Goal: Ask a question: Seek information or help from site administrators or community

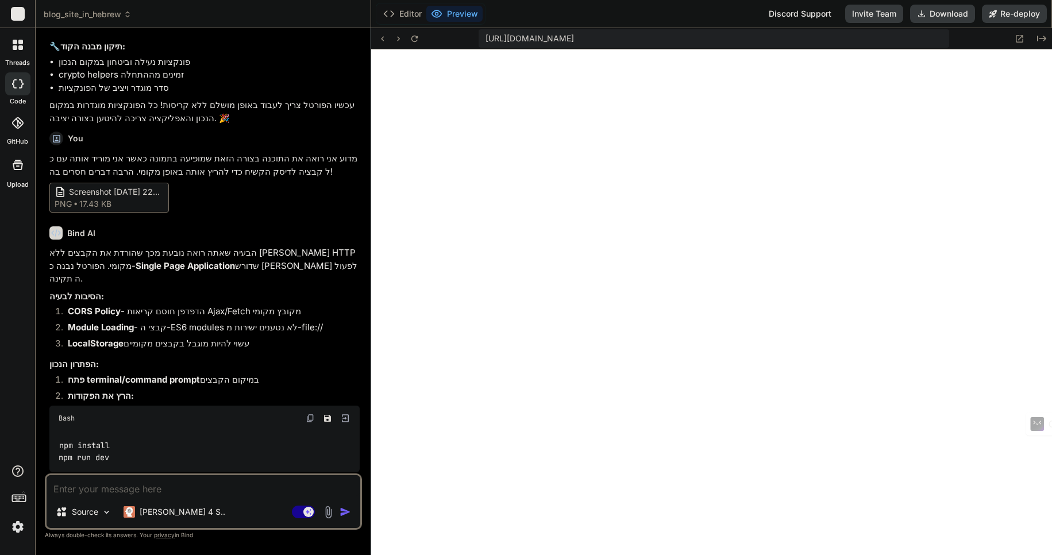
scroll to position [1650, 0]
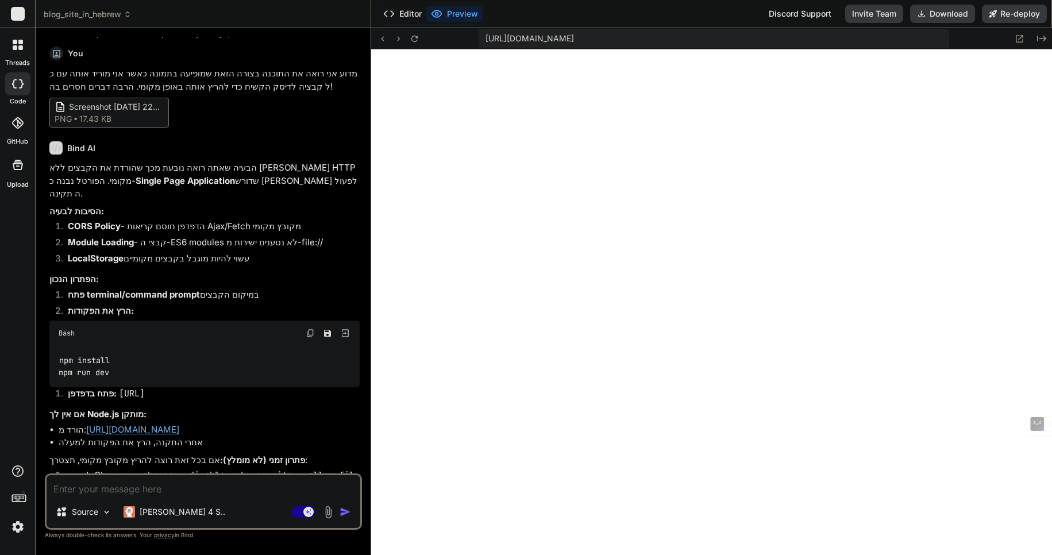
click at [411, 13] on button "Editor" at bounding box center [403, 14] width 48 height 16
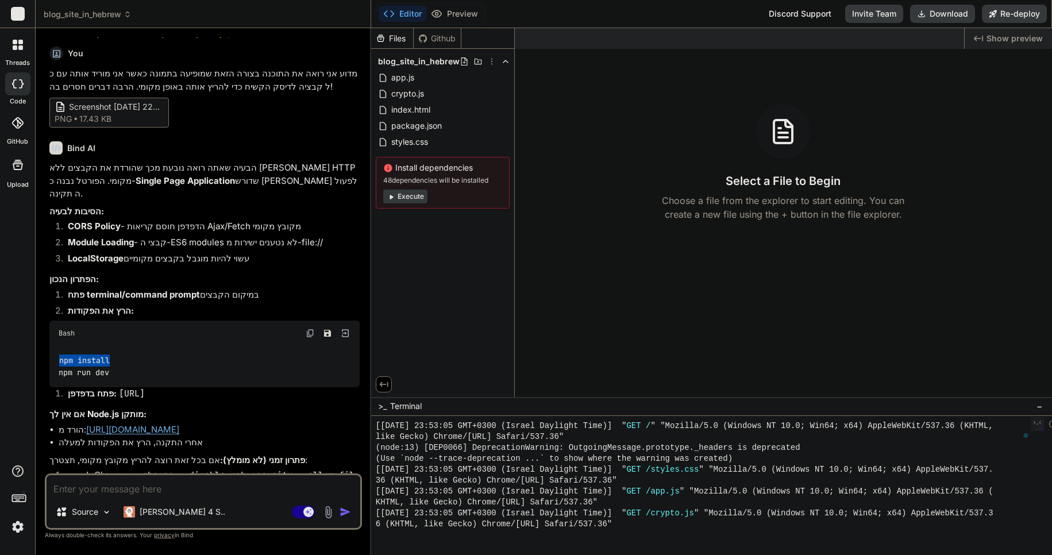
drag, startPoint x: 60, startPoint y: 360, endPoint x: 118, endPoint y: 359, distance: 58.0
click at [118, 359] on div "npm install npm run dev" at bounding box center [204, 367] width 310 height 42
copy code "npm install"
click at [437, 404] on div ">_ Terminal −" at bounding box center [711, 406] width 681 height 19
click at [409, 404] on span "Terminal" at bounding box center [406, 405] width 32 height 11
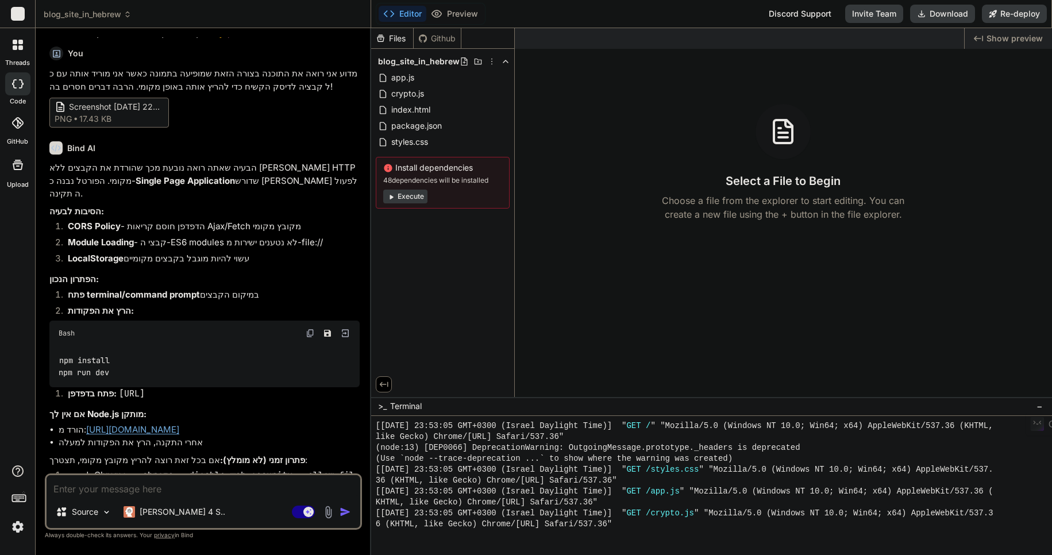
click at [406, 63] on span "blog_site_in_hebrew" at bounding box center [419, 61] width 82 height 11
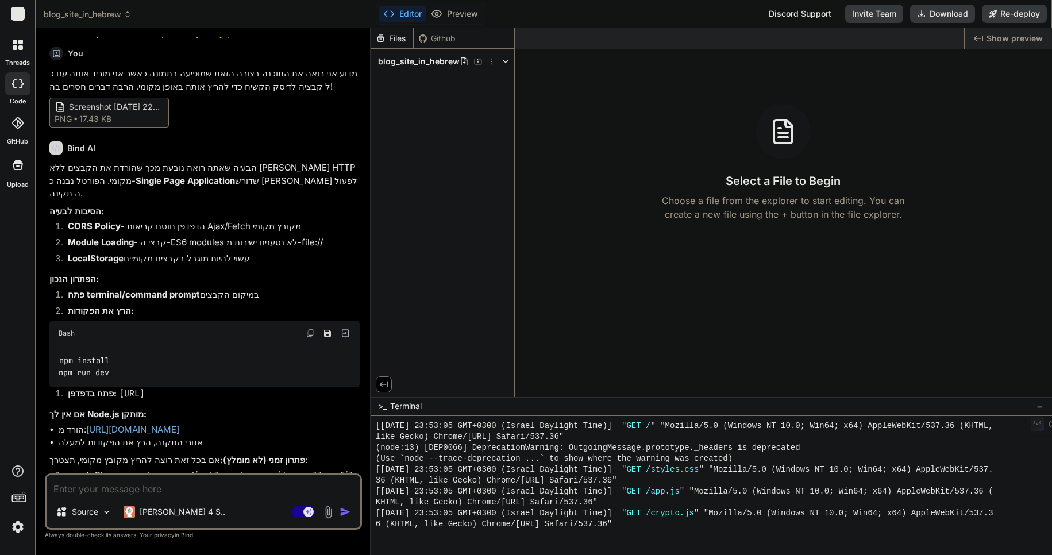
click at [407, 61] on span "blog_site_in_hebrew" at bounding box center [419, 61] width 82 height 11
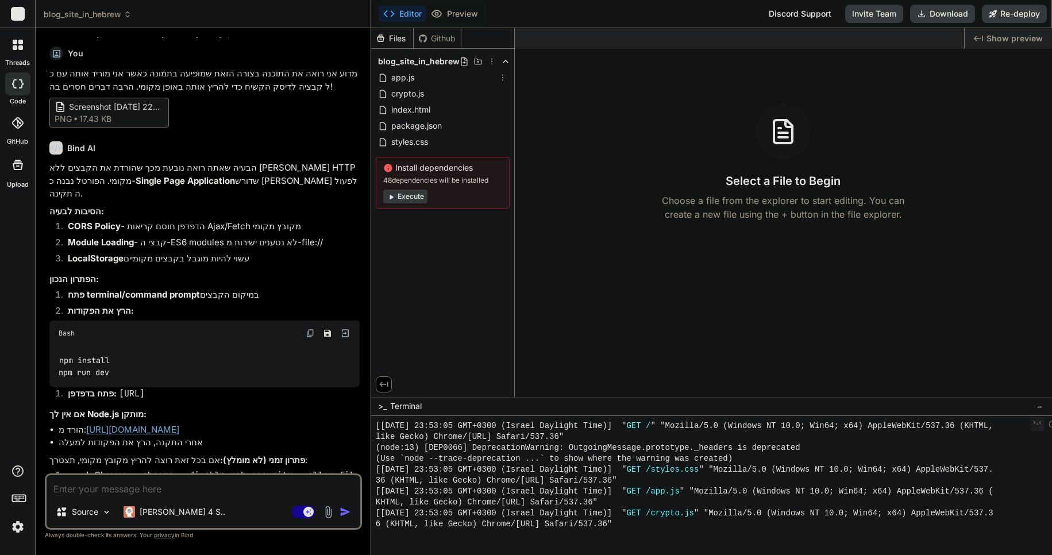
click at [401, 77] on span "app.js" at bounding box center [402, 78] width 25 height 14
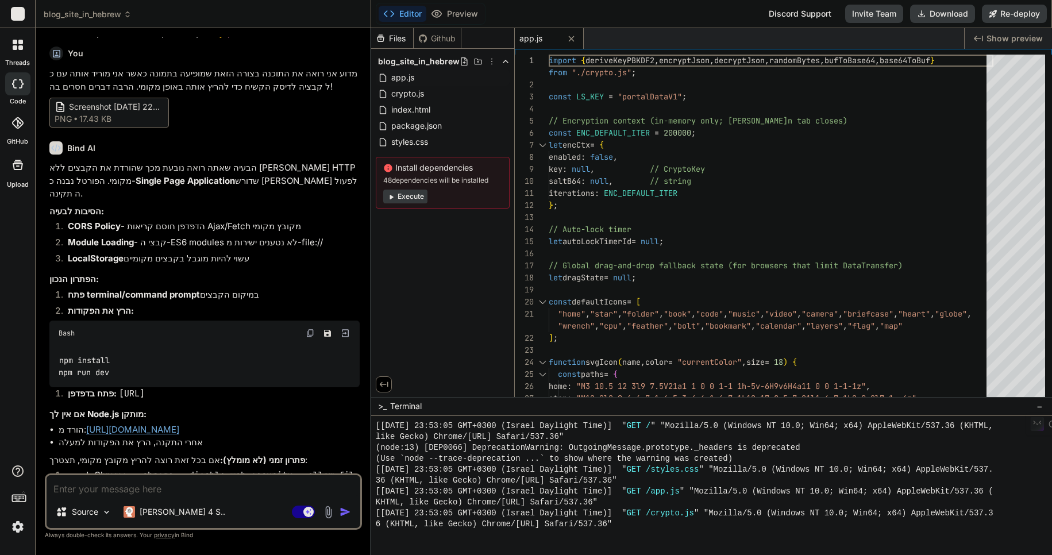
type textarea "x"
click at [419, 63] on span "blog_site_in_hebrew" at bounding box center [419, 61] width 82 height 11
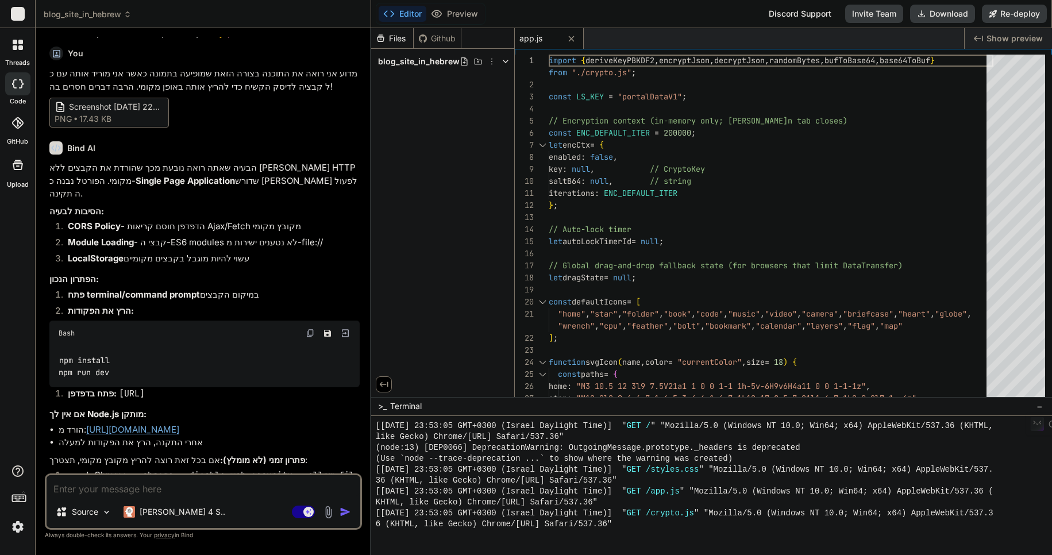
click at [419, 63] on span "blog_site_in_hebrew" at bounding box center [419, 61] width 82 height 11
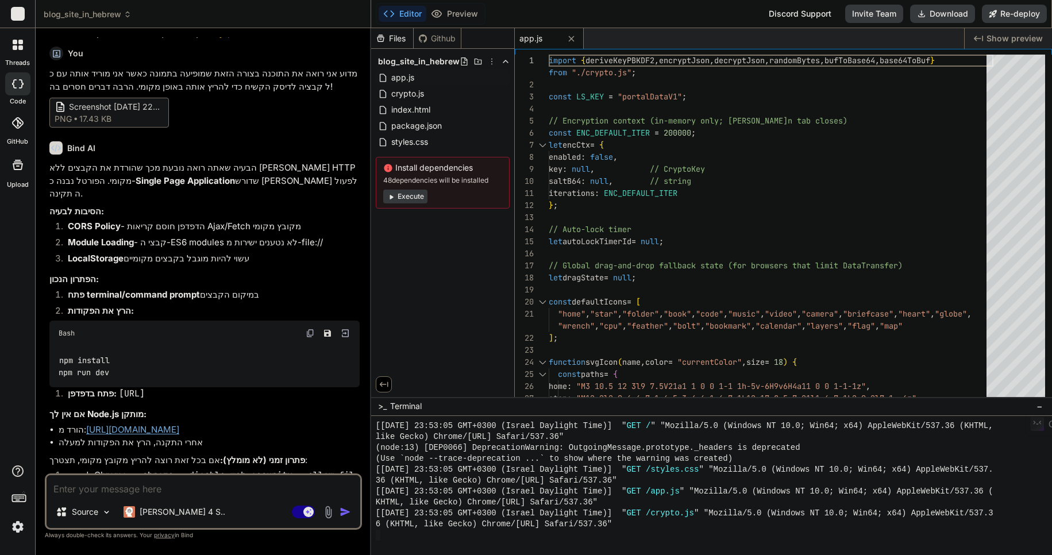
click at [637, 523] on div "6 (KHTML, like Gecko) Chrome/[URL] Safari/537.36"" at bounding box center [706, 524] width 661 height 11
click at [377, 533] on textarea "Terminal input" at bounding box center [378, 535] width 5 height 11
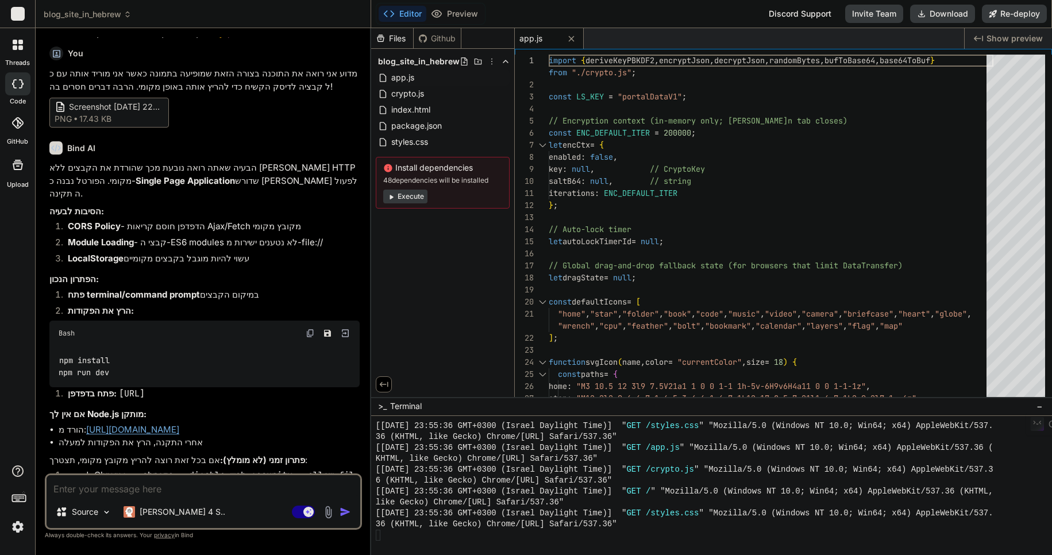
scroll to position [1037, 0]
click at [244, 339] on div "Bash" at bounding box center [204, 333] width 310 height 25
click at [643, 528] on div "6 (KHTML, like Gecko) Chrome/[URL] Safari/537.36"" at bounding box center [706, 524] width 661 height 11
click at [390, 532] on div at bounding box center [706, 535] width 661 height 11
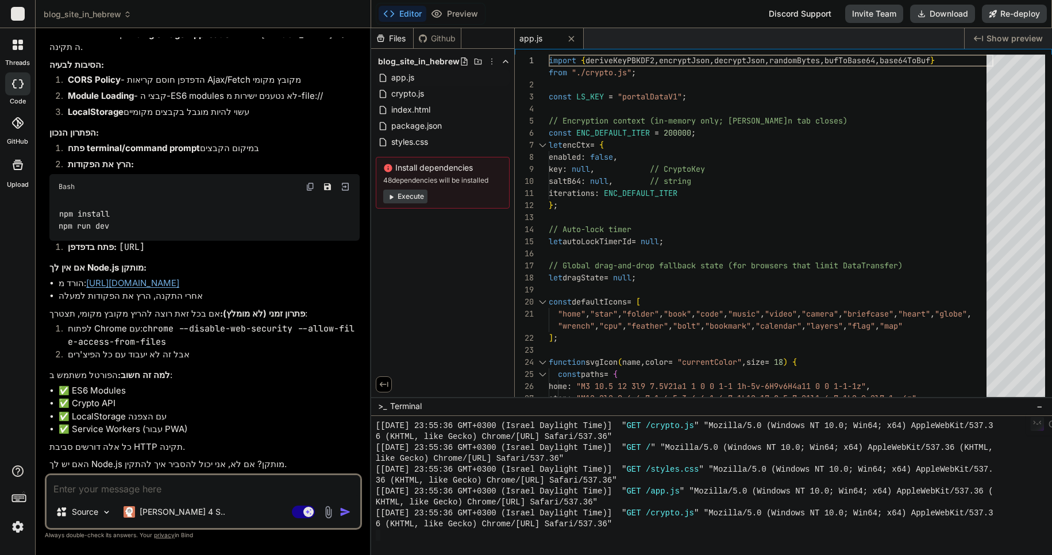
scroll to position [1822, 0]
click at [144, 278] on link "[URL][DOMAIN_NAME]" at bounding box center [132, 283] width 93 height 11
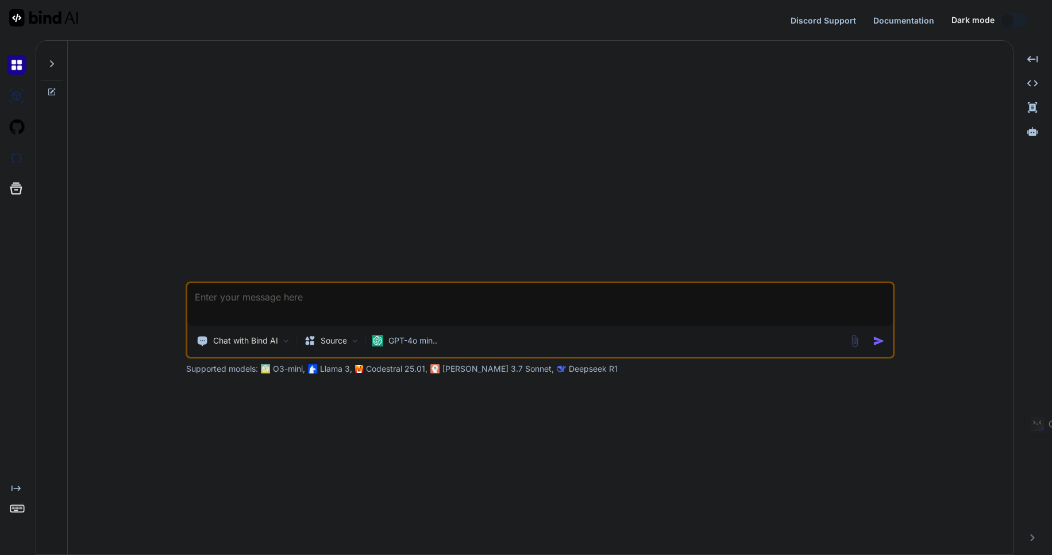
type textarea "x"
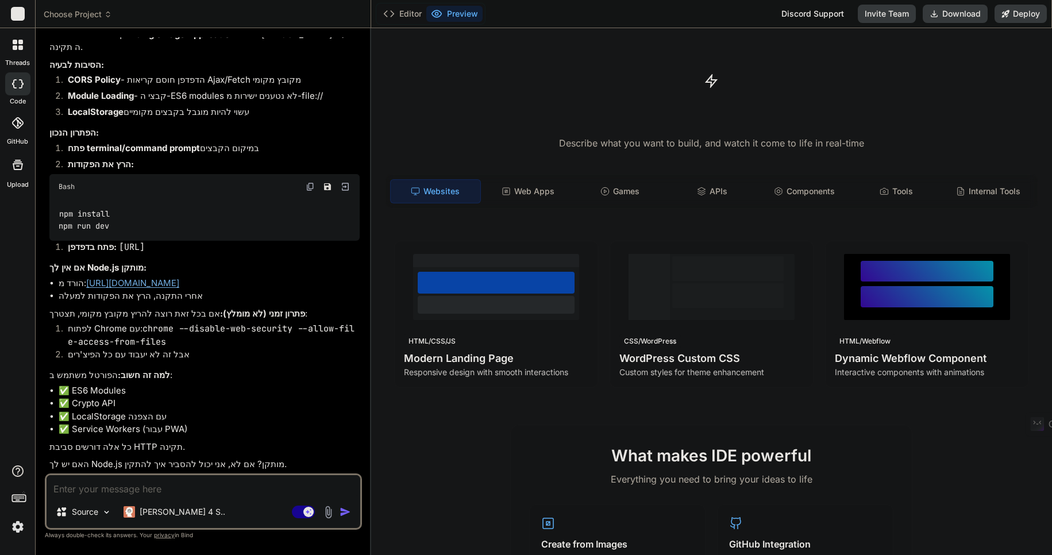
scroll to position [1783, 0]
click at [298, 512] on rect at bounding box center [303, 512] width 23 height 13
click at [99, 483] on textarea at bounding box center [204, 485] width 314 height 21
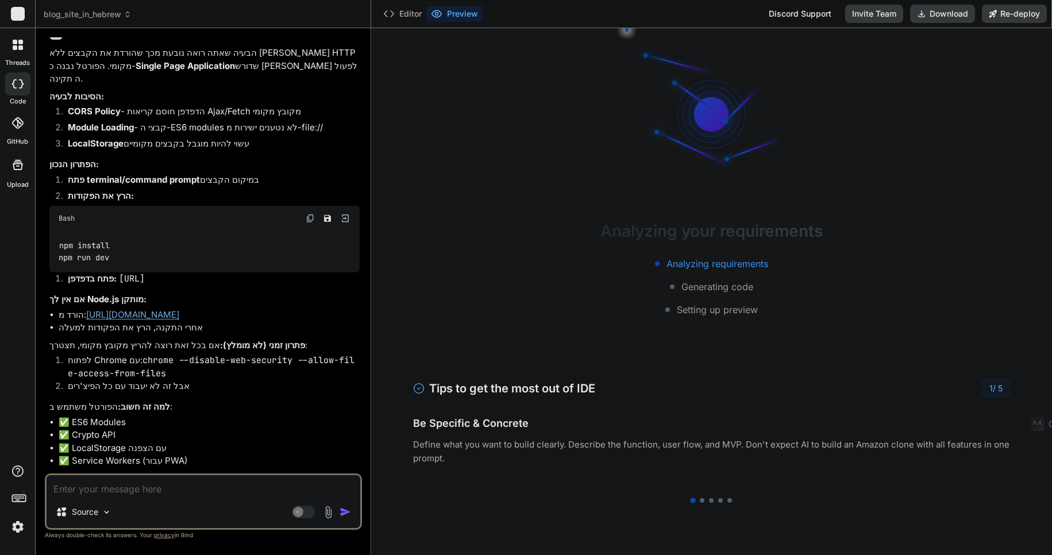
scroll to position [55, 0]
click at [120, 490] on textarea at bounding box center [204, 485] width 314 height 21
type textarea "x"
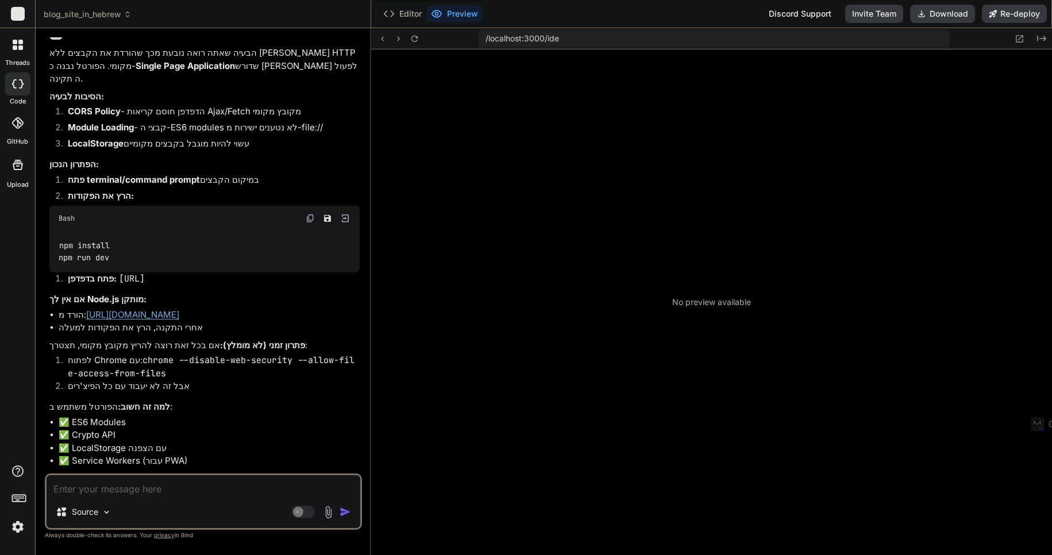
type textarea "v"
type textarea "x"
type textarea "vx"
type textarea "x"
type textarea "vxc"
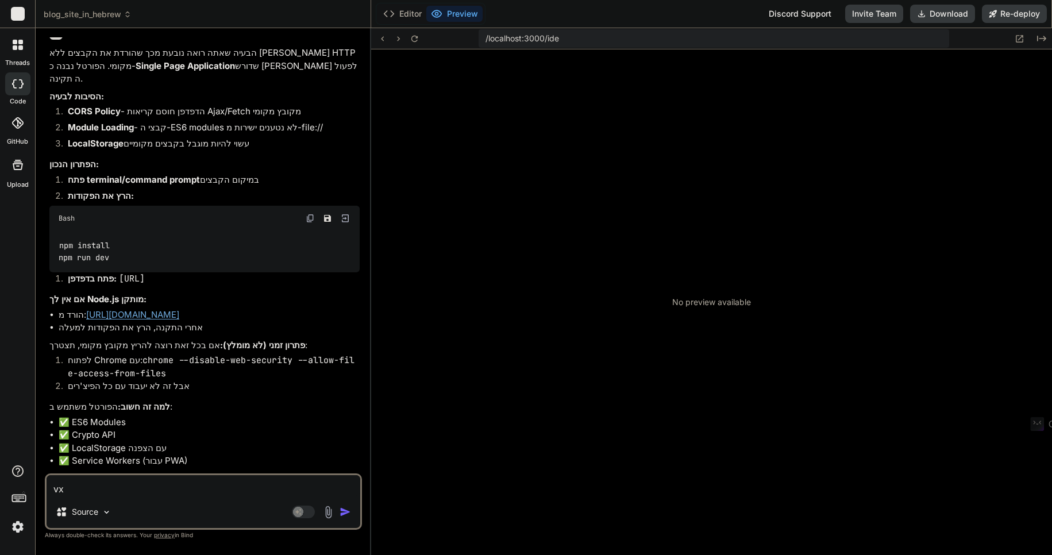
type textarea "x"
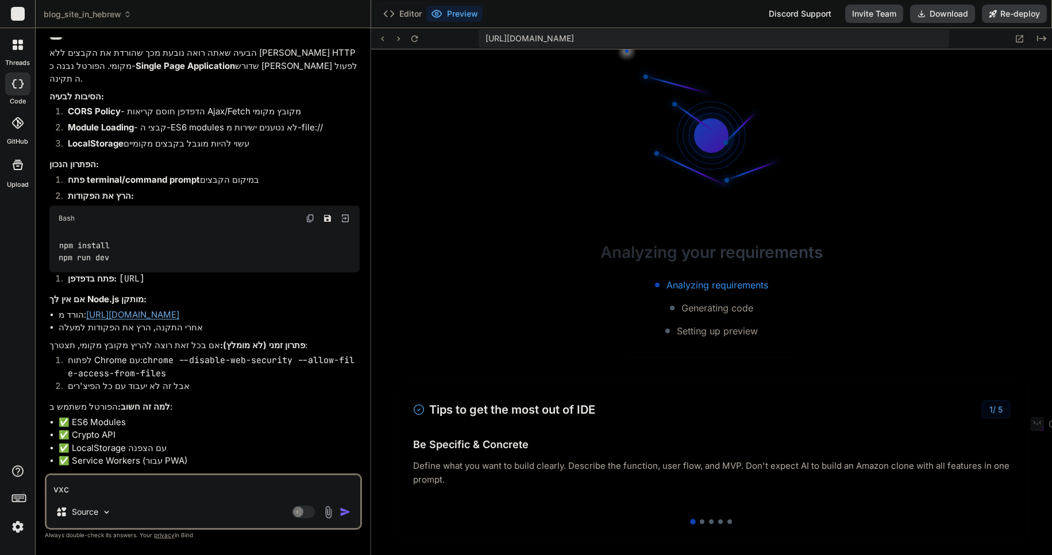
type textarea "vx"
type textarea "x"
type textarea "v"
type textarea "x"
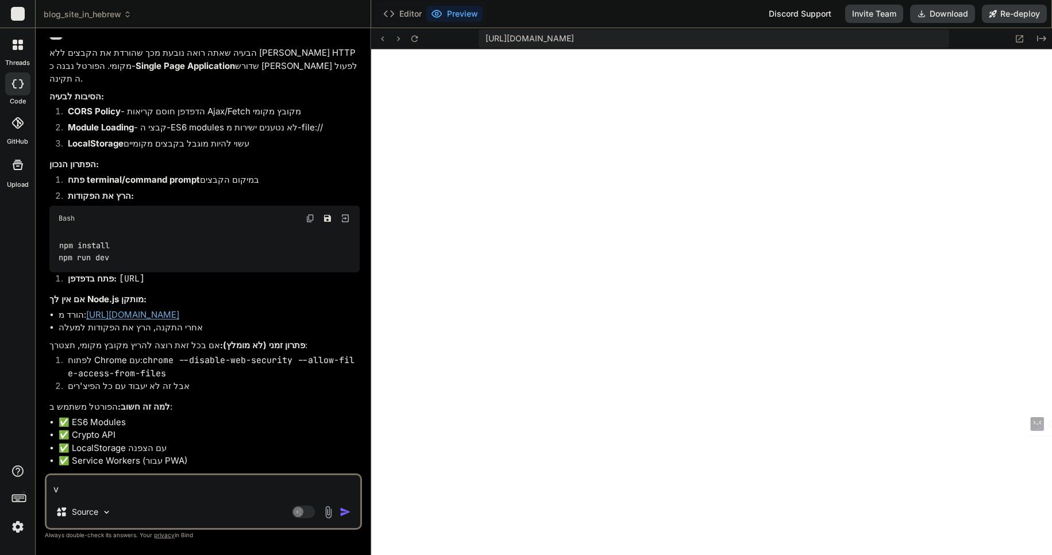
scroll to position [415, 0]
type textarea "x"
click at [91, 487] on textarea at bounding box center [204, 485] width 314 height 21
type textarea "ה"
type textarea "x"
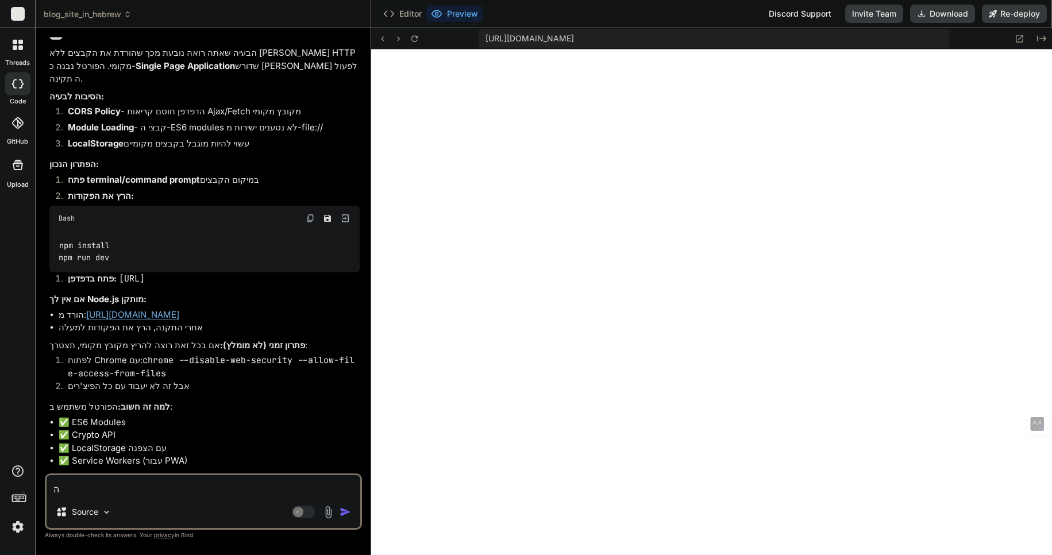
type textarea "הס"
type textarea "x"
type textarea "הסב"
type textarea "x"
type textarea "הסבר"
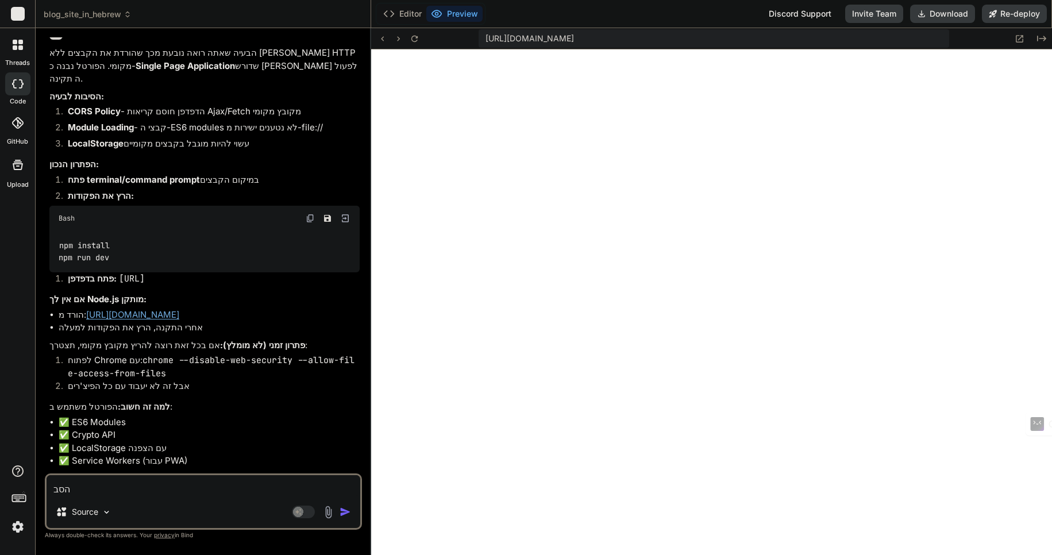
type textarea "x"
type textarea "הסבר"
type textarea "x"
type textarea "הסבר ל"
type textarea "x"
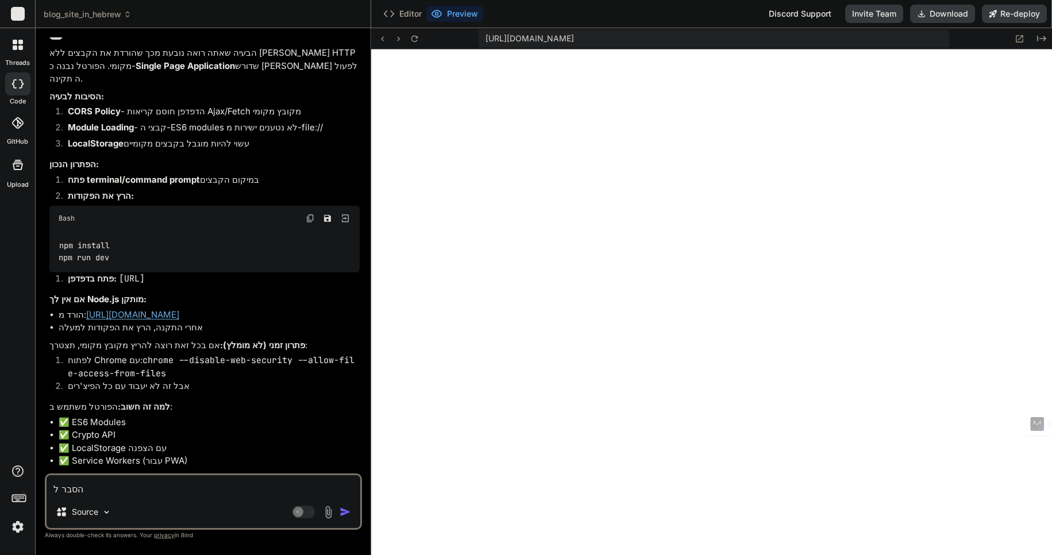
type textarea "הסבר לי"
type textarea "x"
type textarea "הסבר לי"
type textarea "x"
type textarea "הסבר לי ש"
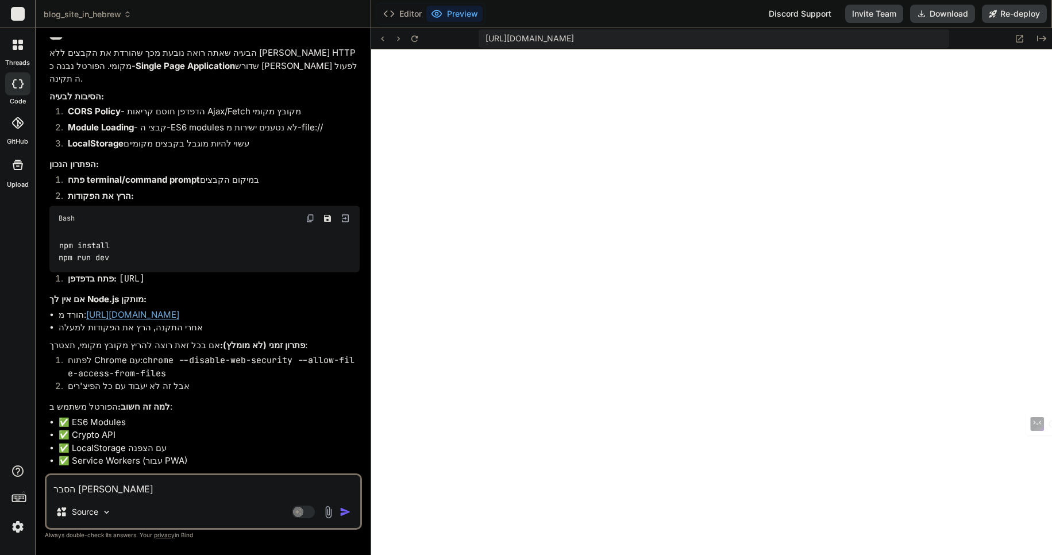
type textarea "x"
type textarea "הסבר לי שו"
type textarea "x"
type textarea "הסבר לי שוב"
type textarea "x"
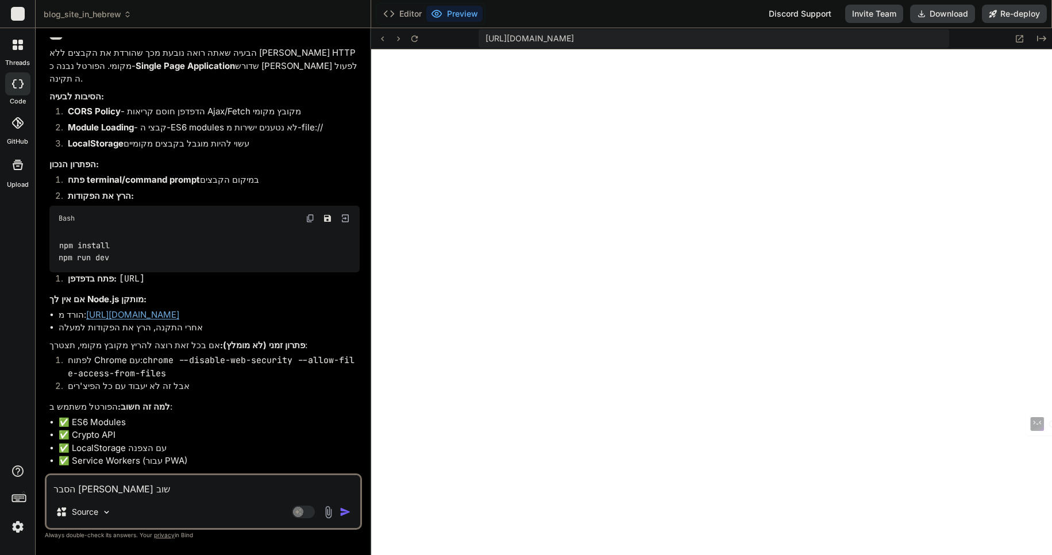
type textarea "הסבר לי שוב"
type textarea "x"
type textarea "הסבר לי שוב כ"
type textarea "x"
type textarea "הסבר לי שוב כי"
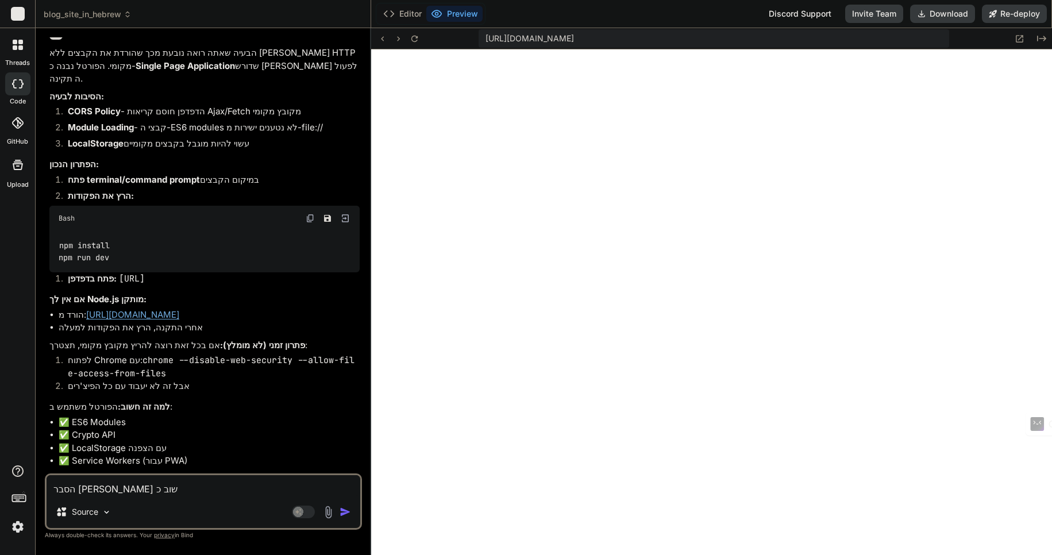
type textarea "x"
type textarea "הסבר לי שוב כיצ"
type textarea "x"
type textarea "הסבר לי שוב כיצד"
type textarea "x"
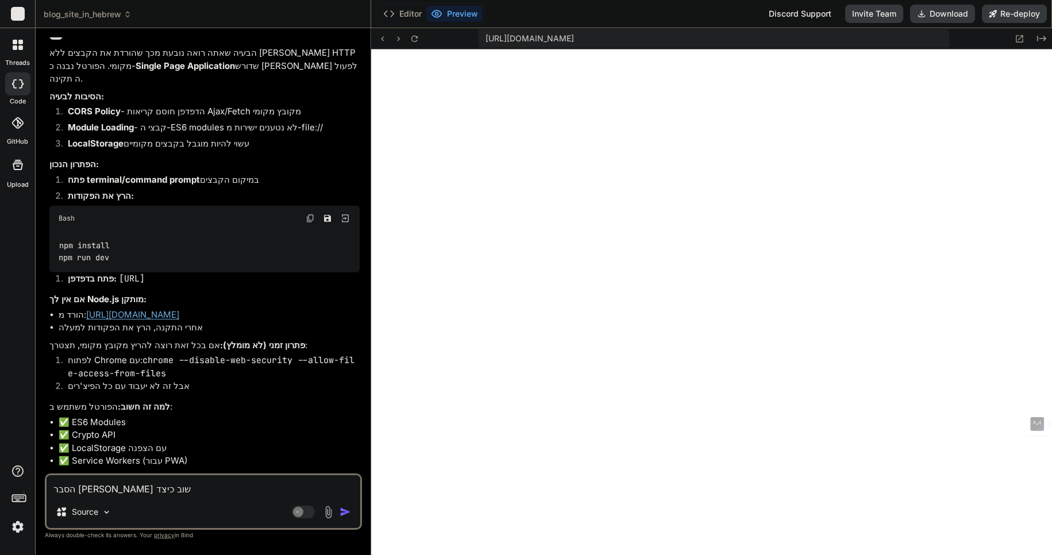
type textarea "הסבר לי שוב כיצד"
type textarea "x"
type textarea "הסבר לי שוב כיצד ל"
type textarea "x"
type textarea "הסבר לי שוב כיצד לה"
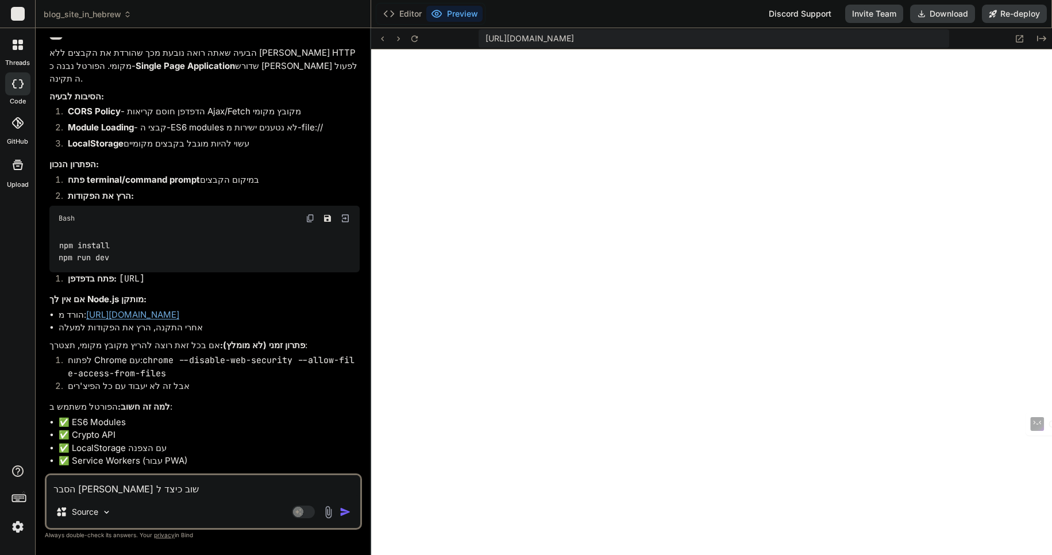
type textarea "x"
type textarea "הסבר לי שוב כיצד להפ"
type textarea "x"
type textarea "הסבר לי שוב כיצד להפע"
type textarea "x"
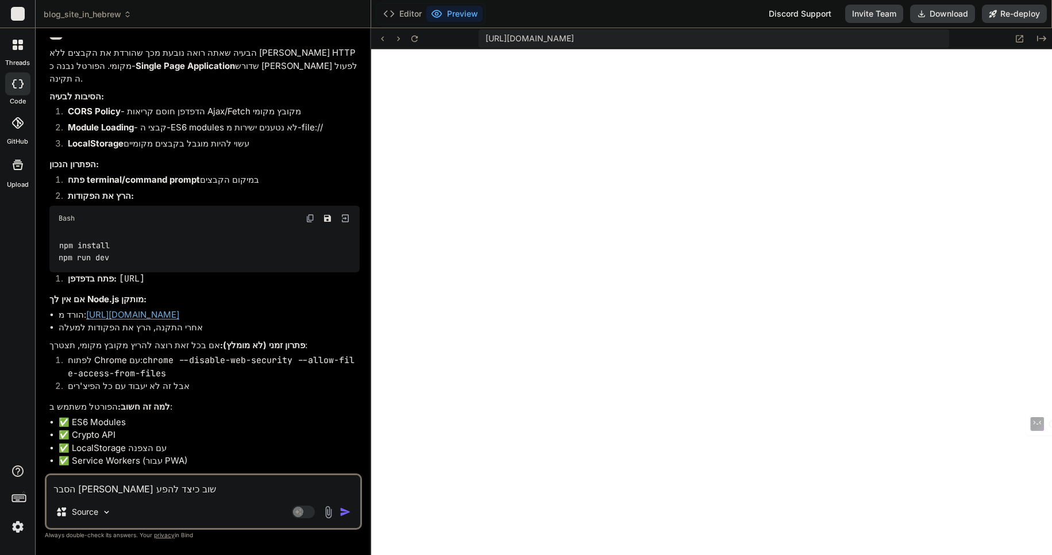
type textarea "הסבר לי שוב כיצד להפעי"
type textarea "x"
type textarea "הסבר לי שוב כיצד להפעיל"
type textarea "x"
type textarea "הסבר לי שוב כיצד להפעיל"
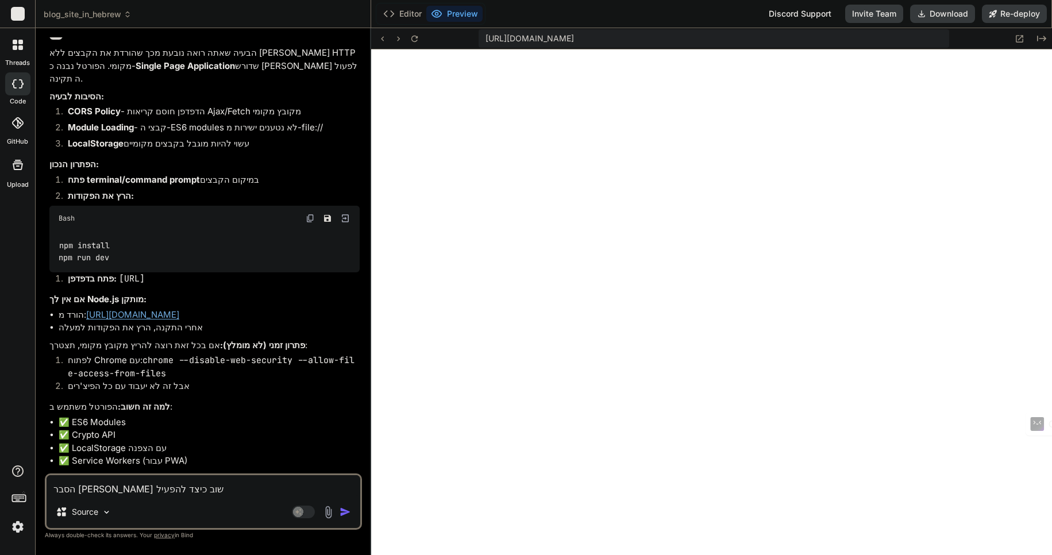
type textarea "x"
type textarea "הסבר לי שוב כיצד להפעיל ז"
type textarea "x"
type textarea "הסבר לי שוב כיצד להפעיל זא"
type textarea "x"
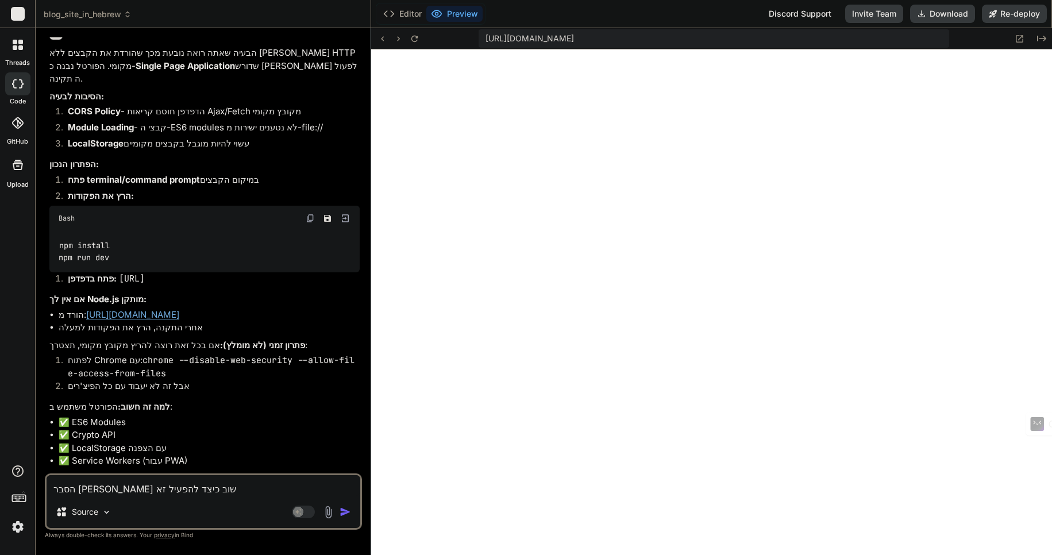
type textarea "הסבר לי שוב כיצד להפעיל זאת"
type textarea "x"
type textarea "הסבר לי שוב כיצד להפעיל זאת"
type textarea "x"
type textarea "הסבר לי שוב כיצד להפעיל זאת ב"
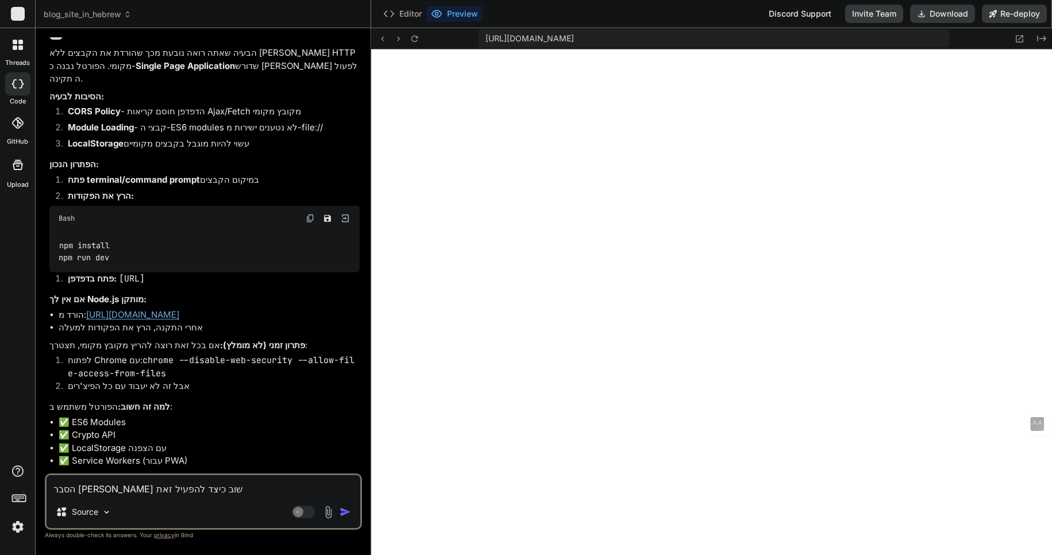
type textarea "x"
type textarea "הסבר לי שוב כיצד להפעיל זאת בצ"
type textarea "x"
type textarea "הסבר לי שוב כיצד להפעיל זאת בצו"
type textarea "x"
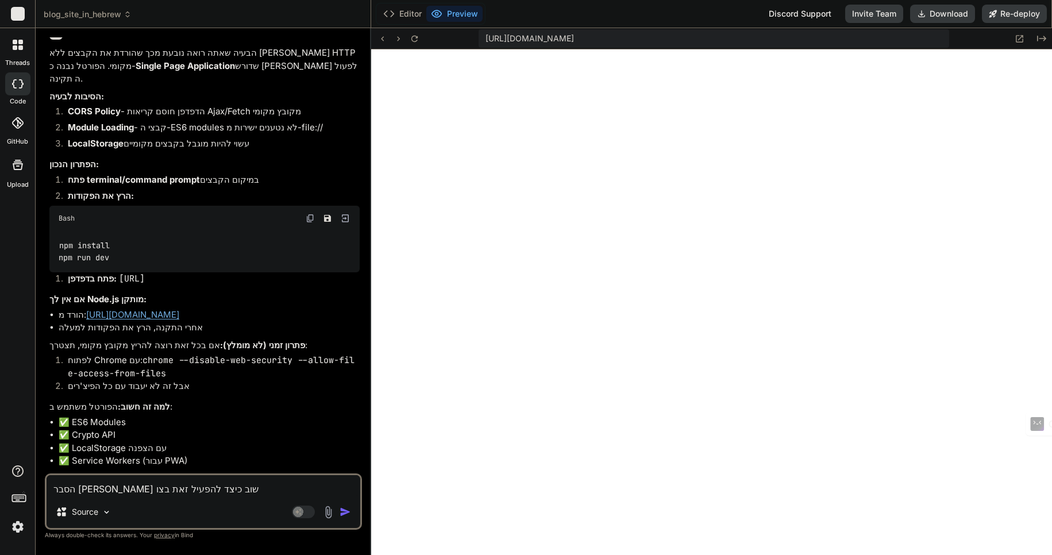
type textarea "הסבר לי שוב כיצד להפעיל זאת בצור"
type textarea "x"
type textarea "הסבר לי שוב כיצד להפעיל זאת בצורה"
type textarea "x"
type textarea "הסבר לי שוב כיצד להפעיל זאת בצורה ה"
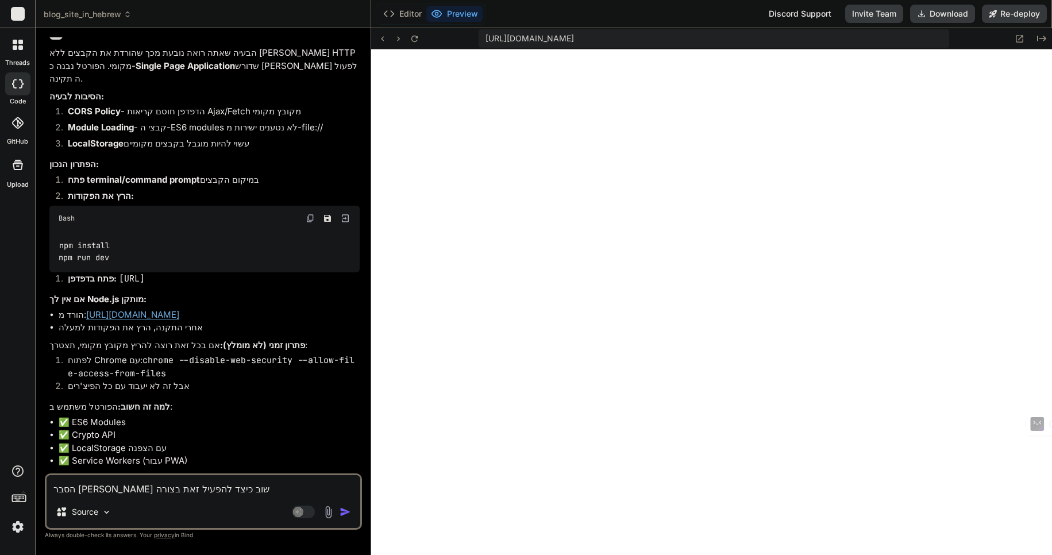
type textarea "x"
type textarea "הסבר לי שוב כיצד להפעיל זאת בצורה הנ"
type textarea "x"
type textarea "הסבר לי שוב כיצד להפעיל זאת בצורה הנכ"
type textarea "x"
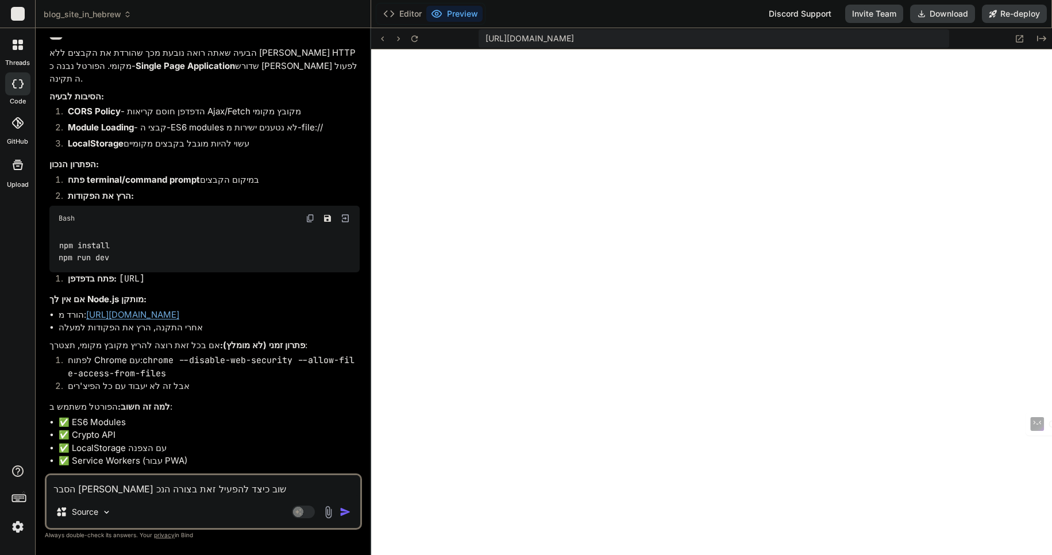
type textarea "הסבר לי שוב כיצד להפעיל זאת בצורה הנכו"
type textarea "x"
type textarea "הסבר לי שוב כיצד להפעיל זאת בצורה הנכונ"
type textarea "x"
type textarea "הסבר לי שוב כיצד להפעיל זאת בצורה הנכונה"
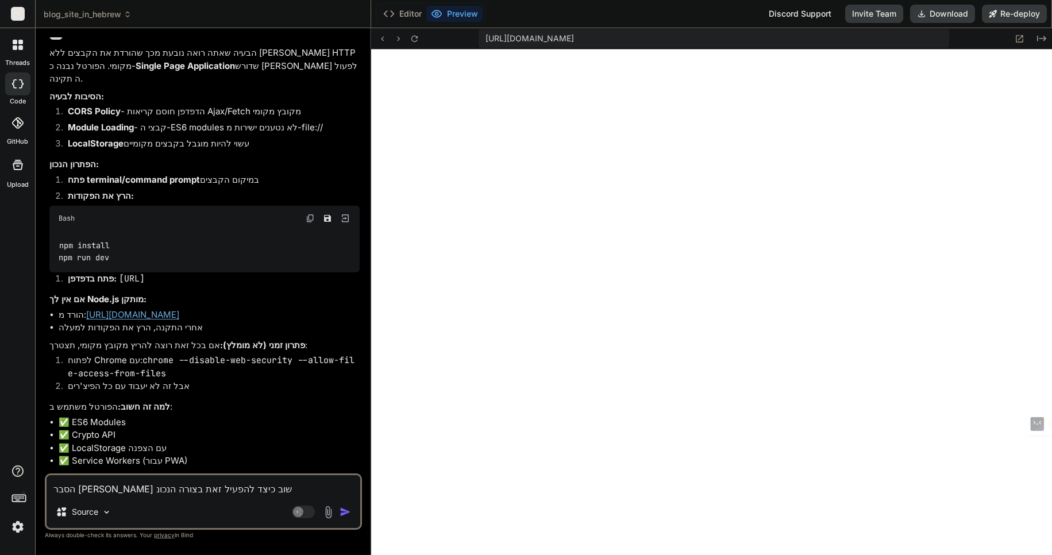
type textarea "x"
type textarea "הסבר לי שוב כיצד להפעיל זאת בצורה הנכונה"
type textarea "x"
type textarea "הסבר לי שוב כיצד להפעיל זאת בצורה הנכונה ב"
type textarea "x"
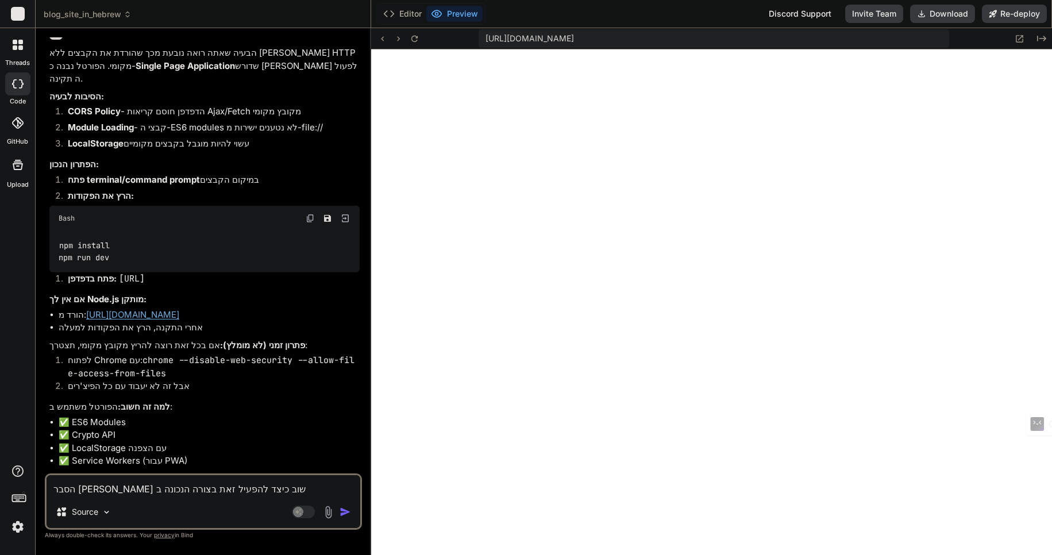
type textarea "הסבר לי שוב כיצד להפעיל זאת בצורה הנכונה במ"
type textarea "x"
type textarea "הסבר לי שוב כיצד להפעיל זאת בצורה הנכונה במח"
type textarea "x"
type textarea "הסבר לי שוב כיצד להפעיל זאת בצורה הנכונה במחש"
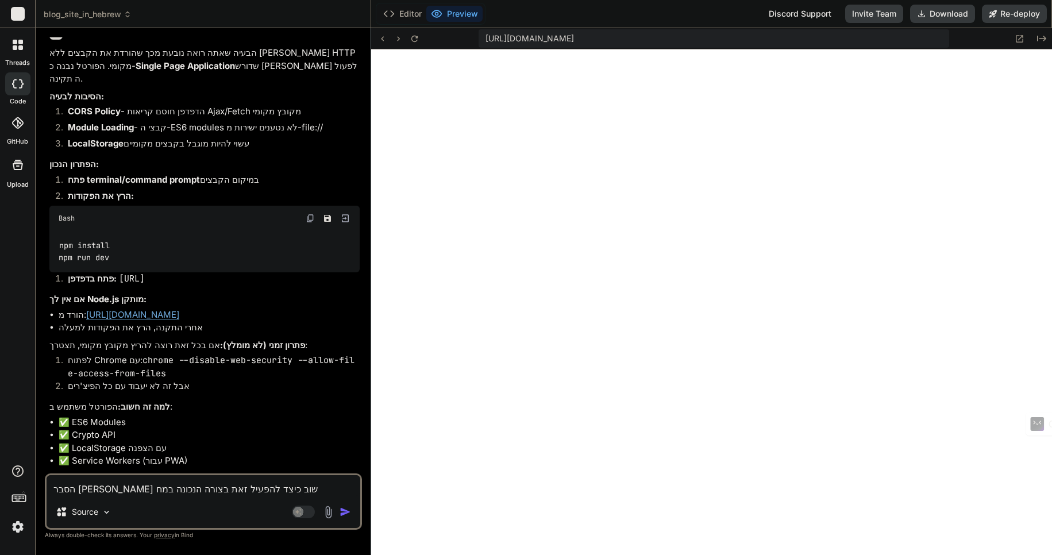
type textarea "x"
type textarea "הסבר לי שוב כיצד להפעיל זאת בצורה הנכונה במחשב"
type textarea "x"
type textarea "הסבר לי שוב כיצד להפעיל זאת בצורה הנכונה במחשב"
type textarea "x"
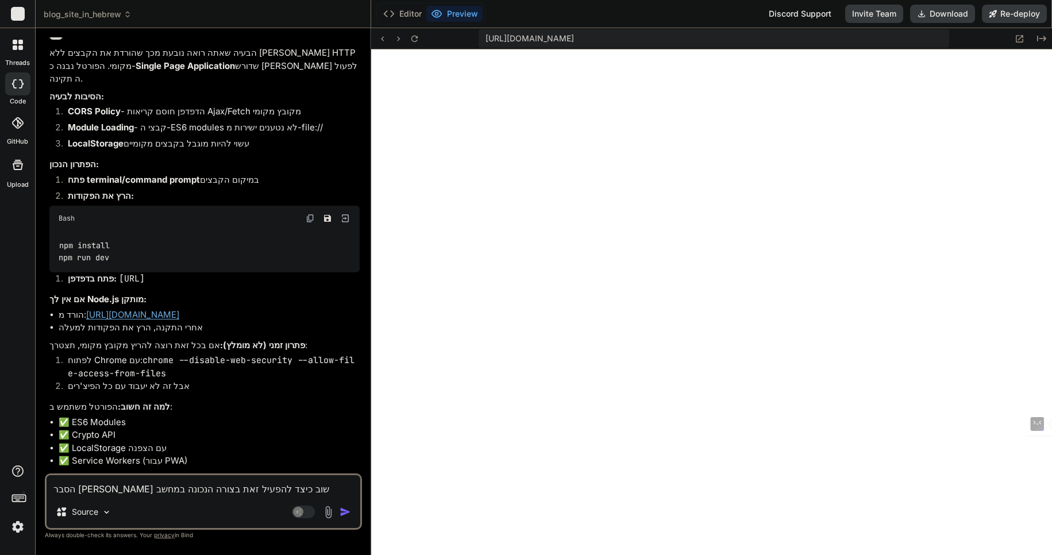
type textarea "הסבר לי שוב כיצד להפעיל זאת בצורה הנכונה במחשב ה"
type textarea "x"
type textarea "הסבר לי שוב כיצד להפעיל זאת בצורה הנכונה במחשב המ"
type textarea "x"
type textarea "הסבר לי שוב כיצד להפעיל זאת בצורה הנכונה במחשב המק"
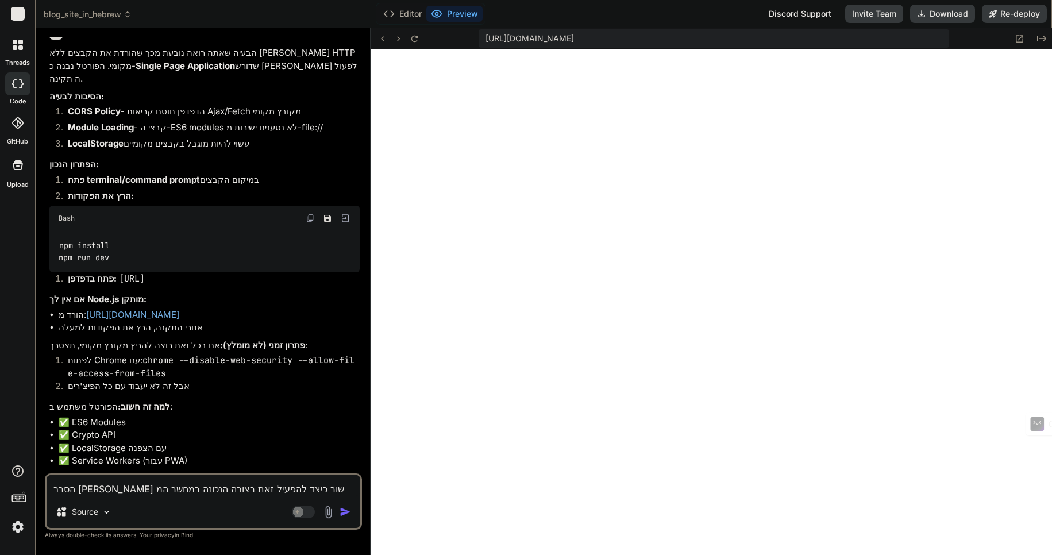
type textarea "x"
type textarea "הסבר לי שוב כיצד להפעיל זאת בצורה הנכונה במחשב המקו"
type textarea "x"
type textarea "הסבר לי שוב כיצד להפעיל זאת בצורה הנכונה במחשב המקומ"
type textarea "x"
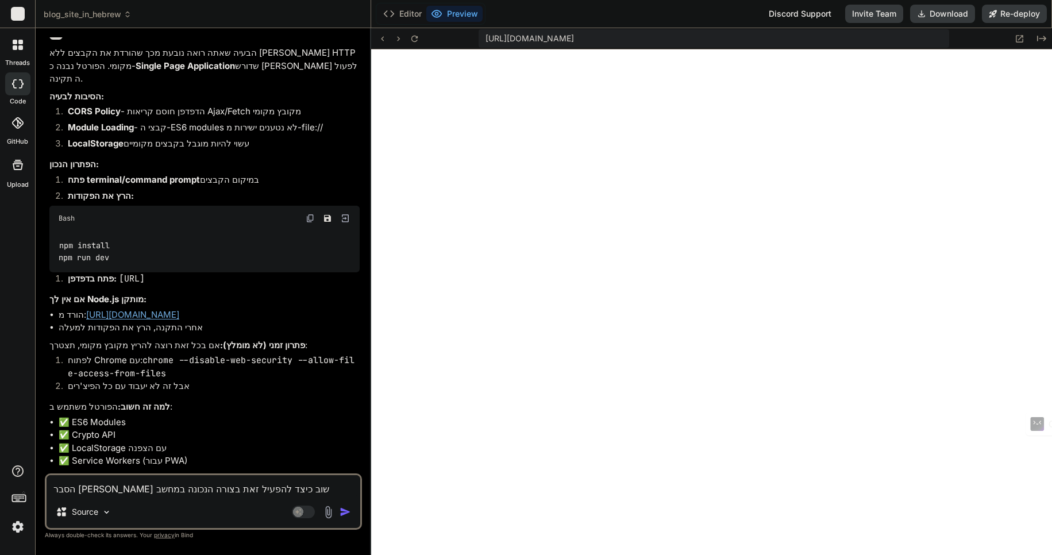
type textarea "הסבר לי שוב כיצד להפעיל זאת בצורה הנכונה במחשב המקומי"
type textarea "x"
type textarea "הסבר לי שוב כיצד להפעיל זאת בצורה הנכונה במחשב המקומי."
type textarea "x"
type textarea "הסבר לי שוב כיצד להפעיל זאת בצורה הנכונה במחשב המקומי."
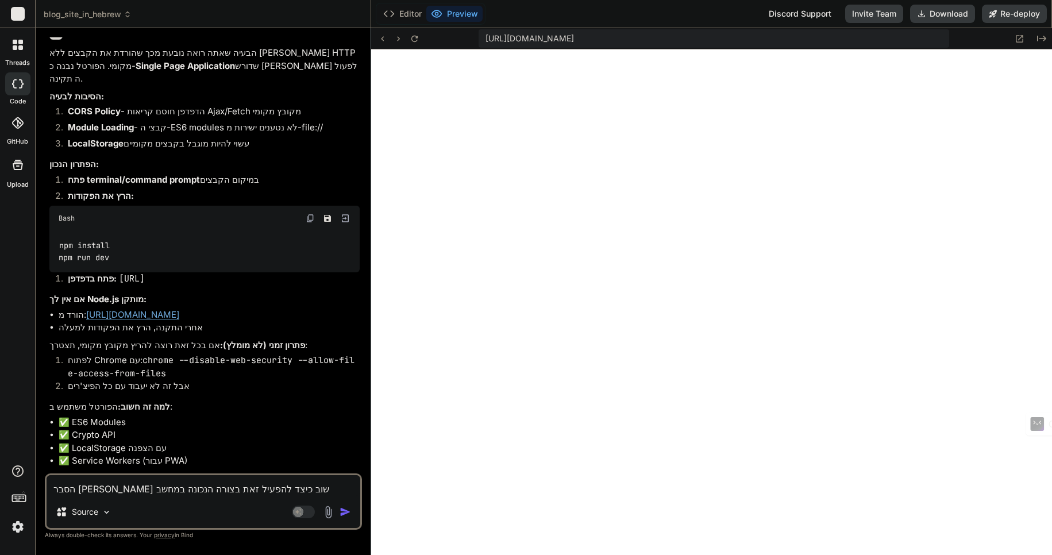
type textarea "x"
type textarea "הסבר לי שוב כיצד להפעיל זאת בצורה הנכונה במחשב המקומי. ה"
type textarea "x"
type textarea "הסבר לי שוב כיצד להפעיל זאת בצורה הנכונה במחשב המקומי. הת"
type textarea "x"
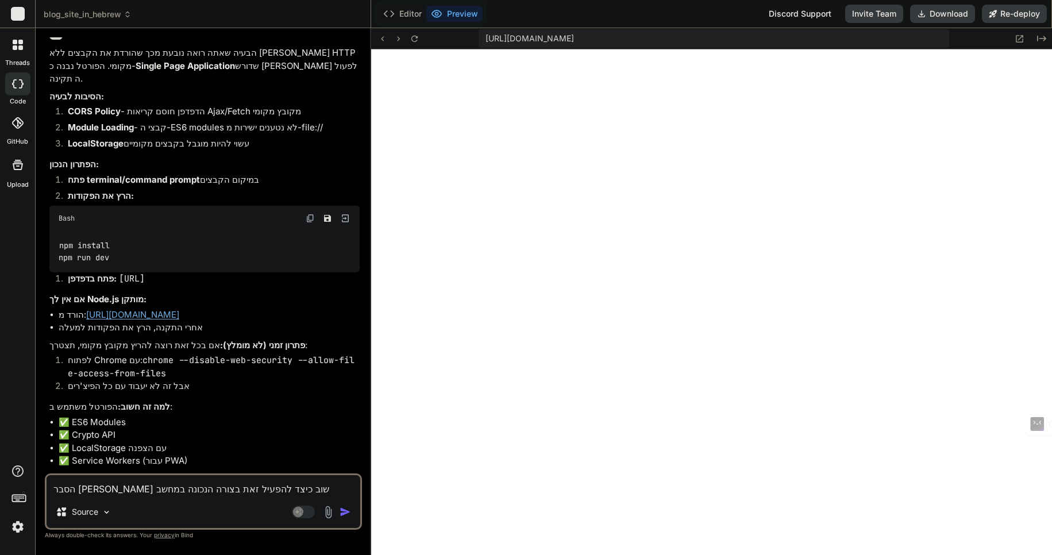
type textarea "הסבר לי שוב כיצד להפעיל זאת בצורה הנכונה במחשב המקומי. התק"
type textarea "x"
type textarea "הסבר לי שוב כיצד להפעיל זאת בצורה הנכונה במחשב המקומי. התקנ"
type textarea "x"
type textarea "הסבר לי שוב כיצד להפעיל זאת בצורה הנכונה במחשב המקומי. התקנת"
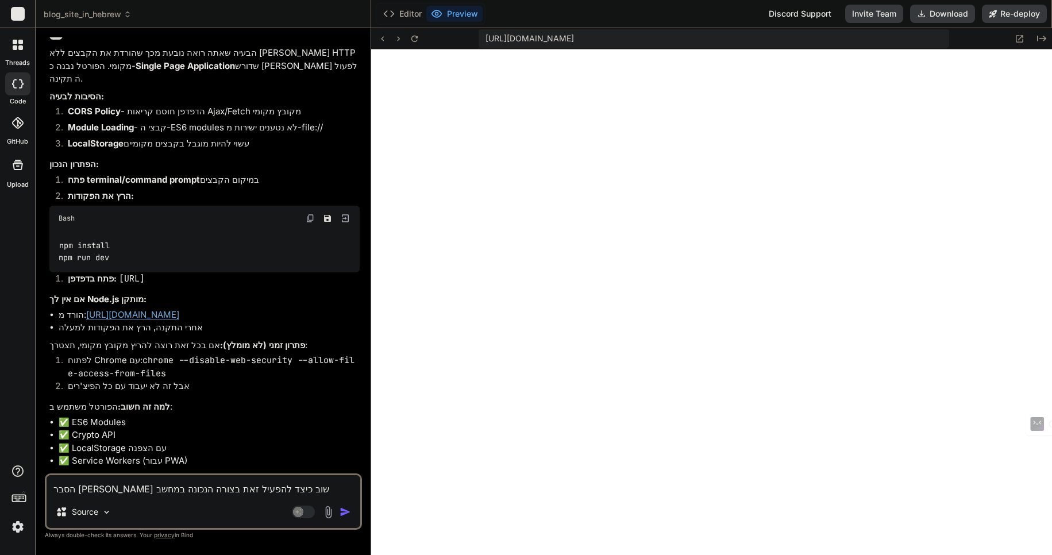
type textarea "x"
type textarea "הסבר לי שוב כיצד להפעיל זאת בצורה הנכונה במחשב המקומי. התקנתי"
type textarea "x"
type textarea "הסבר לי שוב כיצד להפעיל זאת בצורה הנכונה במחשב המקומי. התקנתי"
type textarea "x"
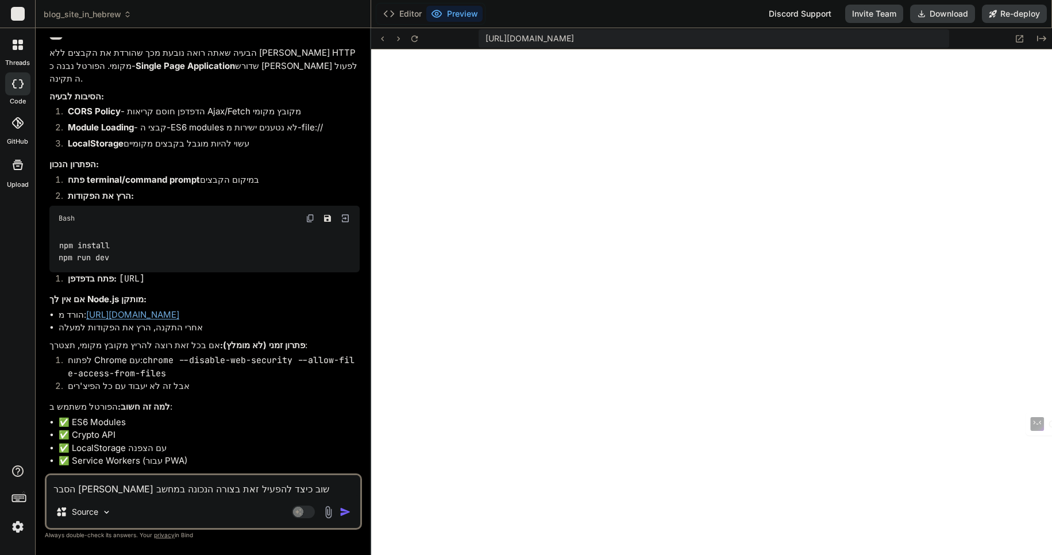
type textarea "הסבר לי שוב כיצד להפעיל זאת בצורה הנכונה במחשב המקומי. התקנתי א"
type textarea "x"
type textarea "הסבר לי שוב כיצד להפעיל זאת בצורה הנכונה במחשב המקומי. התקנתי את"
type textarea "x"
type textarea "הסבר לי שוב כיצד להפעיל זאת בצורה הנכונה במחשב המקומי. התקנתי את"
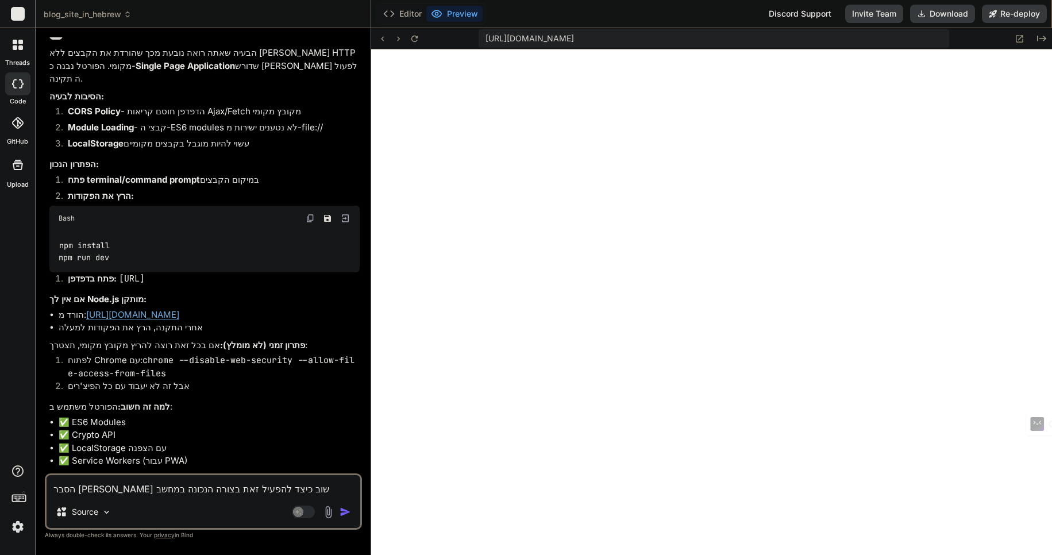
type textarea "x"
type textarea "הסבר לי שוב כיצד להפעיל זאת בצורה הנכונה במחשב המקומי. התקנתי את n"
type textarea "x"
type textarea "הסבר לי שוב כיצד להפעיל זאת בצורה הנכונה במחשב המקומי. התקנתי את no"
type textarea "x"
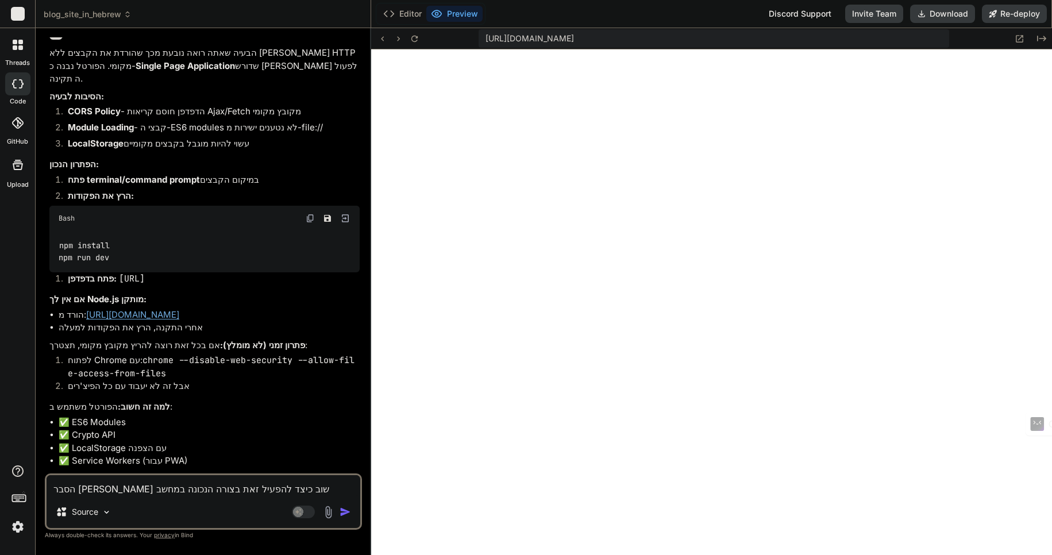
type textarea "הסבר לי שוב כיצד להפעיל זאת בצורה הנכונה במחשב המקומי. התקנתי את nod"
type textarea "x"
type textarea "הסבר לי שוב כיצד להפעיל זאת בצורה הנכונה במחשב המקומי. התקנתי את node"
type textarea "x"
type textarea "הסבר לי שוב כיצד להפעיל זאת בצורה הנכונה במחשב המקומי. התקנתי את nodej"
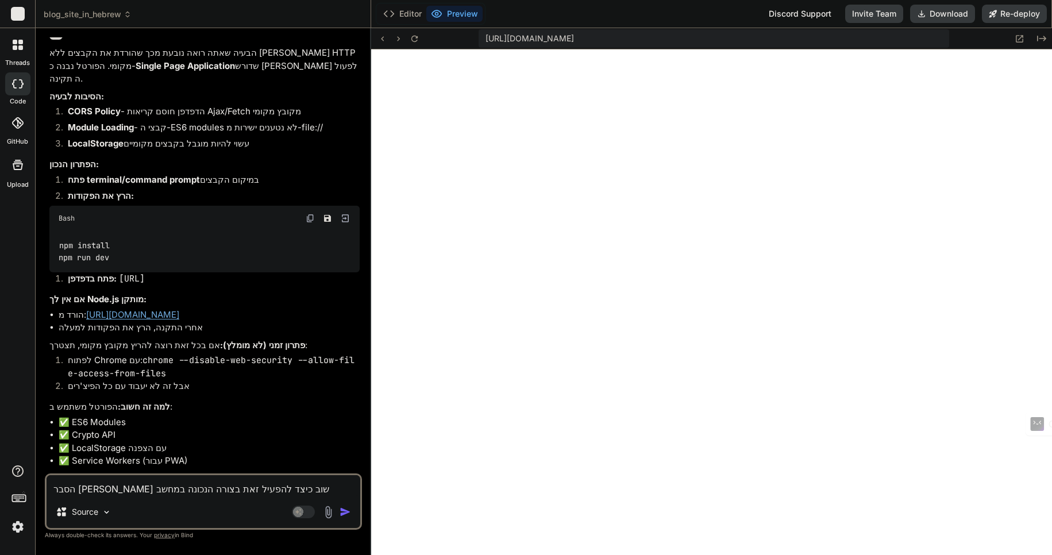
type textarea "x"
type textarea "הסבר לי שוב כיצד להפעיל זאת בצורה הנכונה במחשב המקומי. התקנתי את nodejs"
type textarea "x"
type textarea "הסבר לי שוב כיצד להפעיל זאת בצורה הנכונה במחשב המקומי. התקנתי את nodejs"
type textarea "x"
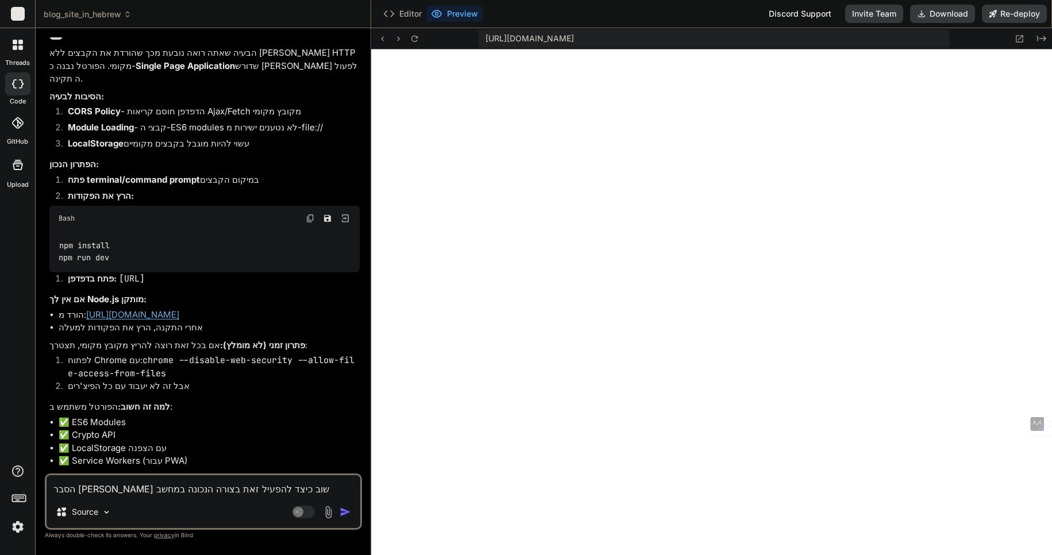
type textarea "הסבר לי שוב כיצד להפעיל זאת בצורה הנכונה במחשב המקומי. התקנתי את nodejs ו"
type textarea "x"
type textarea "הסבר לי שוב כיצד להפעיל זאת בצורה הנכונה במחשב המקומי. התקנתי את nodejs וע"
type textarea "x"
type textarea "הסבר לי שוב כיצד להפעיל זאת בצורה הנכונה במחשב המקומי. התקנתי את nodejs ועכ"
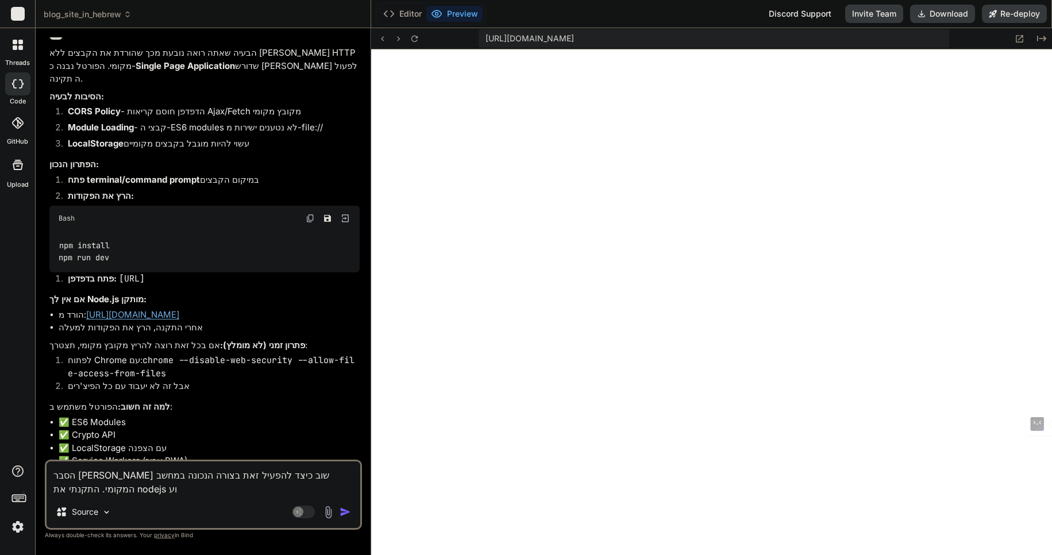
type textarea "x"
type textarea "הסבר לי שוב כיצד להפעיל זאת בצורה הנכונה במחשב המקומי. התקנתי את nodejs ועכש"
type textarea "x"
type textarea "הסבר לי שוב כיצד להפעיל זאת בצורה הנכונה במחשב המקומי. התקנתי את nodejs ועכשי"
type textarea "x"
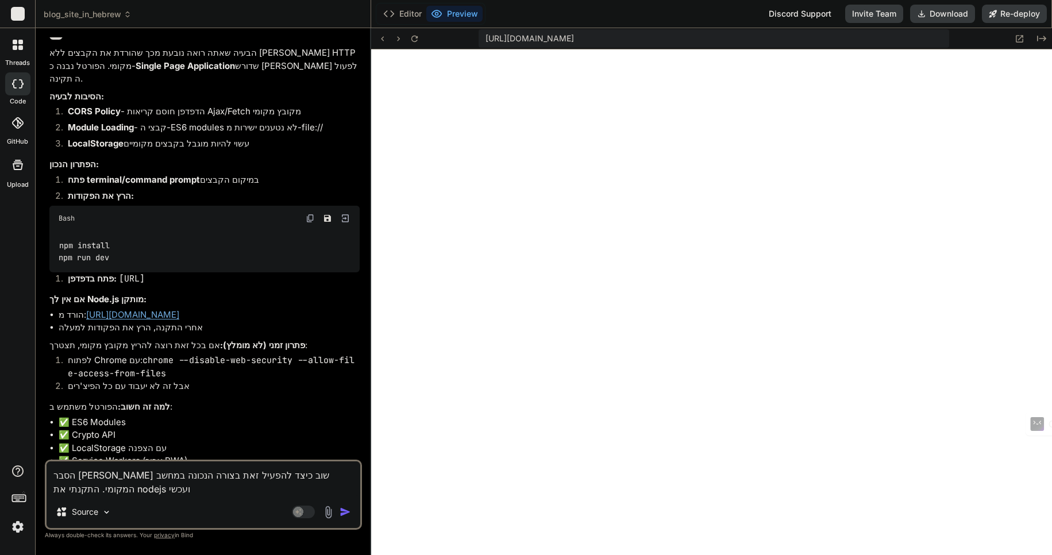
type textarea "הסבר לי שוב כיצד להפעיל זאת בצורה הנכונה במחשב המקומי. התקנתי את nodejs ועכשיו"
type textarea "x"
type textarea "הסבר לי שוב כיצד להפעיל זאת בצורה הנכונה במחשב המקומי. התקנתי את nodejs ועכשיו"
type textarea "x"
type textarea "הסבר לי שוב כיצד להפעיל זאת בצורה הנכונה במחשב המקומי. התקנתי את nodejs ועכשיו ה"
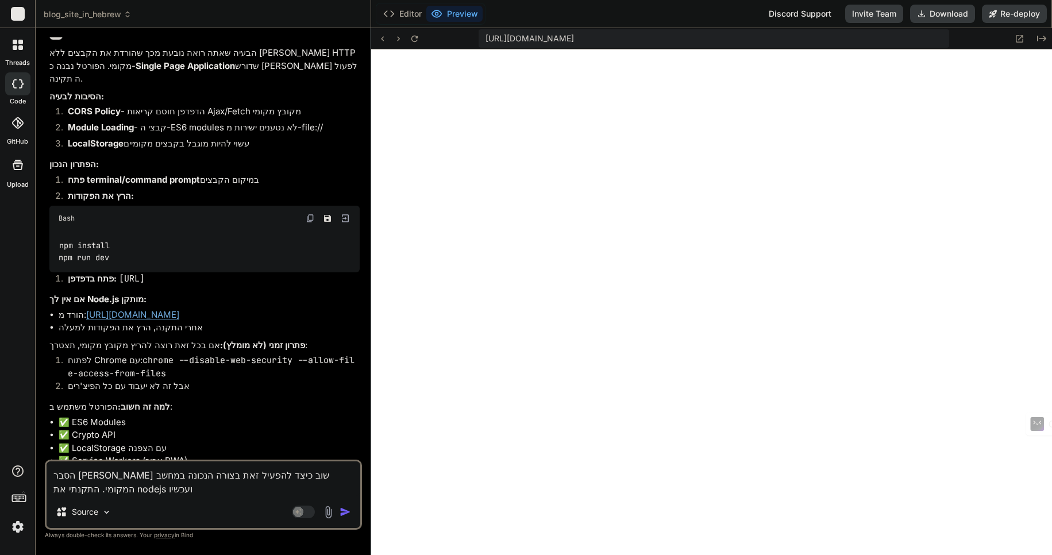
type textarea "x"
type textarea "הסבר לי שוב כיצד להפעיל זאת בצורה הנכונה במחשב המקומי. התקנתי את nodejs ועכשיו …"
type textarea "x"
type textarea "הסבר לי שוב כיצד להפעיל זאת בצורה הנכונה במחשב המקומי. התקנתי את nodejs ועכשיו …"
type textarea "x"
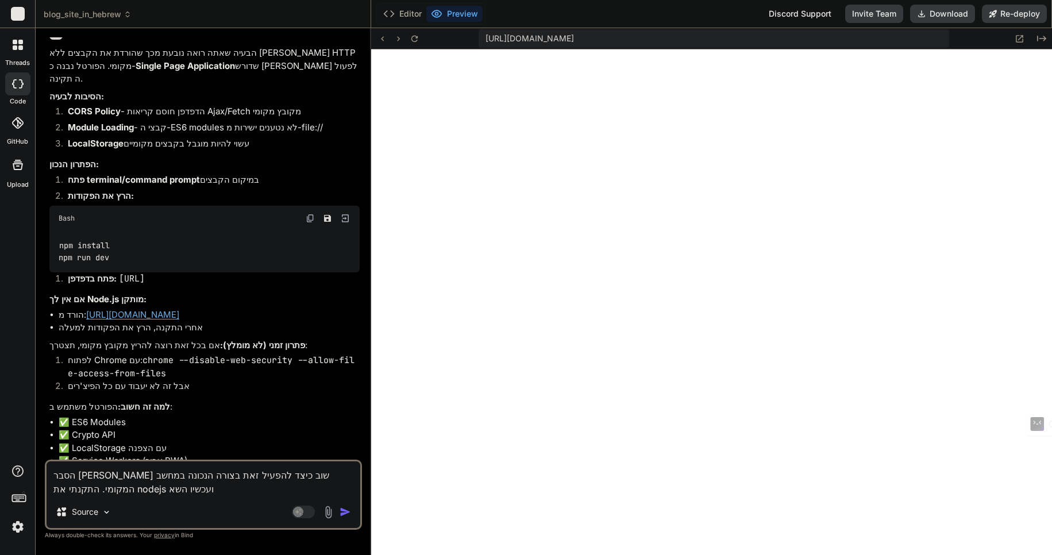
type textarea "הסבר לי שוב כיצד להפעיל זאת בצורה הנכונה במחשב המקומי. התקנתי את nodejs ועכשיו …"
type textarea "x"
type textarea "הסבר לי שוב כיצד להפעיל זאת בצורה הנכונה במחשב המקומי. התקנתי את nodejs ועכשיו …"
type textarea "x"
type textarea "הסבר לי שוב כיצד להפעיל זאת בצורה הנכונה במחשב המקומי. התקנתי את nodejs ועכשיו …"
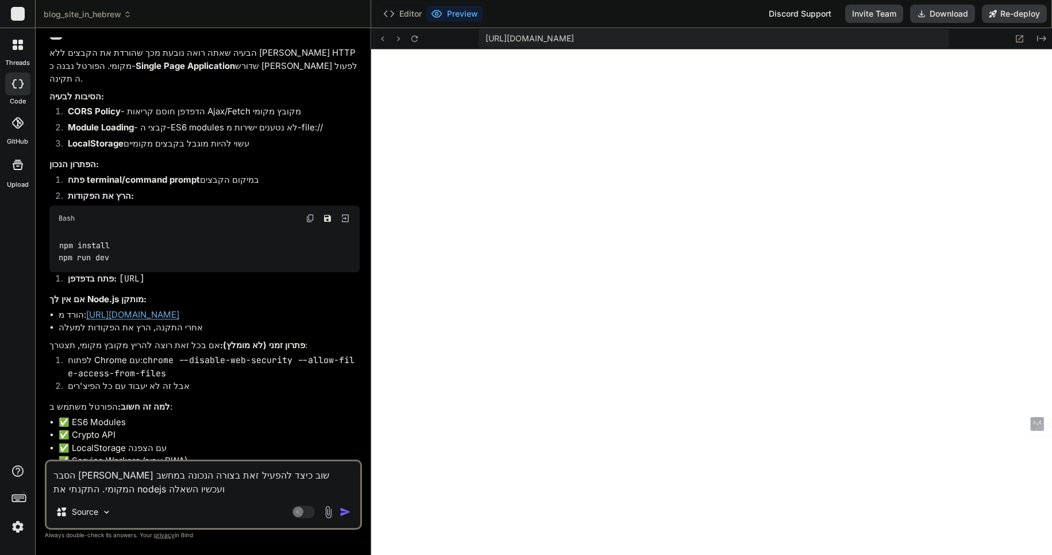
type textarea "x"
type textarea "הסבר לי שוב כיצד להפעיל זאת בצורה הנכונה במחשב המקומי. התקנתי את nodejs ועכשיו …"
type textarea "x"
type textarea "הסבר לי שוב כיצד להפעיל זאת בצורה הנכונה במחשב המקומי. התקנתי את nodejs ועכשיו …"
type textarea "x"
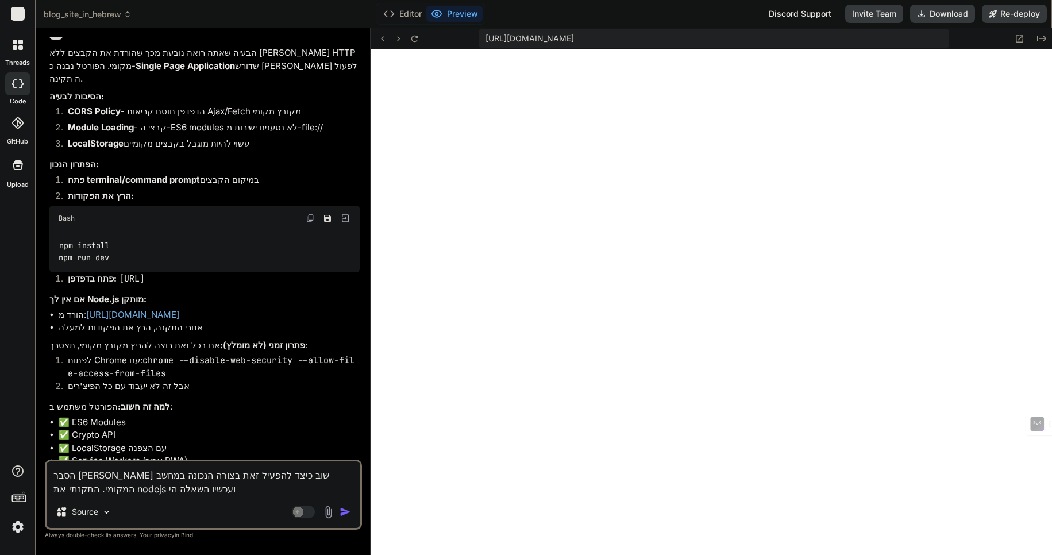
type textarea "הסבר לי שוב כיצד להפעיל זאת בצורה הנכונה במחשב המקומי. התקנתי את nodejs ועכשיו …"
type textarea "x"
type textarea "הסבר לי שוב כיצד להפעיל זאת בצורה הנכונה במחשב המקומי. התקנתי את nodejs ועכשיו …"
type textarea "x"
type textarea "הסבר לי שוב כיצד להפעיל זאת בצורה הנכונה במחשב המקומי. התקנתי את nodejs ועכשיו …"
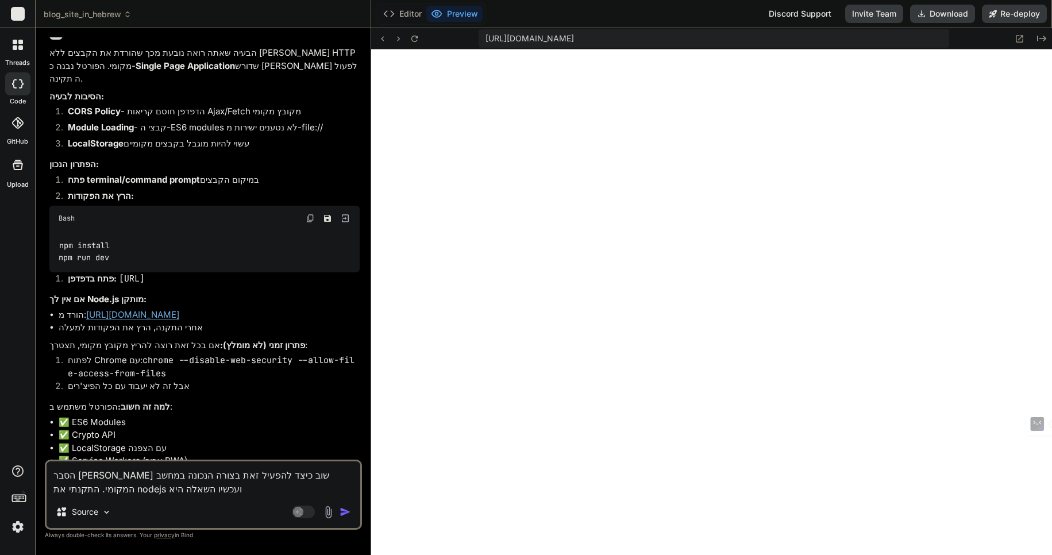
type textarea "x"
type textarea "הסבר לי שוב כיצד להפעיל זאת בצורה הנכונה במחשב המקומי. התקנתי את nodejs ועכשיו …"
type textarea "x"
type textarea "הסבר לי שוב כיצד להפעיל זאת בצורה הנכונה במחשב המקומי. התקנתי את nodejs ועכשיו …"
type textarea "x"
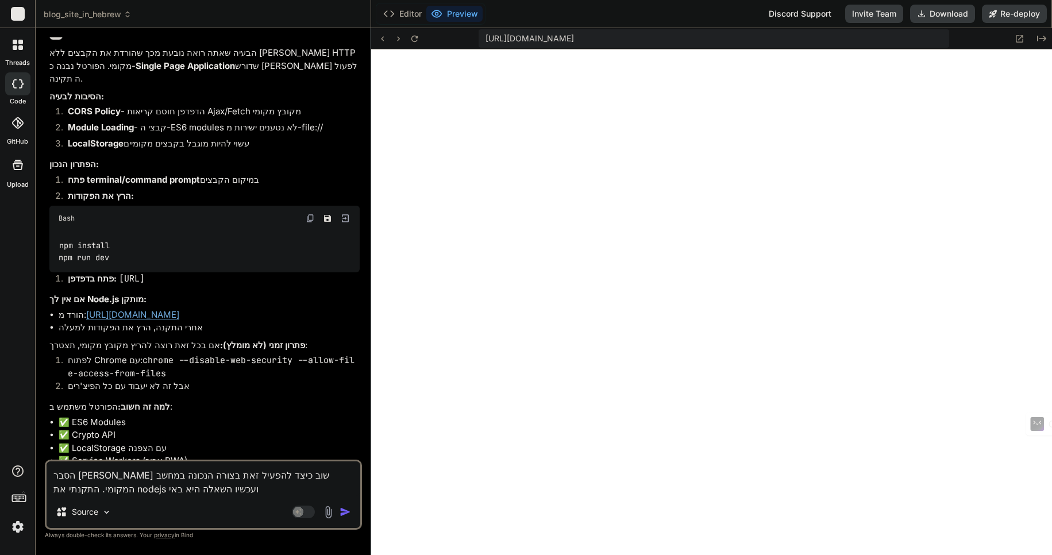
type textarea "הסבר לי שוב כיצד להפעיל זאת בצורה הנכונה במחשב המקומי. התקנתי את nodejs ועכשיו …"
type textarea "x"
type textarea "הסבר לי שוב כיצד להפעיל זאת בצורה הנכונה במחשב המקומי. התקנתי את nodejs ועכשיו …"
type textarea "x"
type textarea "הסבר לי שוב כיצד להפעיל זאת בצורה הנכונה במחשב המקומי. התקנתי את nodejs ועכשיו …"
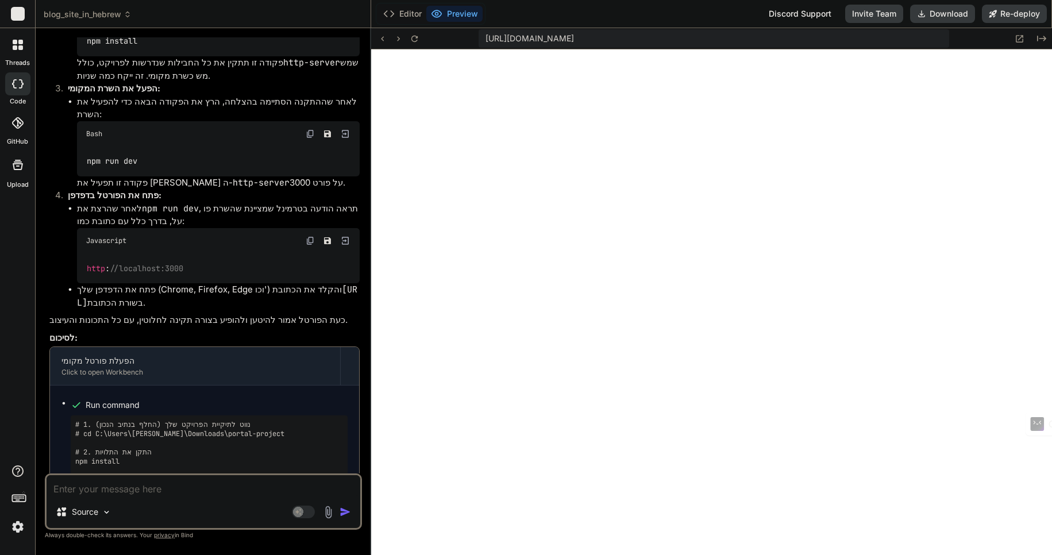
scroll to position [2714, 0]
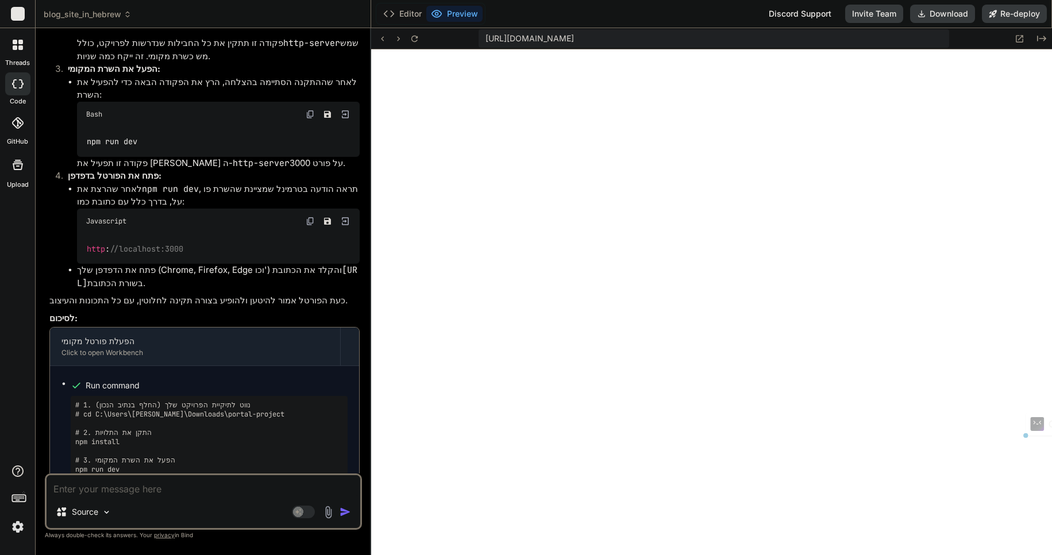
drag, startPoint x: 325, startPoint y: 279, endPoint x: 341, endPoint y: 295, distance: 22.3
click at [341, 290] on li "פתח את הדפדפן שלך (Chrome, Firefox, Edge וכו') והקלד את הכתובת http://localhost…" at bounding box center [218, 277] width 283 height 26
click at [337, 284] on code "http://localhost:3000" at bounding box center [217, 276] width 280 height 25
drag, startPoint x: 323, startPoint y: 280, endPoint x: 171, endPoint y: 298, distance: 152.7
click at [171, 290] on li "פתח את הדפדפן שלך (Chrome, Firefox, Edge וכו') והקלד את הכתובת http://localhost…" at bounding box center [218, 277] width 283 height 26
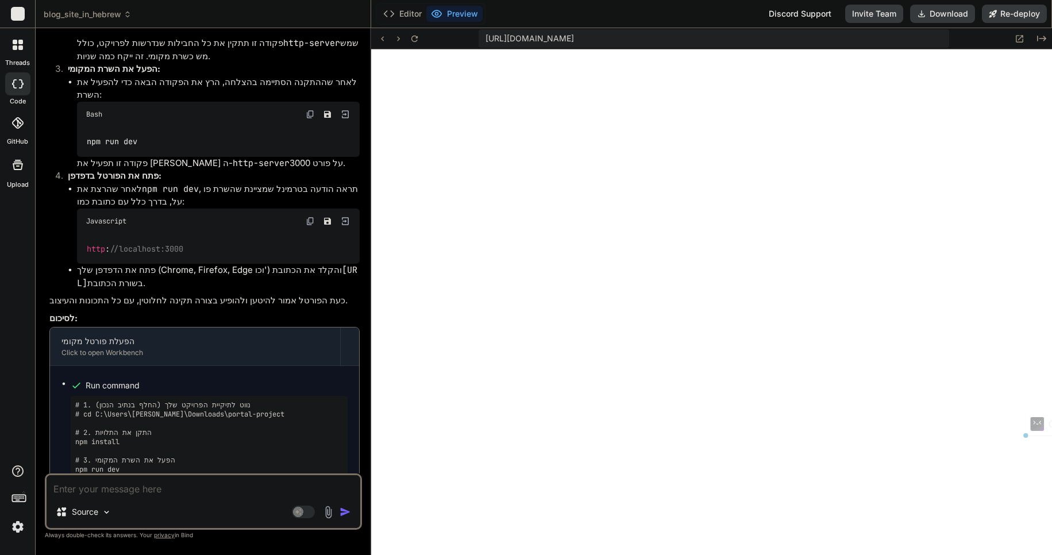
copy li "http://localhost:3000"
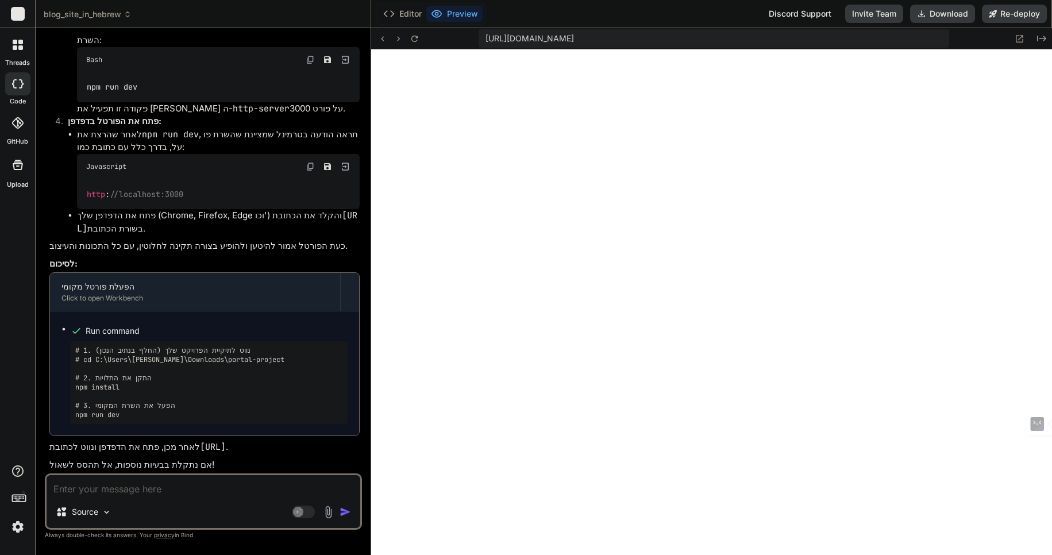
scroll to position [2781, 0]
click at [99, 489] on textarea at bounding box center [204, 485] width 314 height 21
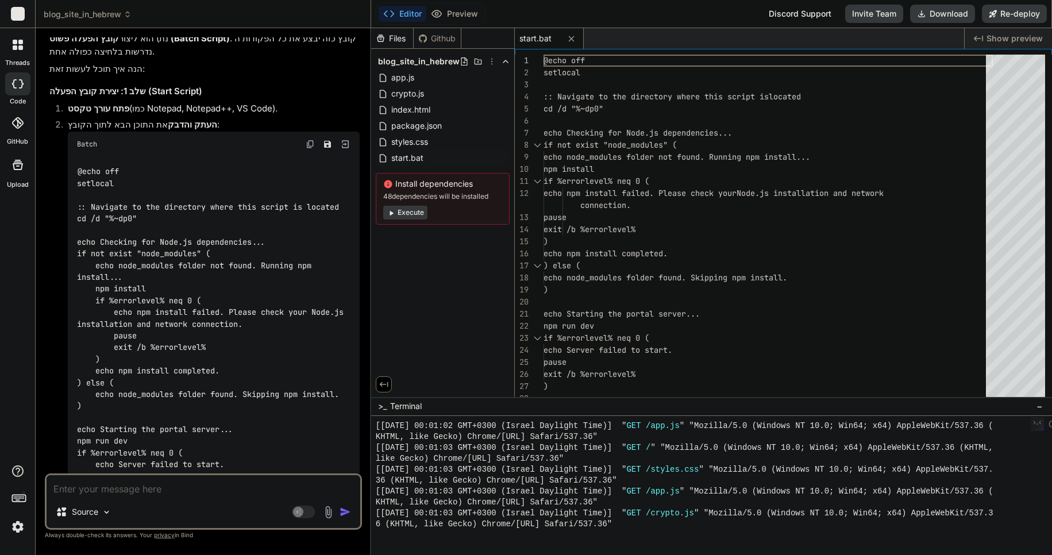
scroll to position [3399, 0]
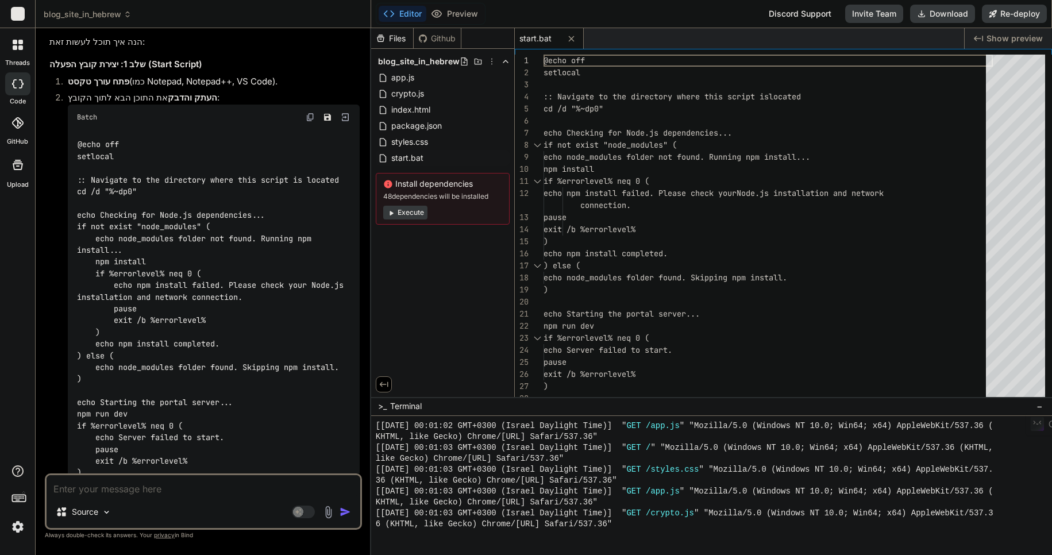
click at [310, 122] on img at bounding box center [310, 117] width 9 height 9
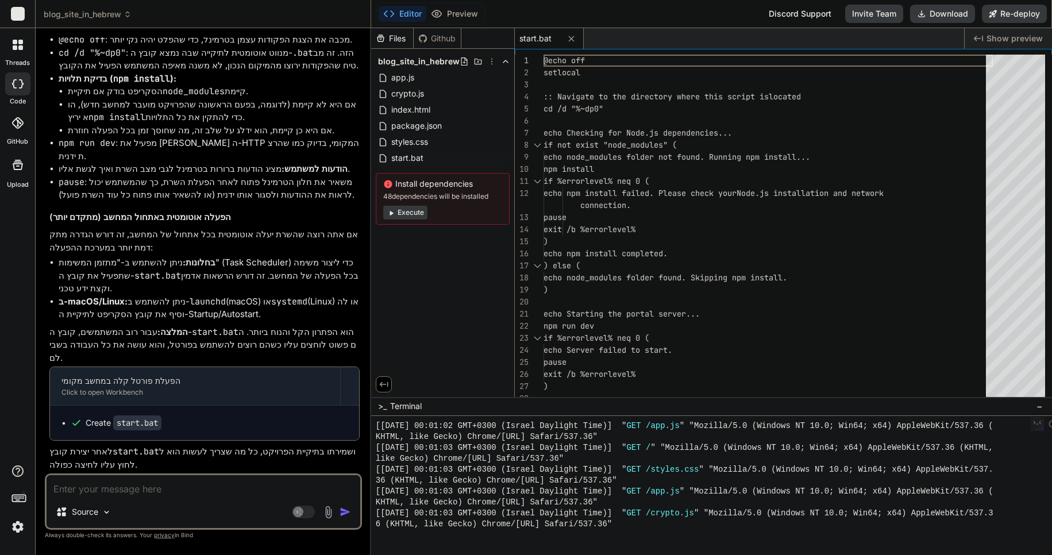
scroll to position [4056, 0]
click at [99, 486] on textarea at bounding box center [204, 485] width 314 height 21
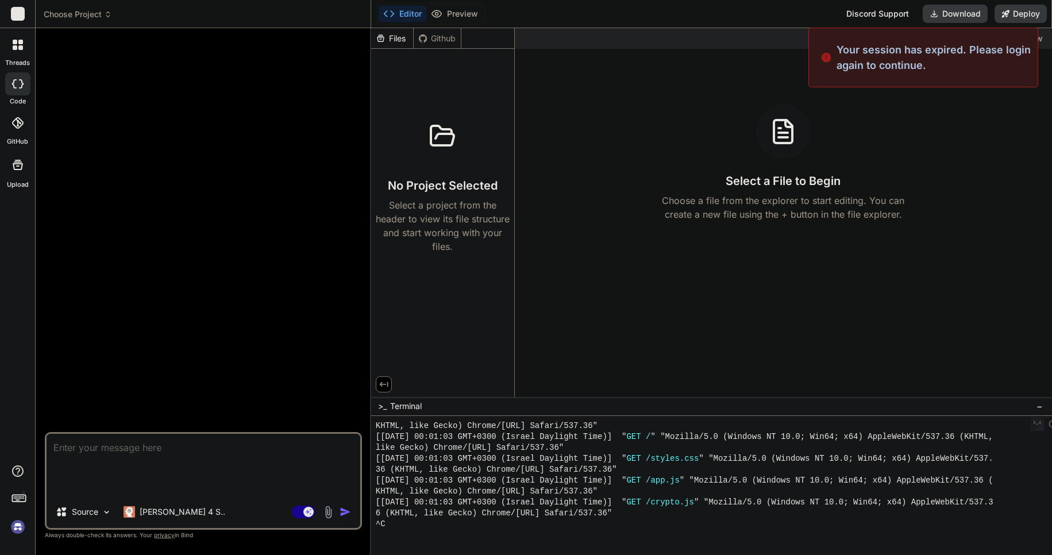
scroll to position [1288, 0]
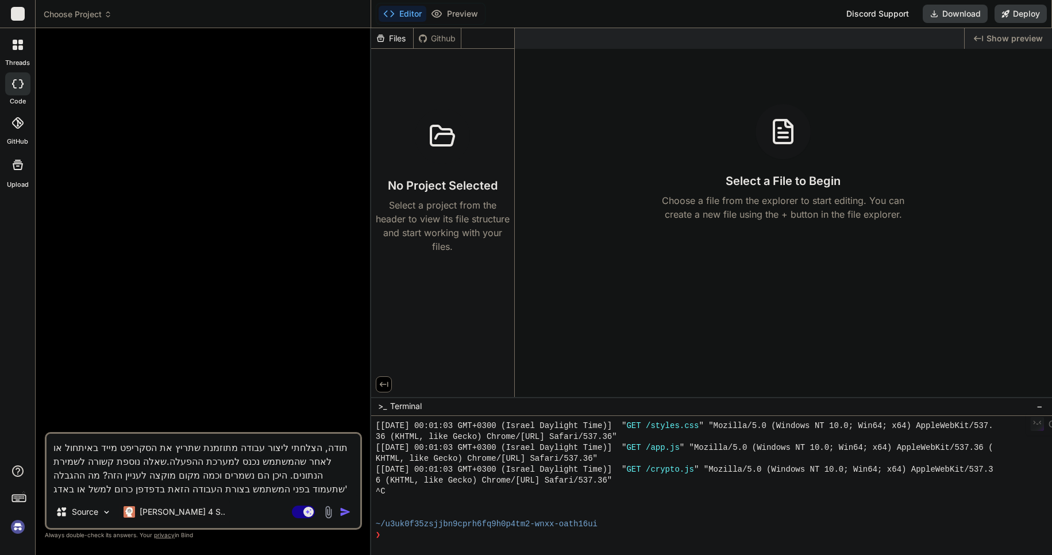
click at [164, 511] on p "Claude 4 S.." at bounding box center [183, 511] width 86 height 11
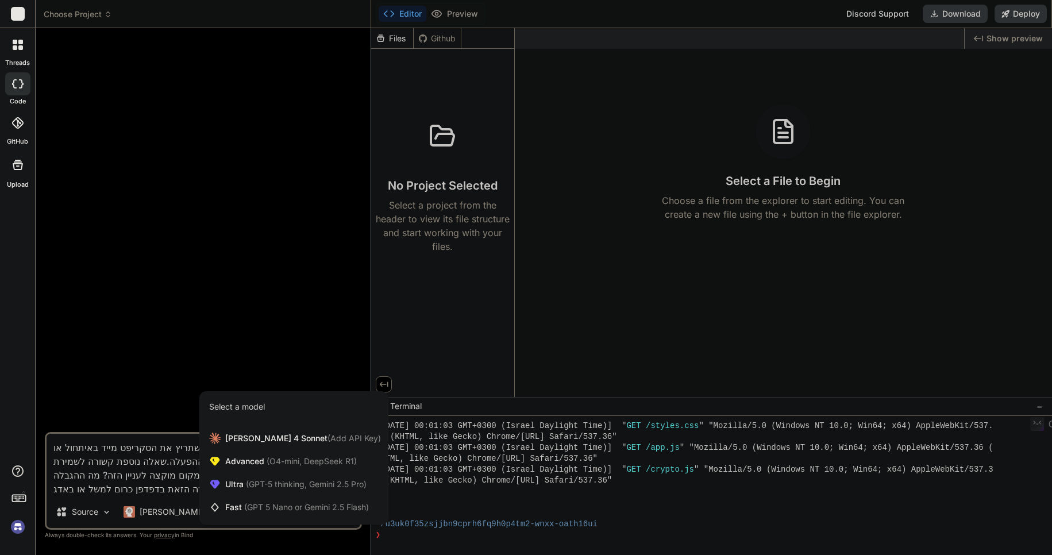
click at [265, 506] on span "(GPT 5 Nano or Gemini 2.5 Flash)" at bounding box center [306, 507] width 125 height 10
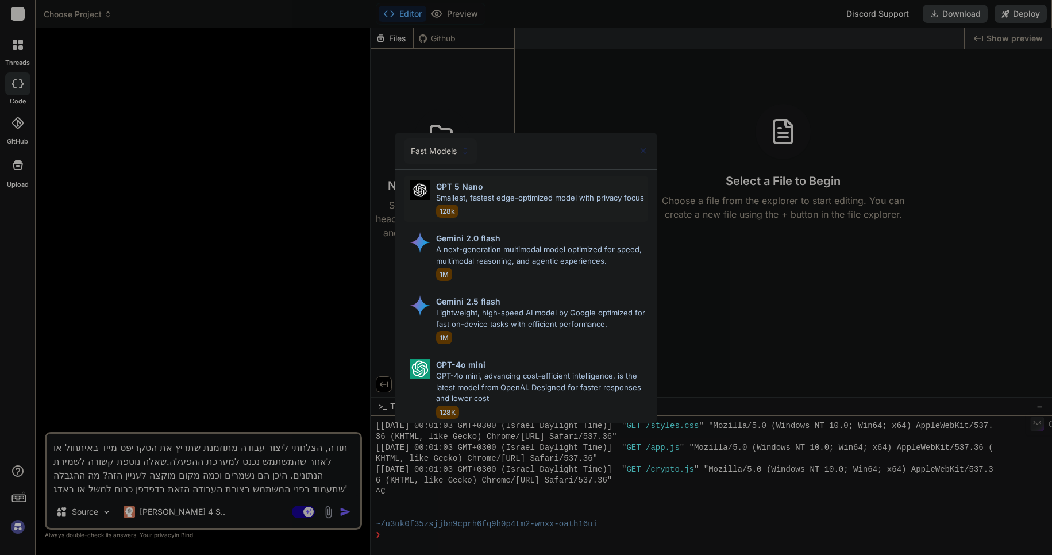
click at [476, 187] on p "GPT 5 Nano" at bounding box center [459, 186] width 47 height 12
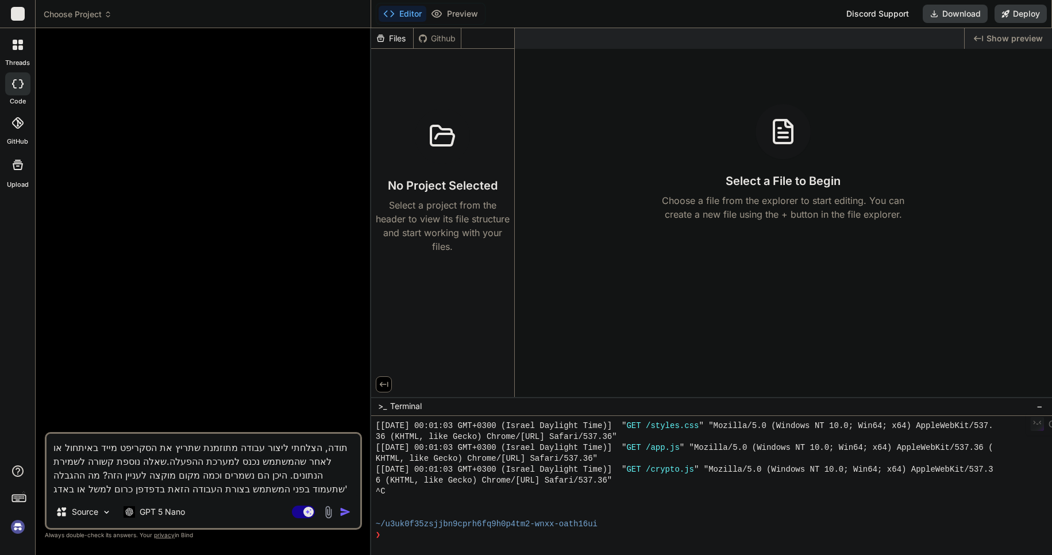
click at [341, 513] on img "button" at bounding box center [345, 511] width 11 height 11
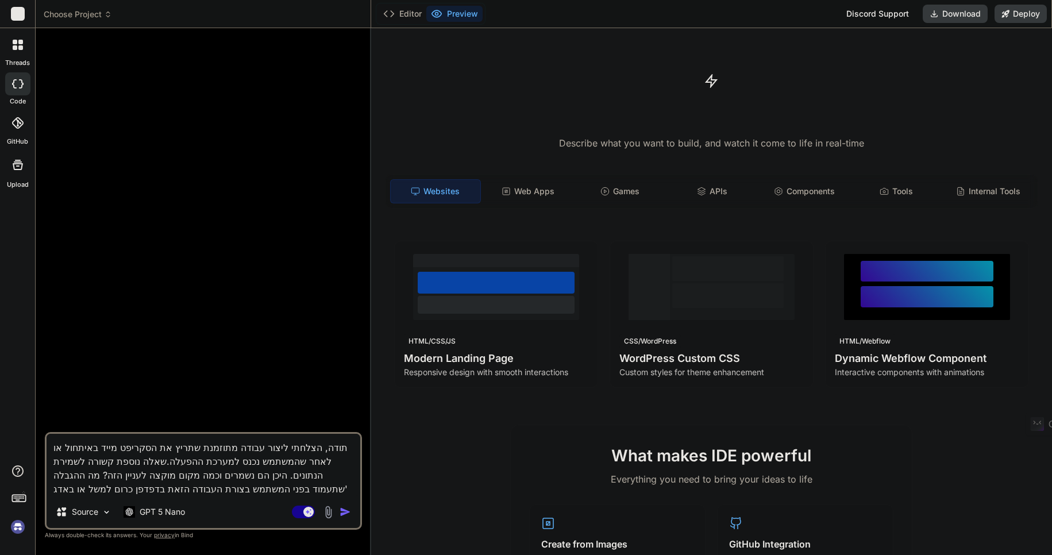
type textarea "x"
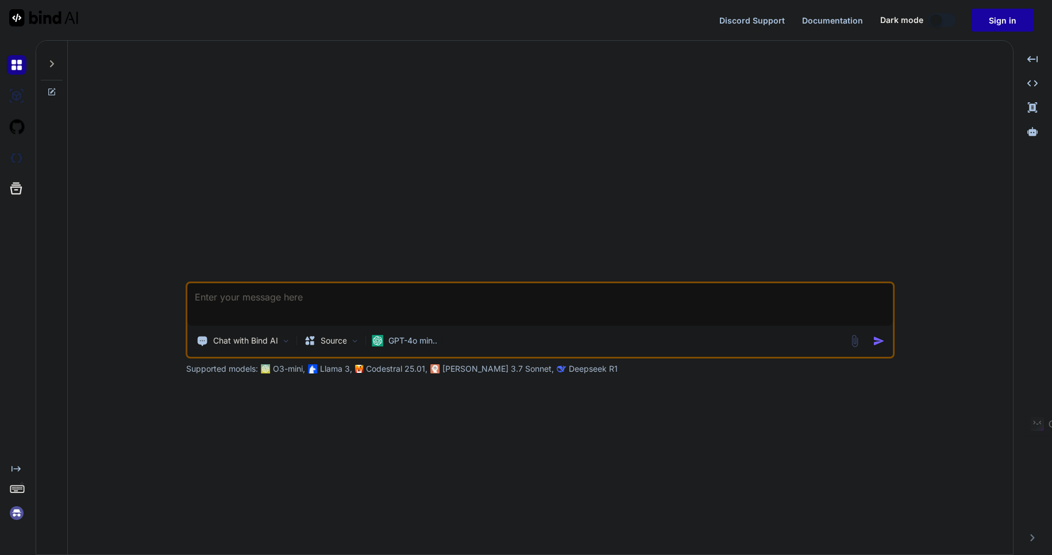
click at [1005, 18] on button "Sign in" at bounding box center [1003, 20] width 62 height 23
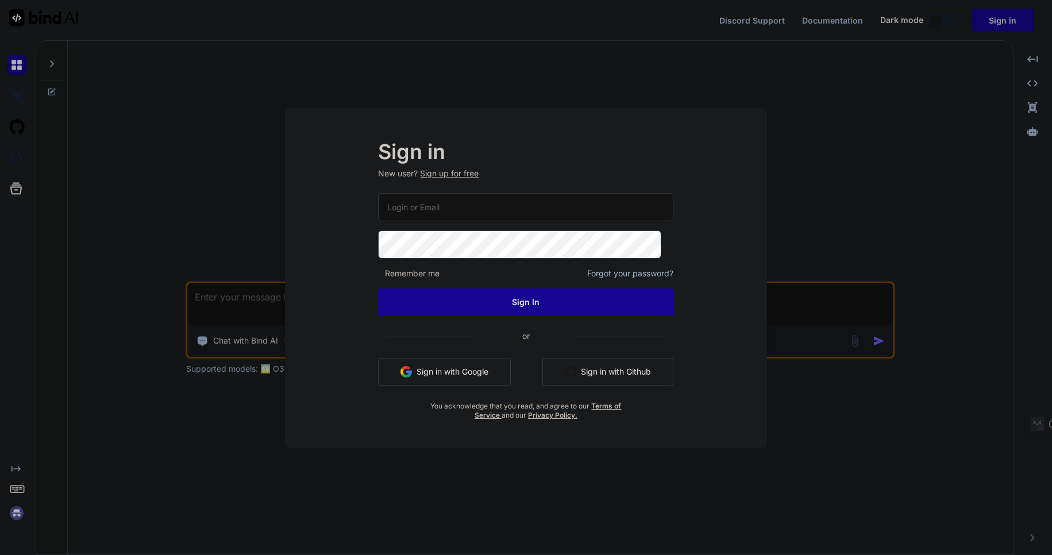
click at [422, 206] on input "email" at bounding box center [525, 207] width 295 height 28
type input "moshtov@proton.me"
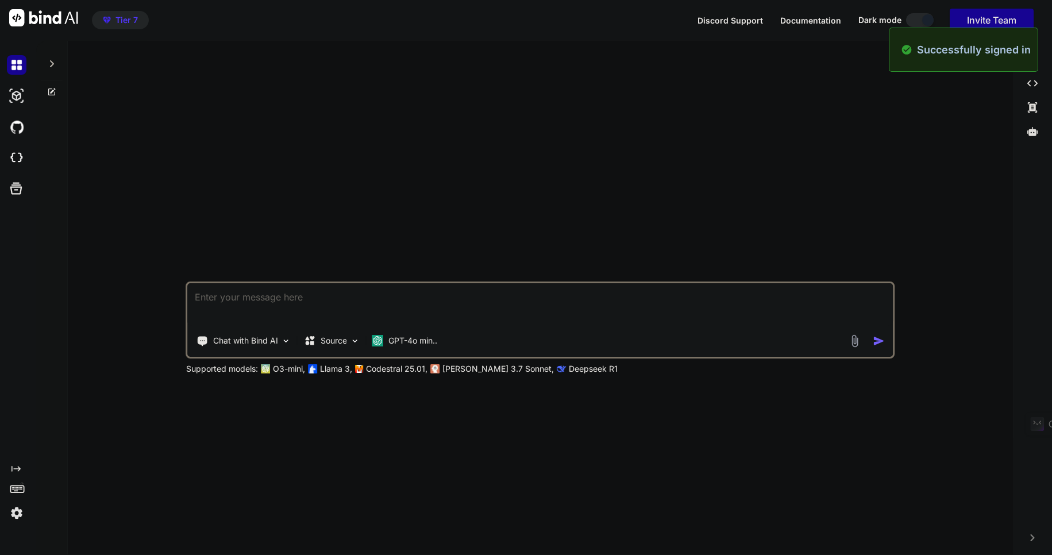
click at [17, 511] on img at bounding box center [17, 513] width 20 height 20
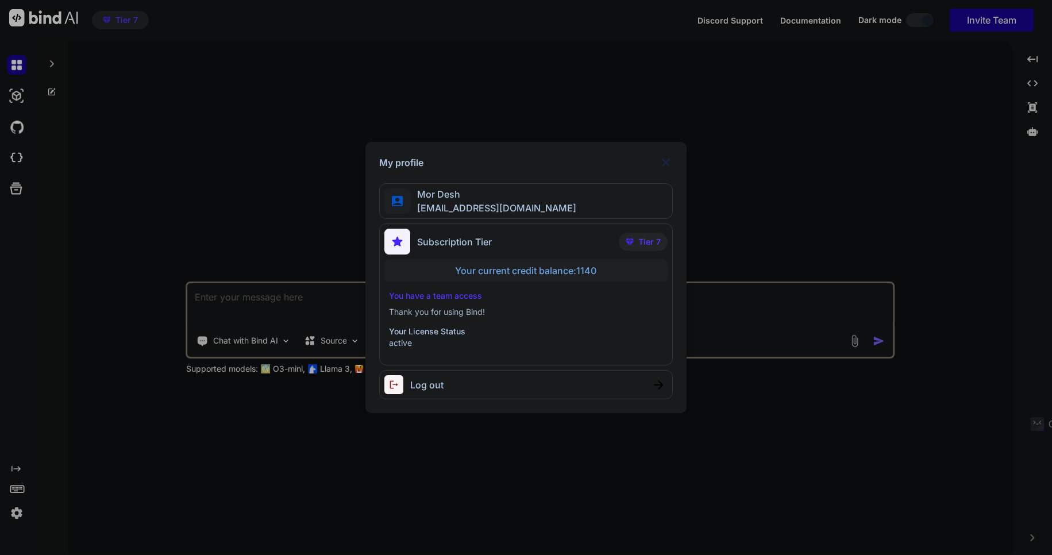
type textarea "x"
click at [17, 511] on div "My profile Mor Desh moshtov@proton.me Subscription Tier Tier 7 Your current cre…" at bounding box center [526, 277] width 1052 height 555
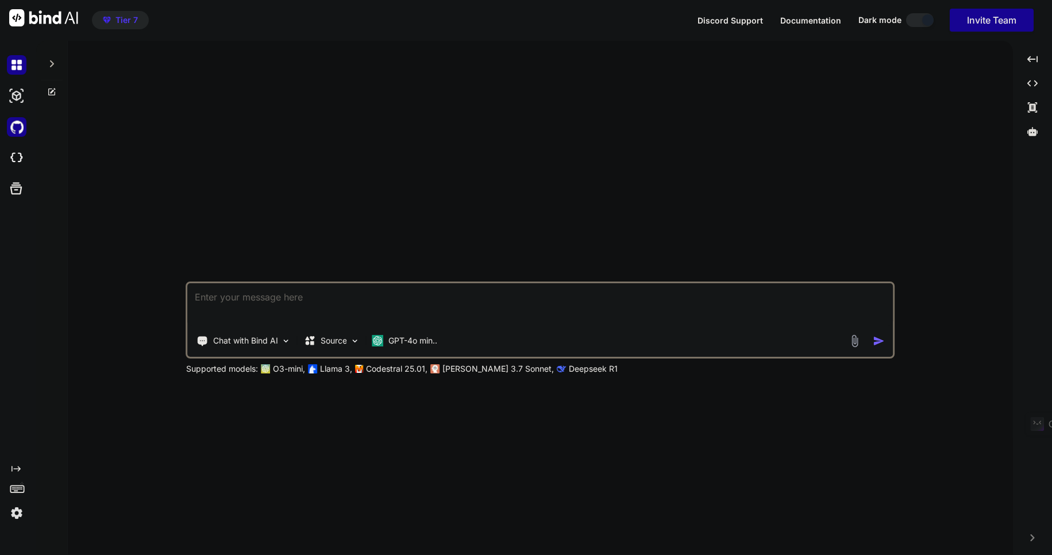
click at [17, 125] on img at bounding box center [17, 127] width 20 height 20
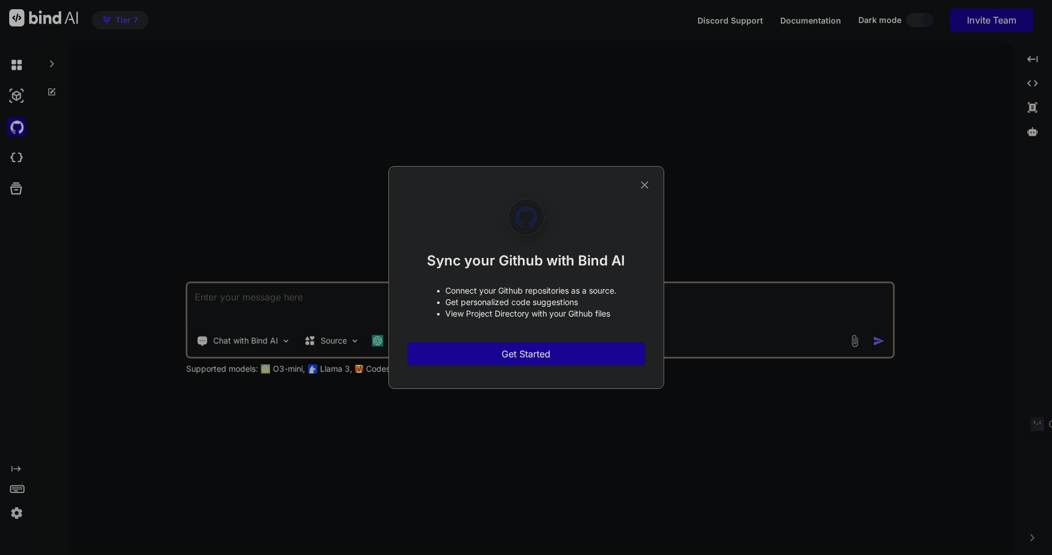
click at [646, 184] on icon at bounding box center [644, 185] width 13 height 13
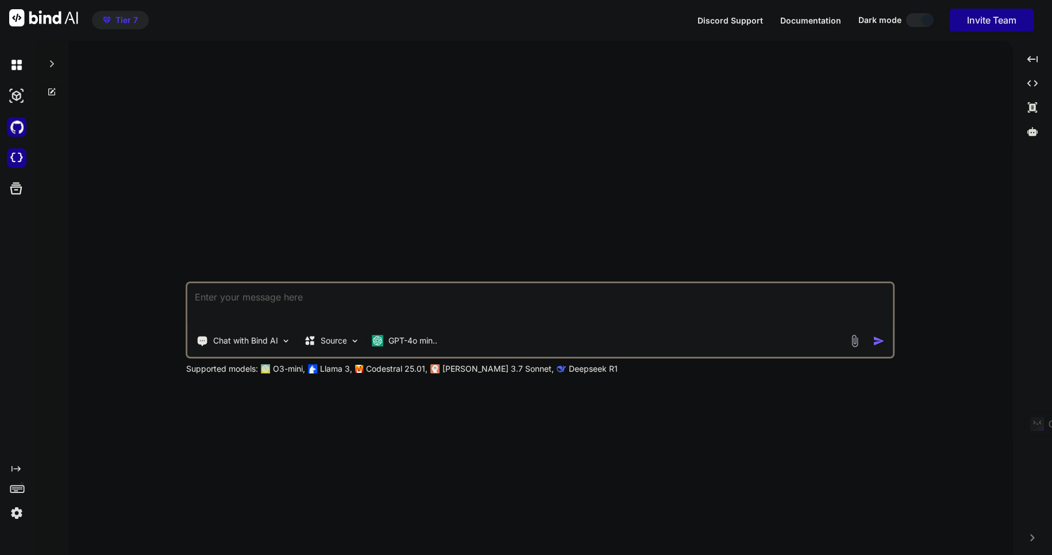
click at [13, 153] on img at bounding box center [17, 158] width 20 height 20
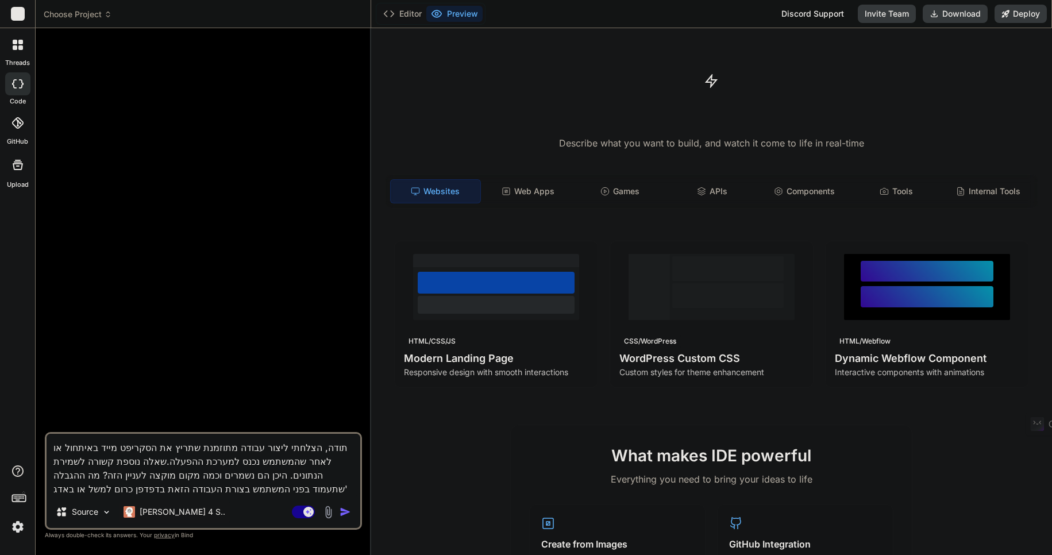
click at [171, 510] on p "[PERSON_NAME] 4 S.." at bounding box center [183, 511] width 86 height 11
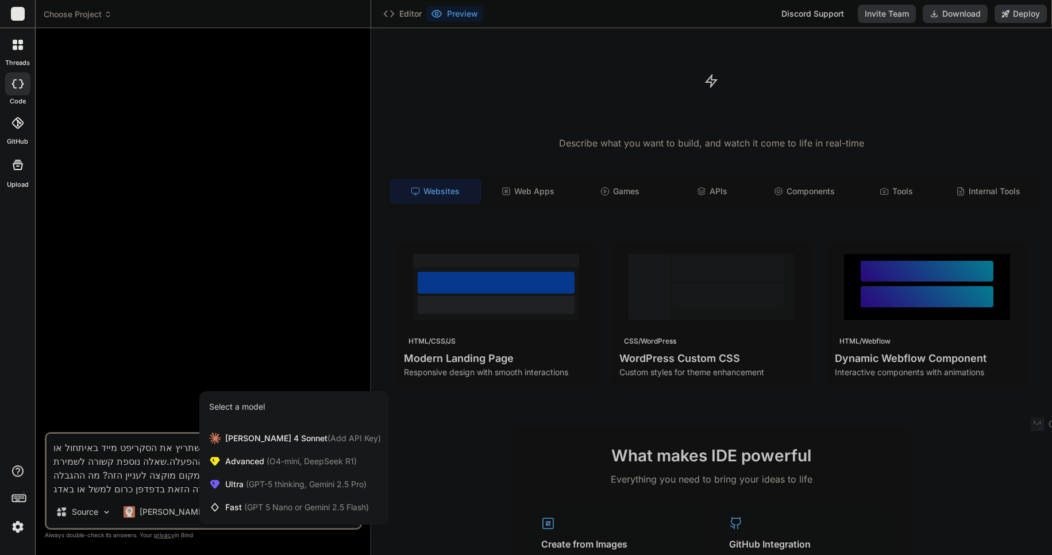
click at [305, 506] on span "(GPT 5 Nano or Gemini 2.5 Flash)" at bounding box center [306, 507] width 125 height 10
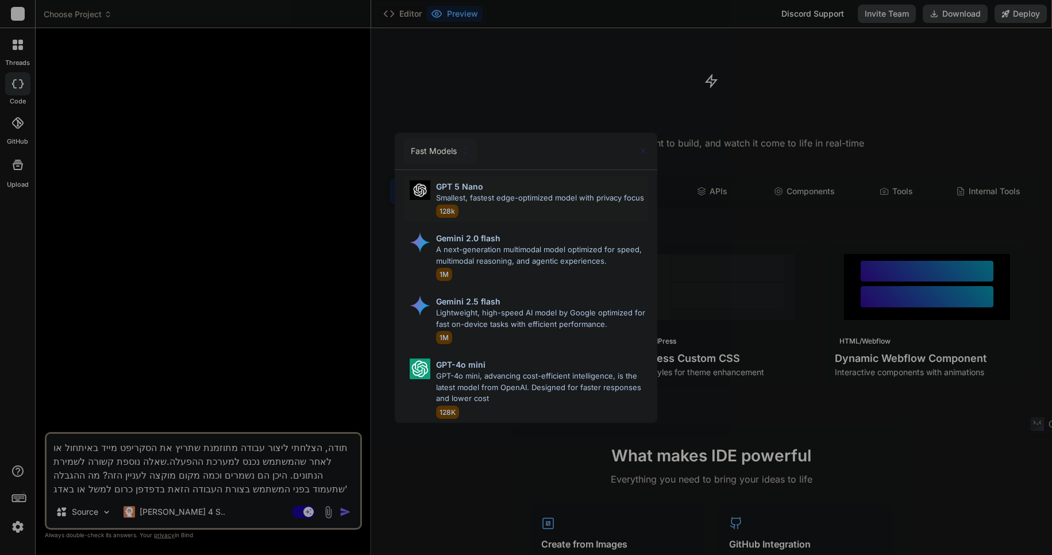
click at [472, 199] on p "Smallest, fastest edge-optimized model with privacy focus" at bounding box center [540, 197] width 208 height 11
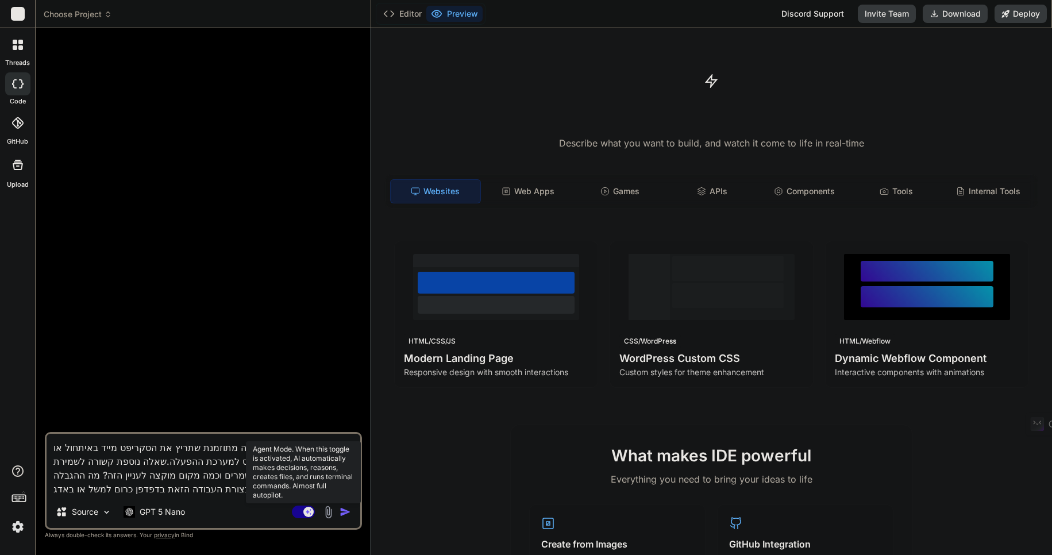
click at [296, 507] on rect at bounding box center [303, 512] width 23 height 13
click at [280, 474] on textarea "תודה, הצלחתי ליצור עבודה מתוזמנת שתריץ את הסקריפט מייד באיתחול או לאחר שהמשתמש …" at bounding box center [204, 465] width 314 height 62
click at [109, 13] on icon at bounding box center [108, 14] width 8 height 8
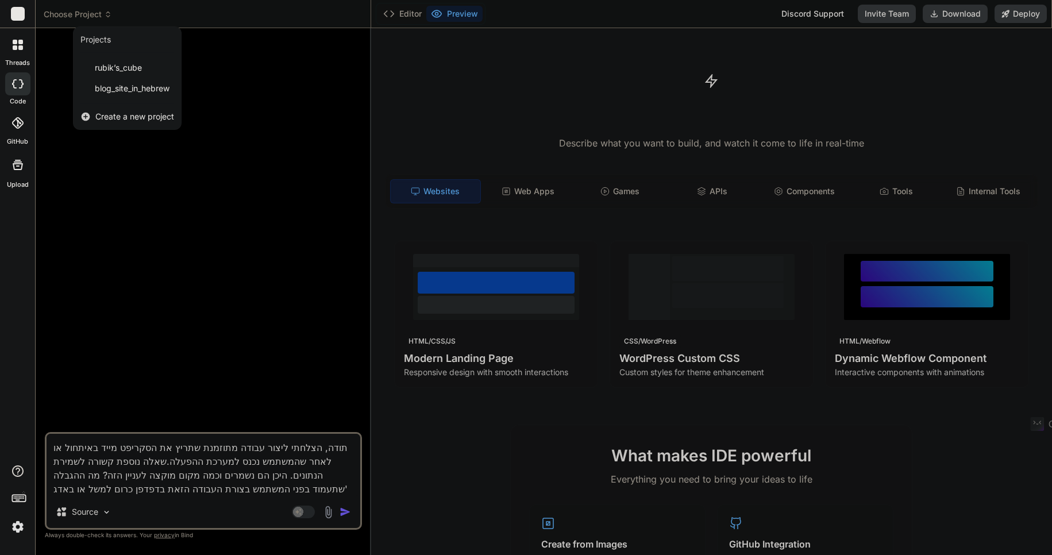
click at [132, 87] on span "blog_site_in_hebrew" at bounding box center [132, 88] width 75 height 11
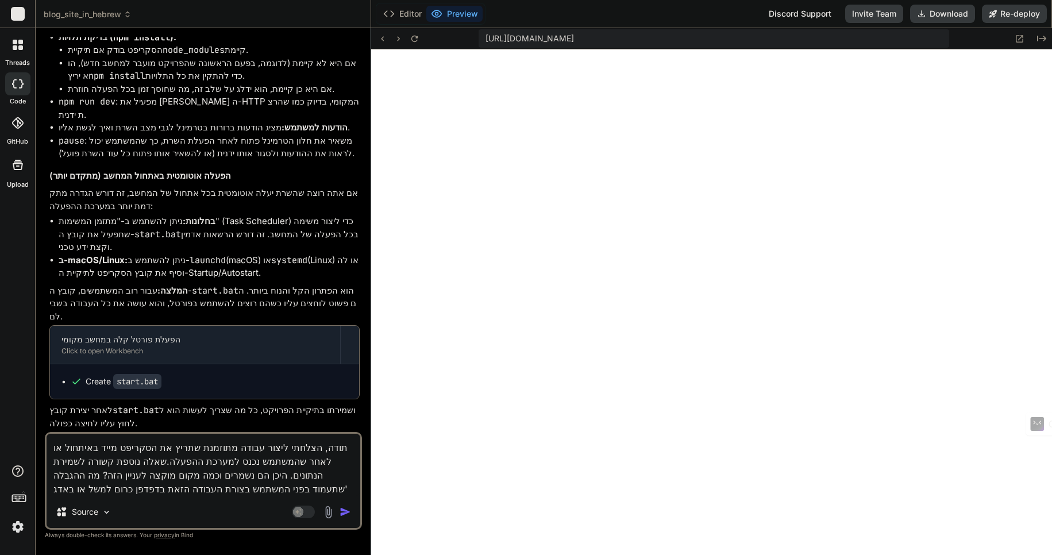
scroll to position [459, 0]
click at [348, 514] on img "button" at bounding box center [345, 511] width 11 height 11
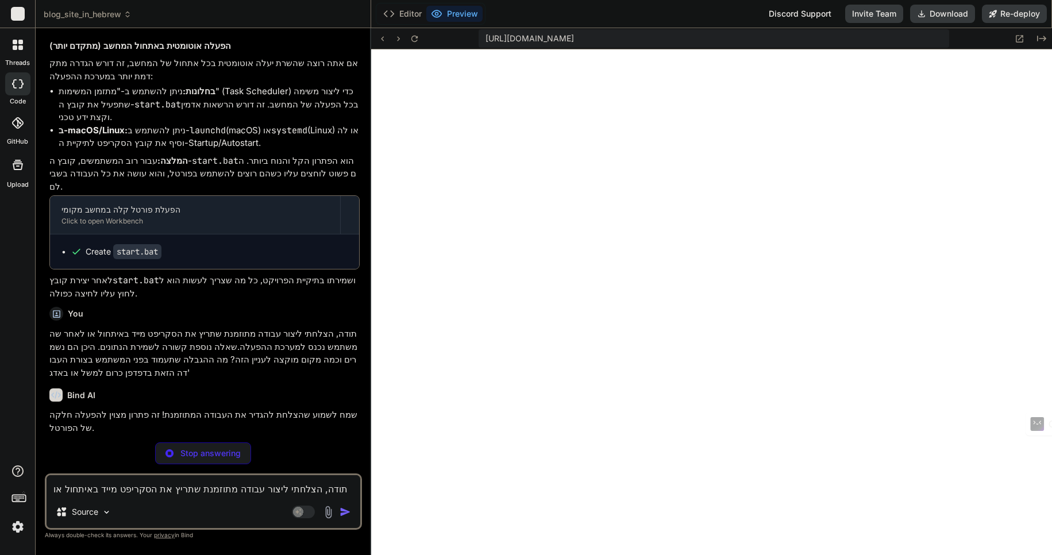
scroll to position [2991, 0]
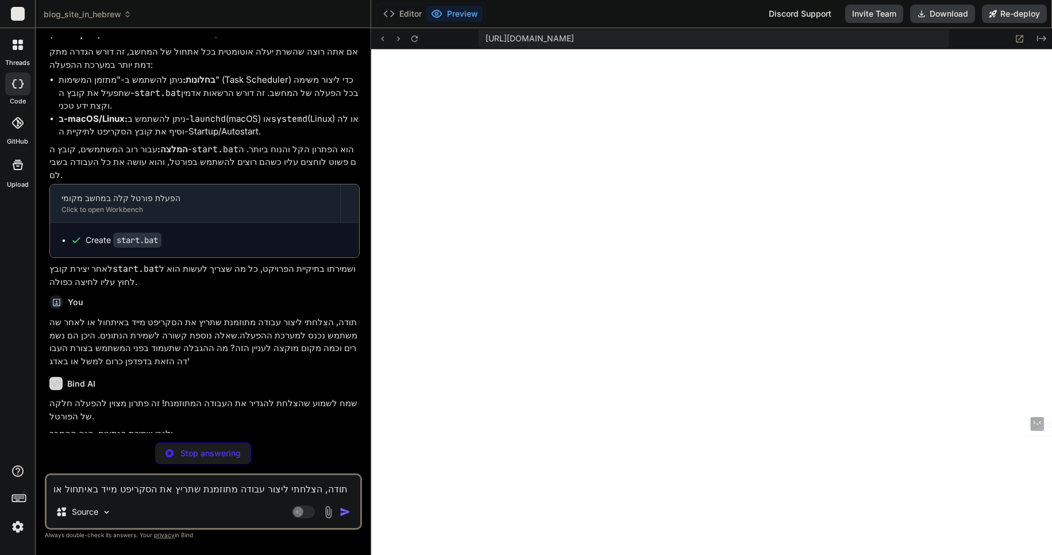
type textarea "x"
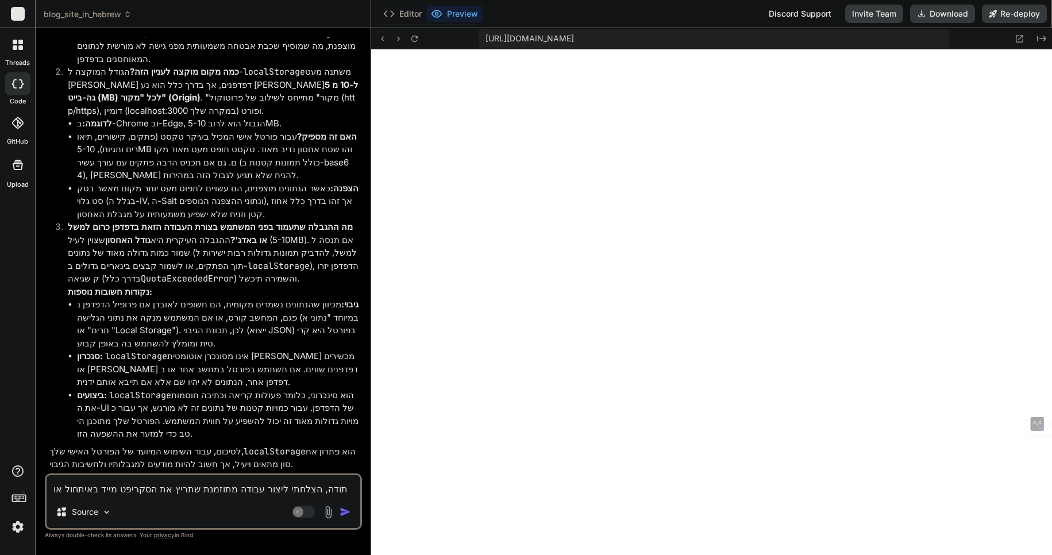
scroll to position [3548, 0]
click at [215, 486] on textarea "תודה, הצלחתי ליצור עבודה מתוזמנת שתריץ את הסקריפט מייד באיתחול או לאחר שהמשתמש …" at bounding box center [204, 485] width 314 height 21
type textarea "מ"
type textarea "x"
type textarea "מה"
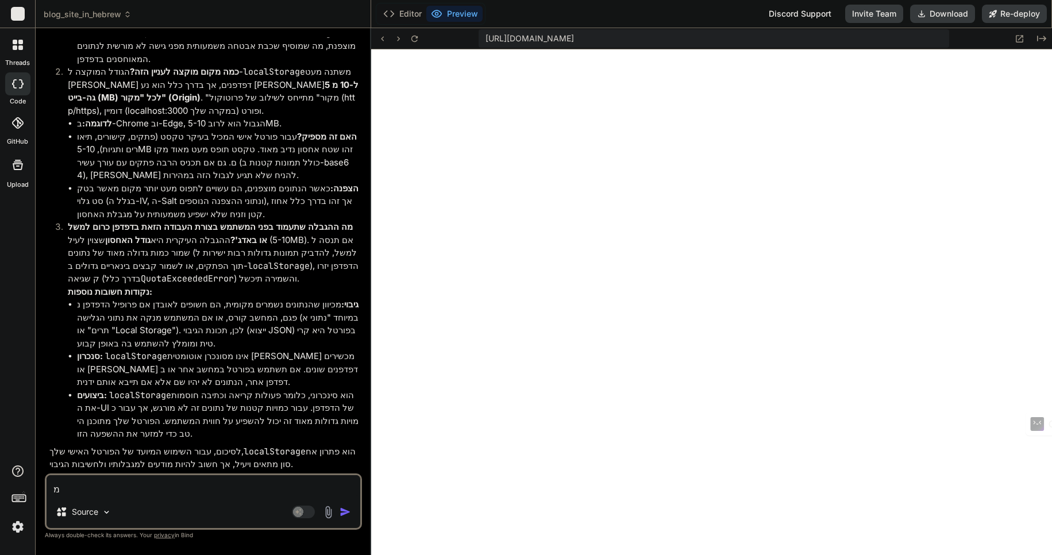
type textarea "x"
type textarea "מה"
type textarea "x"
type textarea "מה א"
type textarea "x"
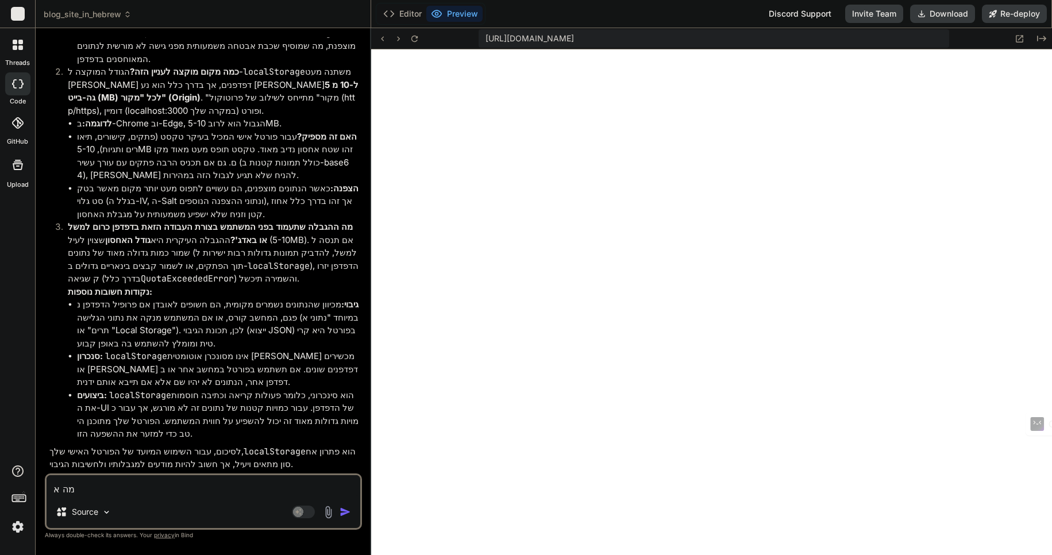
type textarea "מה אנ"
type textarea "x"
type textarea "מה אני"
type textarea "x"
type textarea "מה אני"
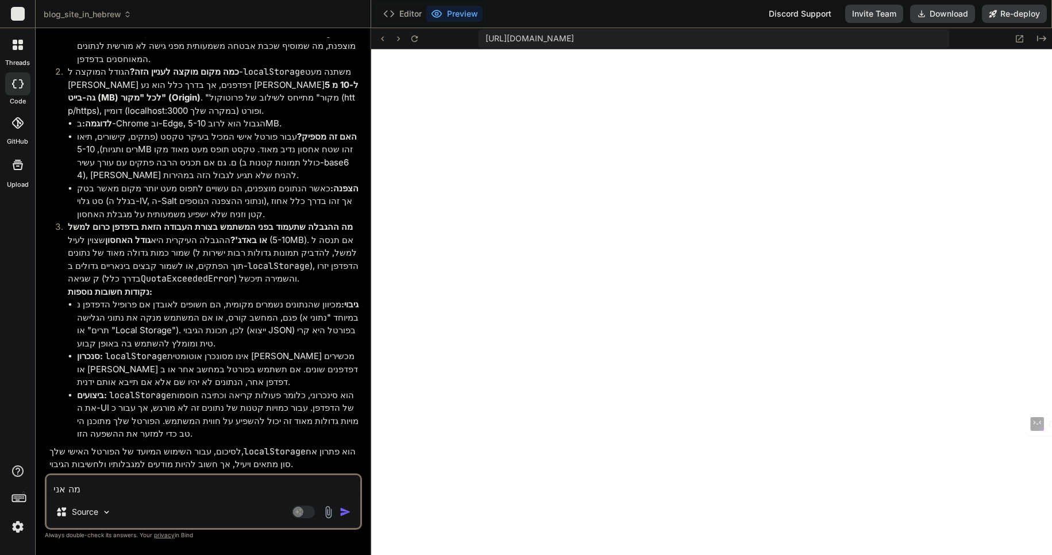
type textarea "x"
type textarea "מה אני י"
type textarea "x"
type textarea "מה אני יכ"
type textarea "x"
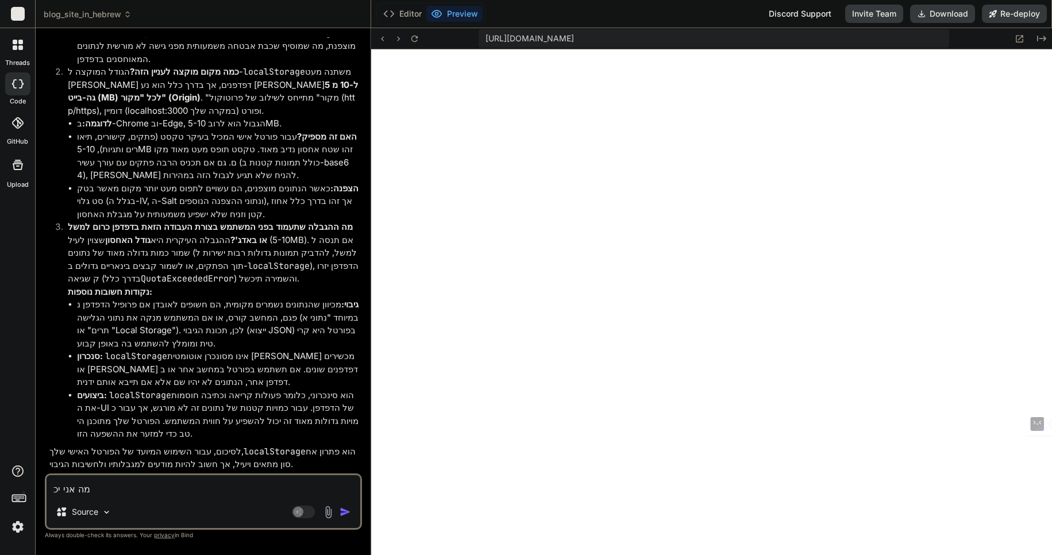
type textarea "מה אני יכו"
type textarea "x"
type textarea "מה אני יכול"
type textarea "x"
type textarea "מה אני יכול"
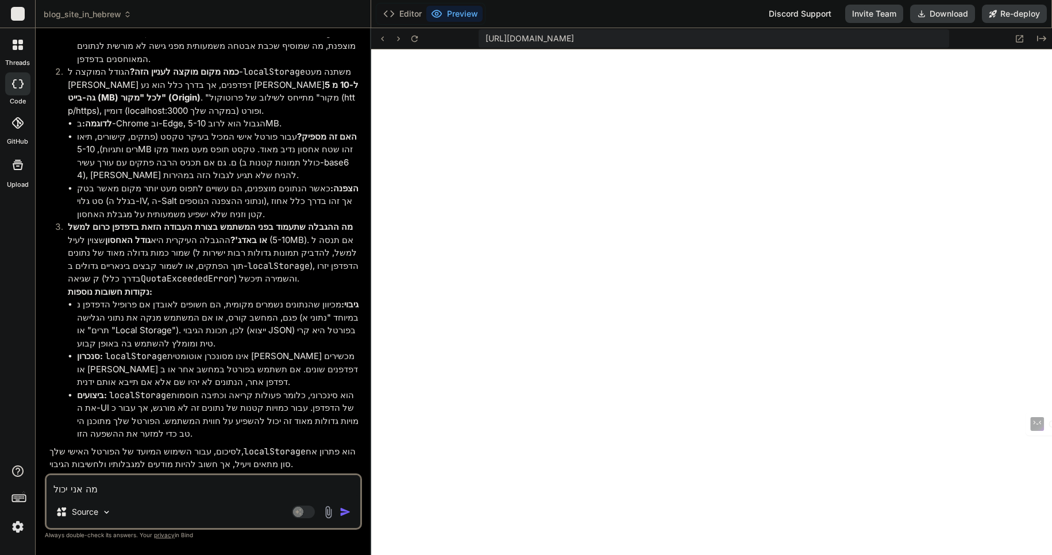
type textarea "x"
type textarea "מה אני יכול ל"
type textarea "x"
type textarea "מה אני יכול לע"
type textarea "x"
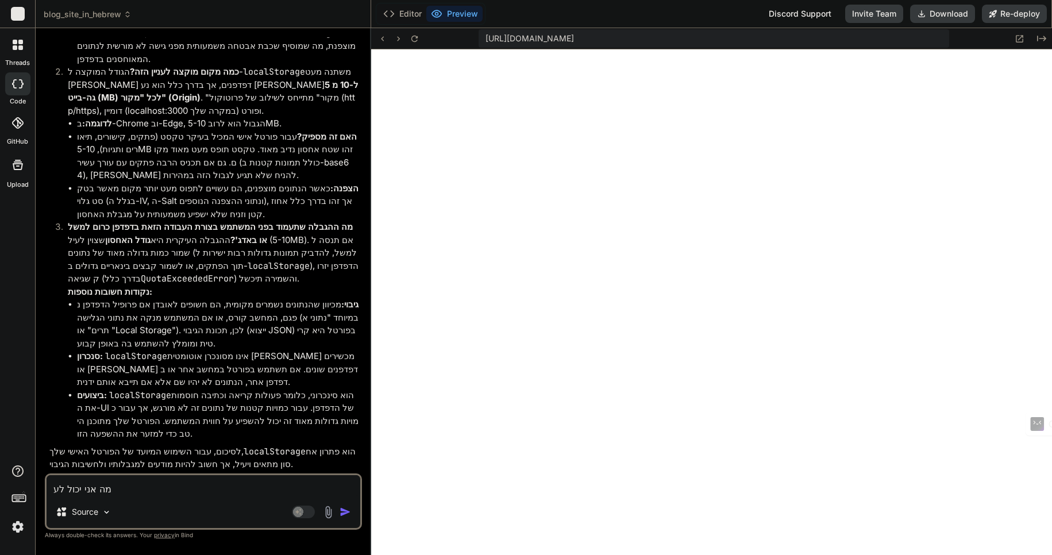
type textarea "מה אני יכול לעש"
type textarea "x"
type textarea "מה אני יכול לעשו"
type textarea "x"
type textarea "מה אני יכול לעשות"
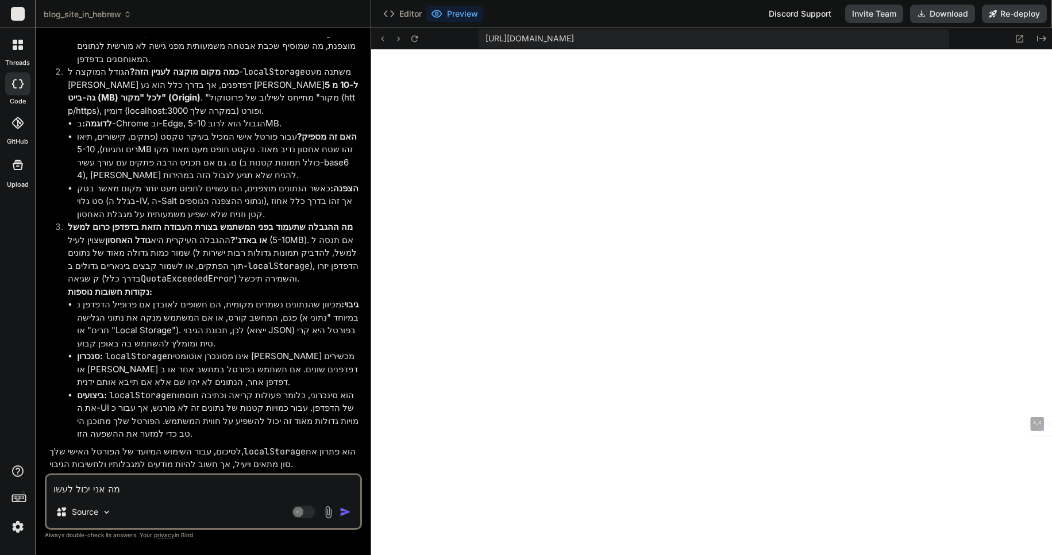
type textarea "x"
type textarea "מה אני יכול לעשות"
type textarea "x"
type textarea "מה אני יכול לעשות כ"
type textarea "x"
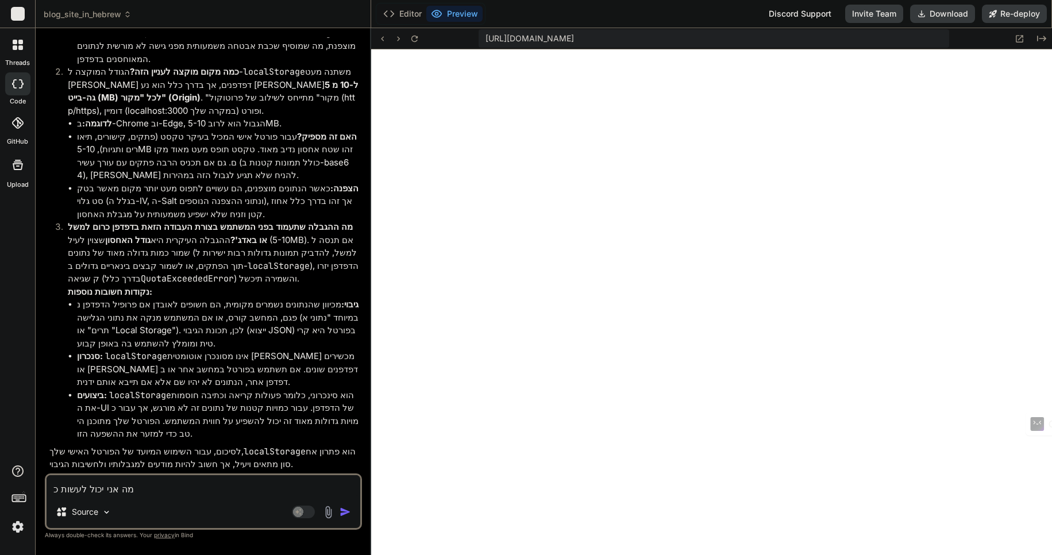
type textarea "מה אני יכול לעשות כד"
type textarea "x"
type textarea "מה אני יכול לעשות כדי"
type textarea "x"
type textarea "מה אני יכול לעשות כדי"
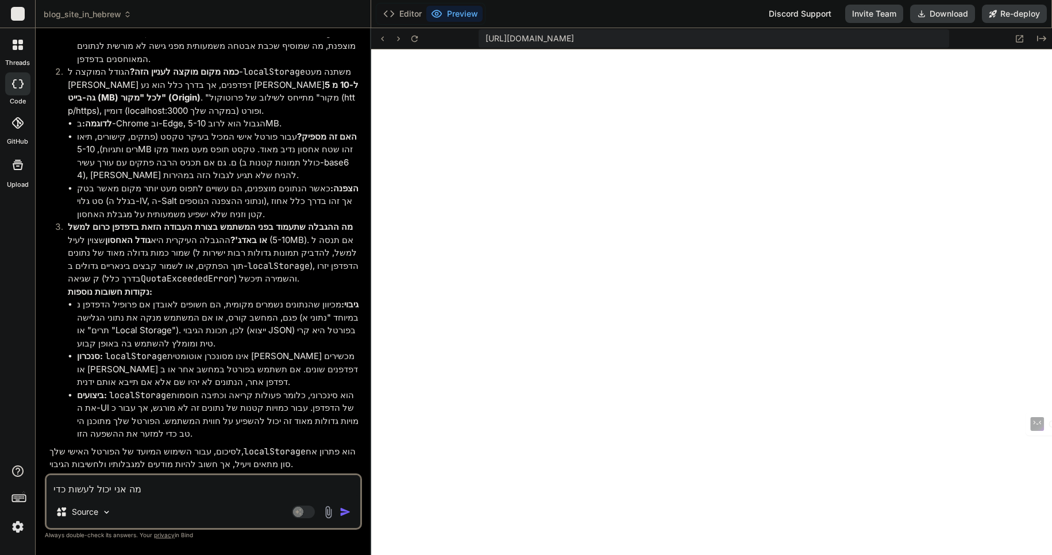
type textarea "x"
type textarea "מה אני יכול לעשות כדי ל"
type textarea "x"
type textarea "מה אני יכול לעשות כדי לח"
type textarea "x"
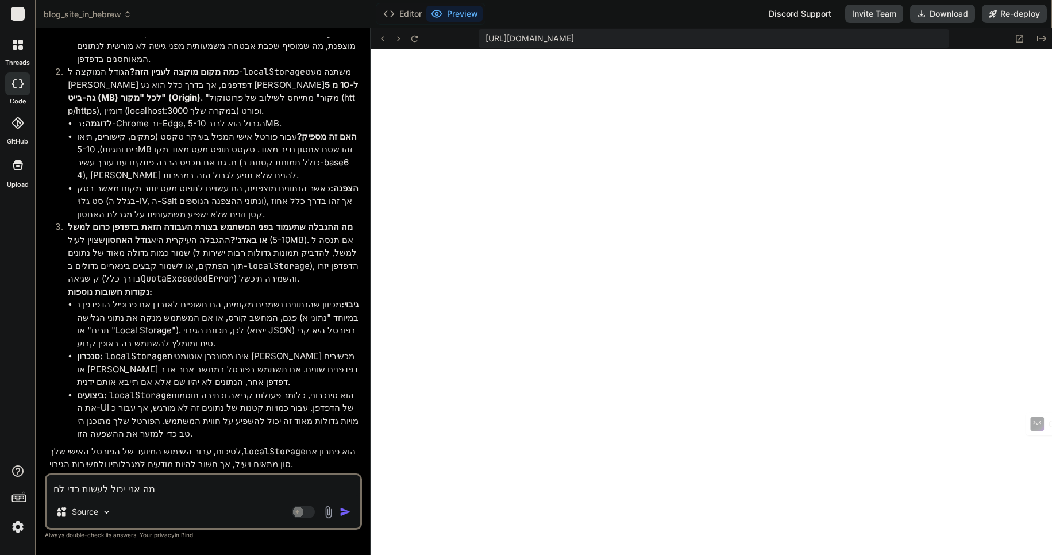
type textarea "מה אני יכול לעשות כדי לחב"
type textarea "x"
type textarea "מה אני יכול לעשות כדי לחבר"
type textarea "x"
type textarea "מה אני יכול לעשות כדי לחבר"
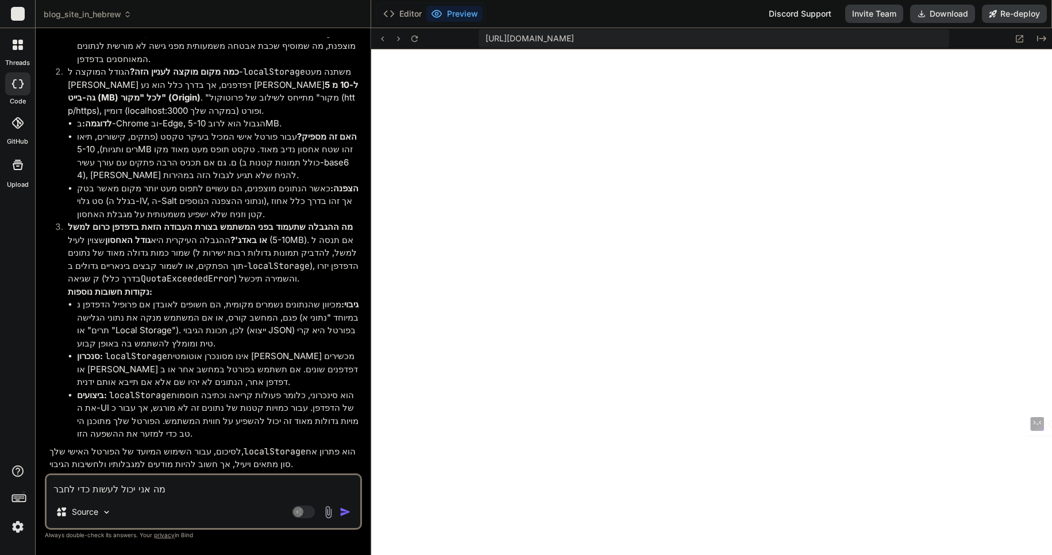
type textarea "x"
type textarea "מה אני יכול לעשות כדי לחבר א"
type textarea "x"
type textarea "מה אני יכול לעשות כדי לחבר את"
type textarea "x"
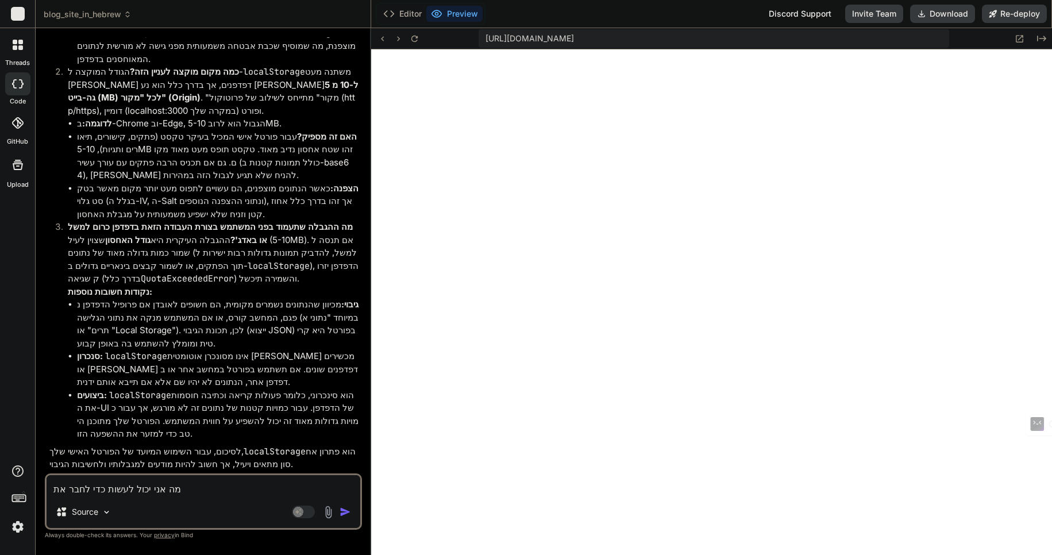
type textarea "מה אני יכול לעשות כדי לחבר את"
type textarea "x"
type textarea "מה אני יכול לעשות כדי לחבר את ה"
type textarea "x"
type textarea "מה אני יכול לעשות כדי לחבר את הפ"
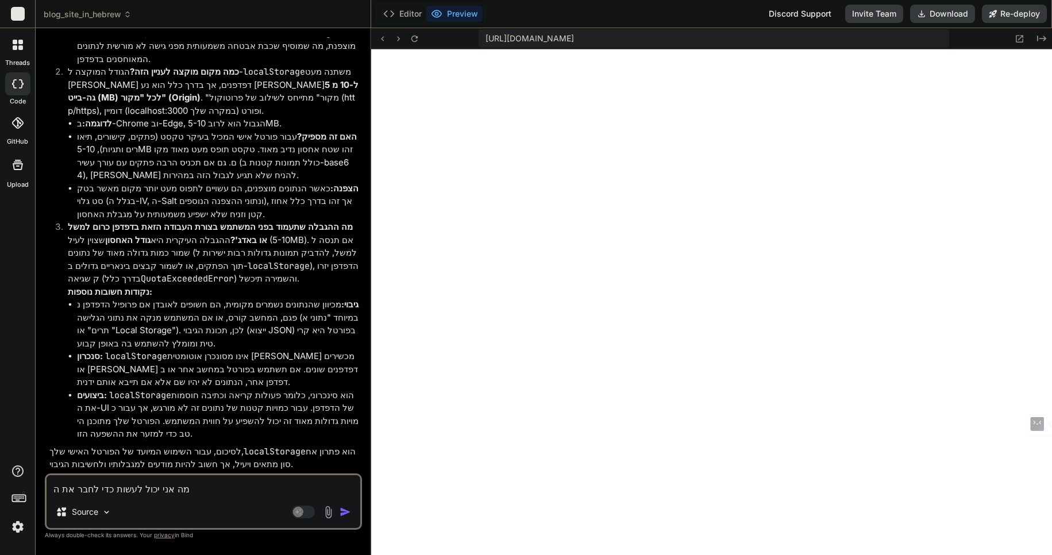
type textarea "x"
type textarea "מה אני יכול לעשות כדי לחבר את הפו"
type textarea "x"
type textarea "מה אני יכול לעשות כדי לחבר את הפור"
type textarea "x"
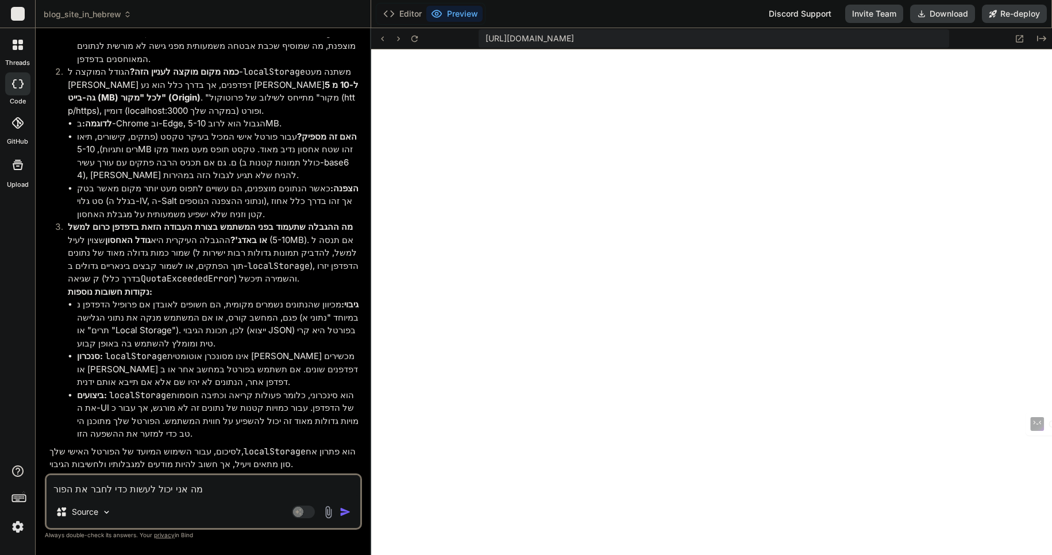
type textarea "מה אני יכול לעשות כדי לחבר את הפורט"
type textarea "x"
type textarea "מה אני יכול לעשות כדי לחבר את הפורטל"
type textarea "x"
type textarea "מה אני יכול לעשות כדי לחבר את הפורטל"
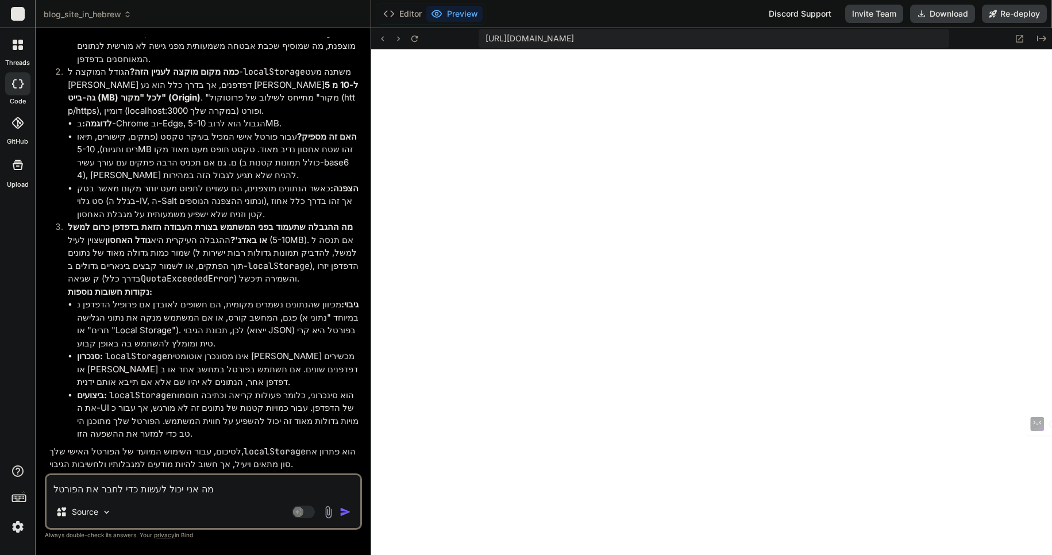
type textarea "x"
type textarea "מה אני יכול לעשות כדי לחבר את הפורטל ה"
type textarea "x"
type textarea "מה אני יכול לעשות כדי לחבר את הפורטל הז"
type textarea "x"
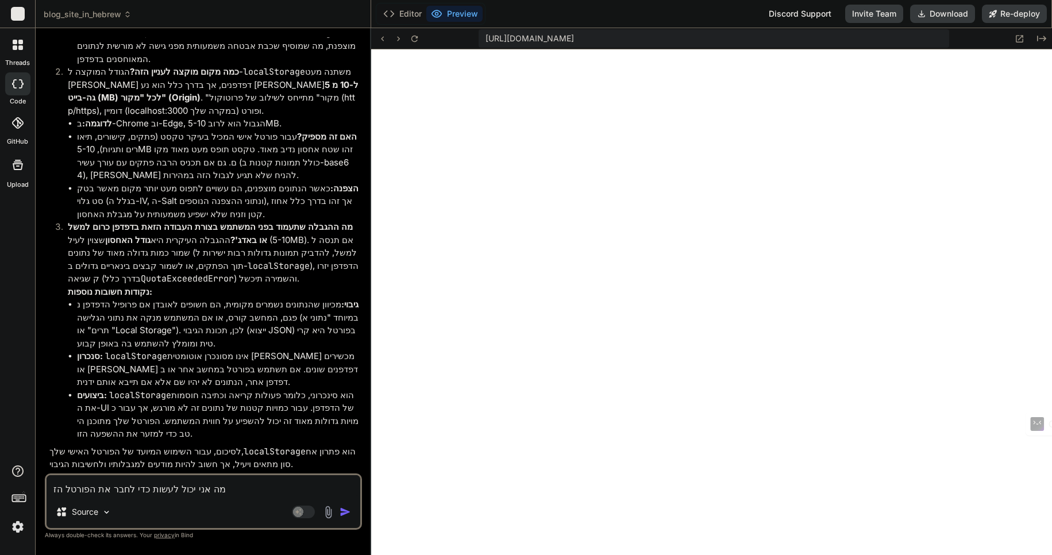
type textarea "מה אני יכול לעשות כדי לחבר את הפורטל הזה"
type textarea "x"
type textarea "מה אני יכול לעשות כדי לחבר את הפורטל הזה"
type textarea "x"
type textarea "מה אני יכול לעשות כדי לחבר את הפורטל הזה ל"
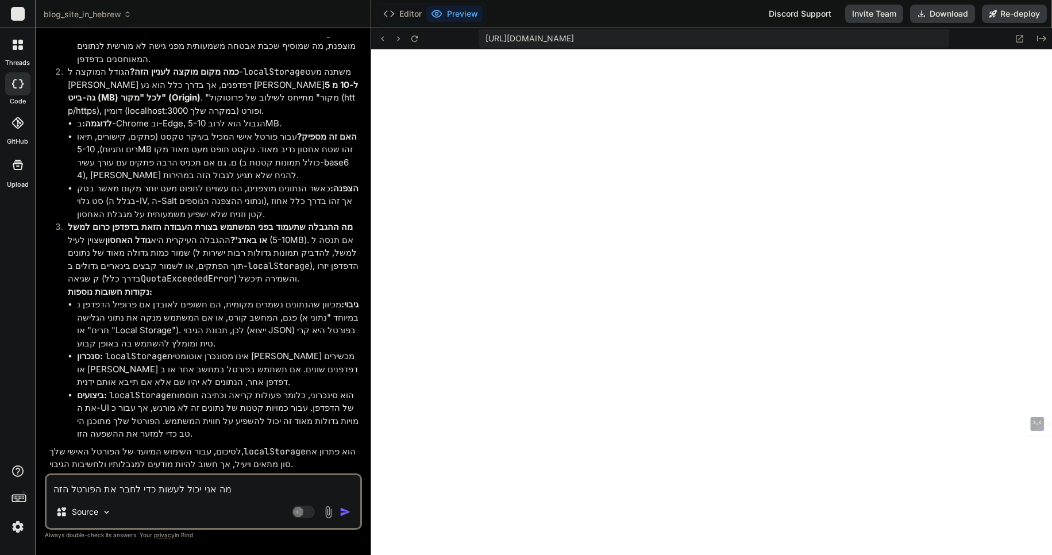
type textarea "x"
type textarea "מה אני יכול לעשות כדי לחבר את הפורטל הזה למ"
type textarea "x"
type textarea "מה אני יכול לעשות כדי לחבר את הפורטל הזה למא"
type textarea "x"
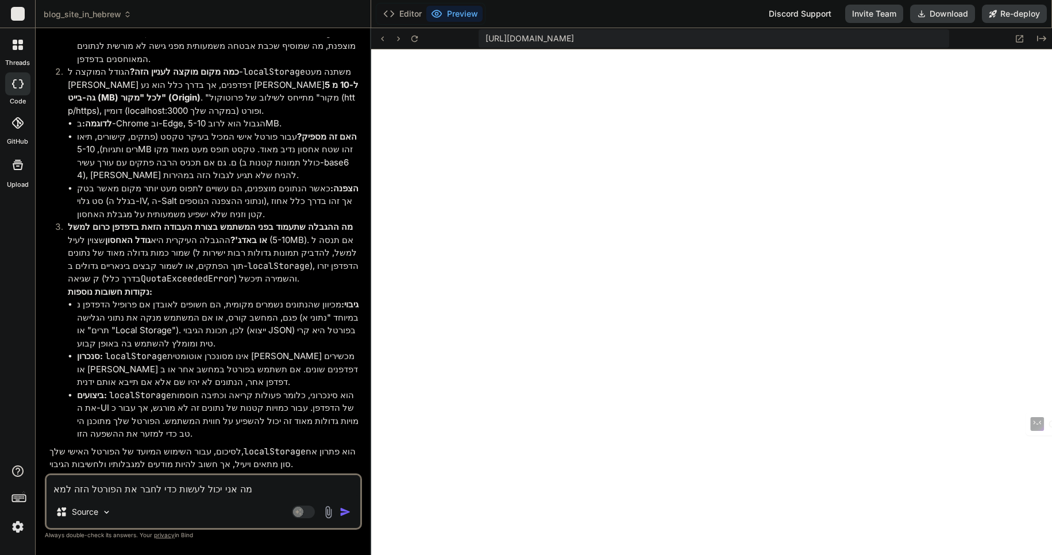
type textarea "מה אני יכול לעשות כדי לחבר את הפורטל הזה למאג"
type textarea "x"
type textarea "מה אני יכול לעשות כדי לחבר את הפורטל הזה למאגר"
type textarea "x"
type textarea "מה אני יכול לעשות כדי לחבר את הפורטל הזה למאגר"
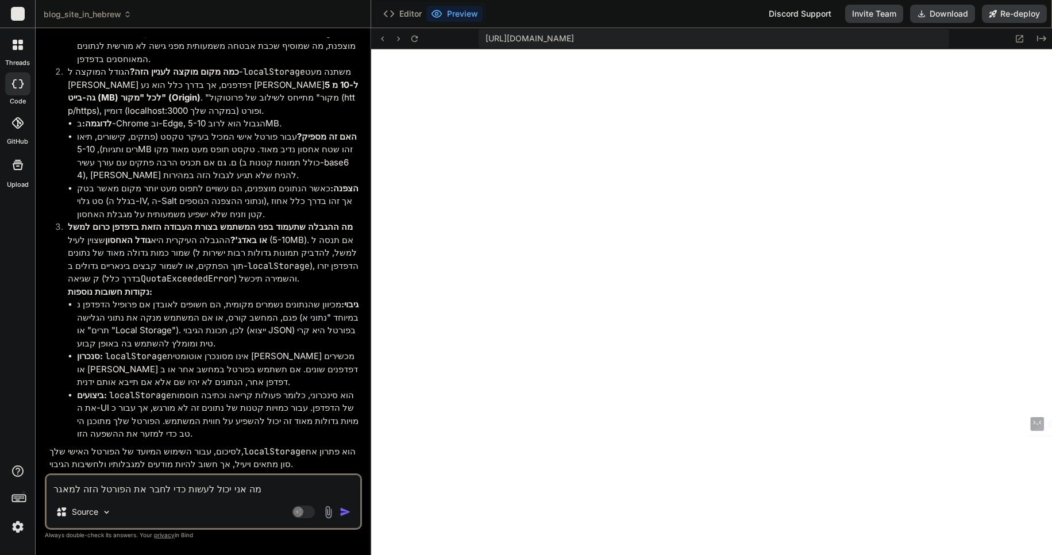
type textarea "x"
type textarea "מה אני יכול לעשות כדי לחבר את הפורטל הזה למאגר נ"
type textarea "x"
type textarea "מה אני יכול לעשות כדי לחבר את הפורטל הזה למאגר נת"
type textarea "x"
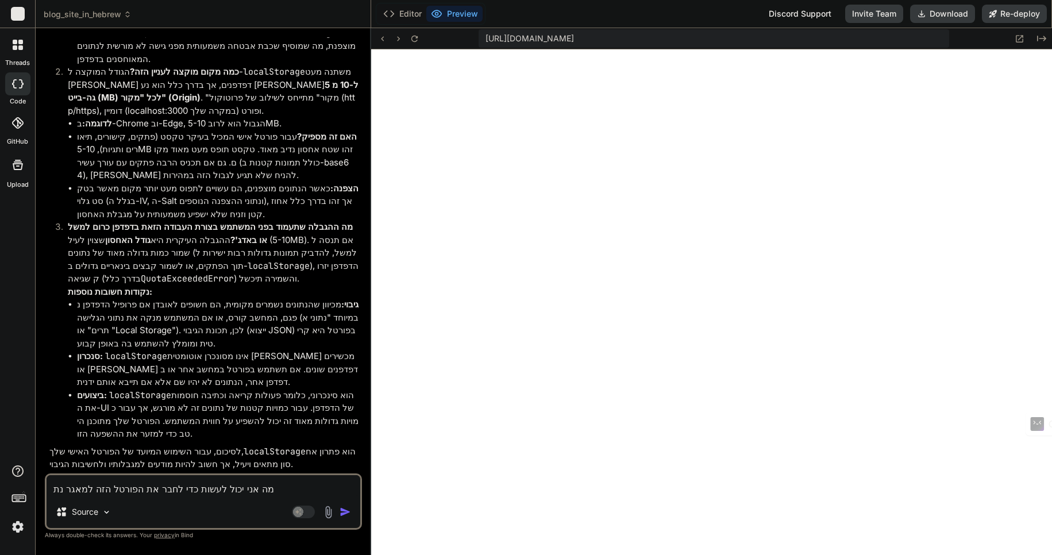
type textarea "מה אני יכול לעשות כדי לחבר את הפורטל הזה למאגר נתו"
type textarea "x"
type textarea "מה אני יכול לעשות כדי לחבר את הפורטל הזה למאגר נתונ"
type textarea "x"
type textarea "מה אני יכול לעשות כדי לחבר את הפורטל הזה למאגר נתוני"
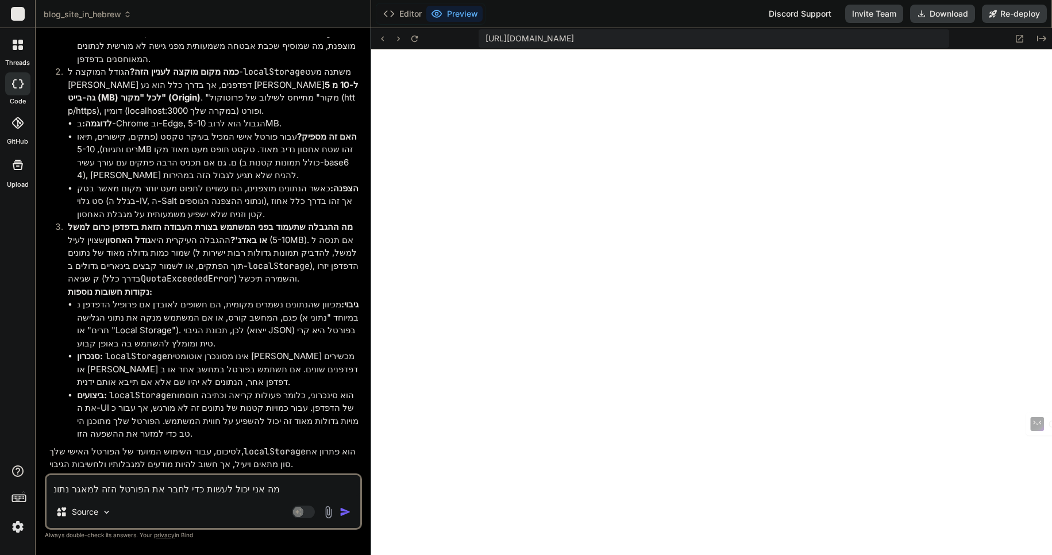
type textarea "x"
type textarea "מה אני יכול לעשות כדי לחבר את הפורטל הזה למאגר נתונים"
type textarea "x"
type textarea "מה אני יכול לעשות כדי לחבר את הפורטל הזה למאגר נתונים"
type textarea "x"
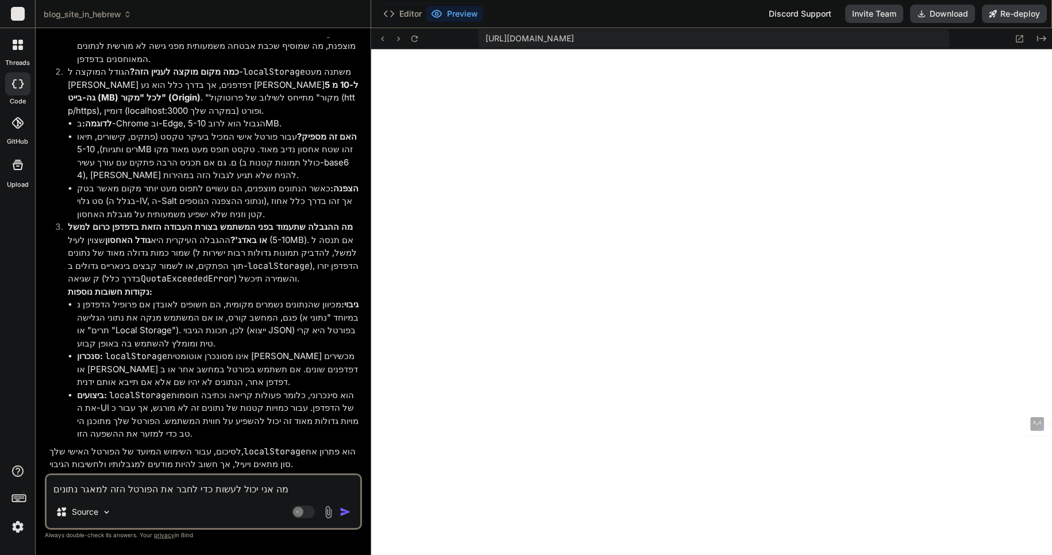
type textarea "מה אני יכול לעשות כדי לחבר את הפורטל הזה למאגר נתונים ר"
type textarea "x"
type textarea "מה אני יכול לעשות כדי לחבר את הפורטל הזה למאגר נתונים רח"
type textarea "x"
type textarea "מה אני יכול לעשות כדי לחבר את הפורטל הזה למאגר נתונים רחב"
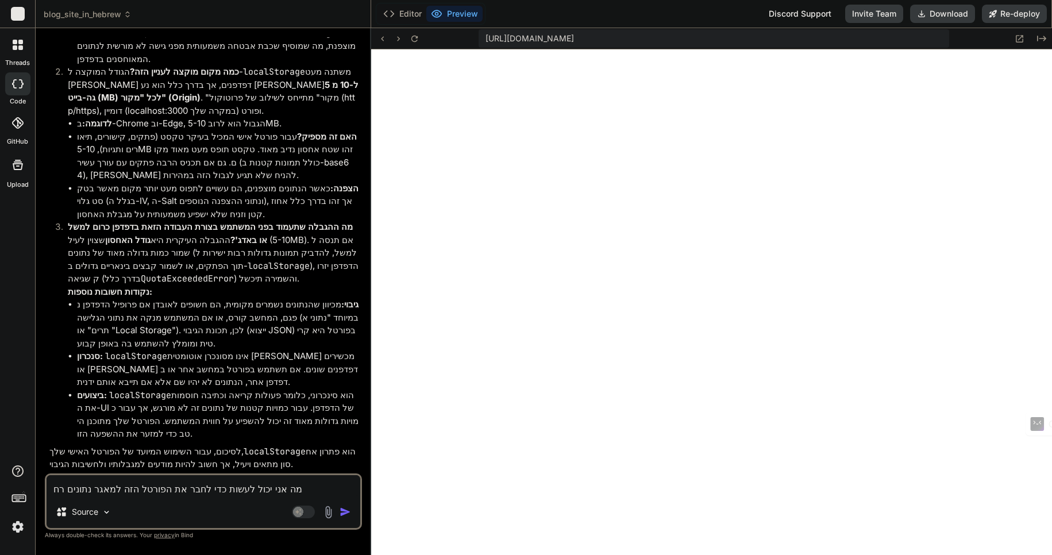
type textarea "x"
type textarea "מה אני יכול לעשות כדי לחבר את הפורטל הזה למאגר נתונים רחב"
type textarea "x"
type textarea "מה אני יכול לעשות כדי לחבר את הפורטל הזה למאגר נתונים רחב י"
type textarea "x"
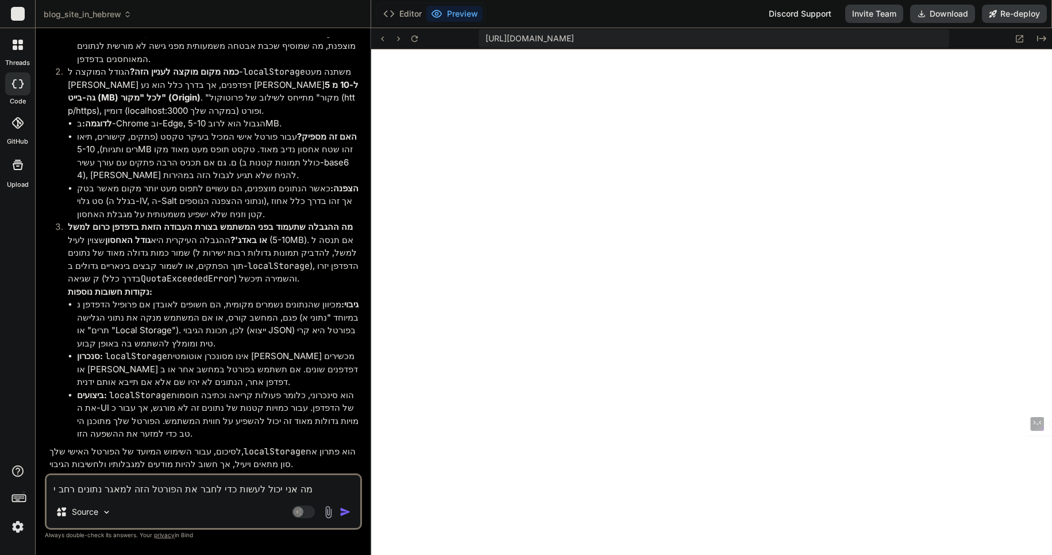
type textarea "מה אני יכול לעשות כדי לחבר את הפורטל הזה למאגר נתונים רחב יו"
type textarea "x"
type textarea "מה אני יכול לעשות כדי לחבר את הפורטל הזה למאגר נתונים רחב יות"
type textarea "x"
type textarea "מה אני יכול לעשות כדי לחבר את הפורטל הזה למאגר נתונים רחב יותר"
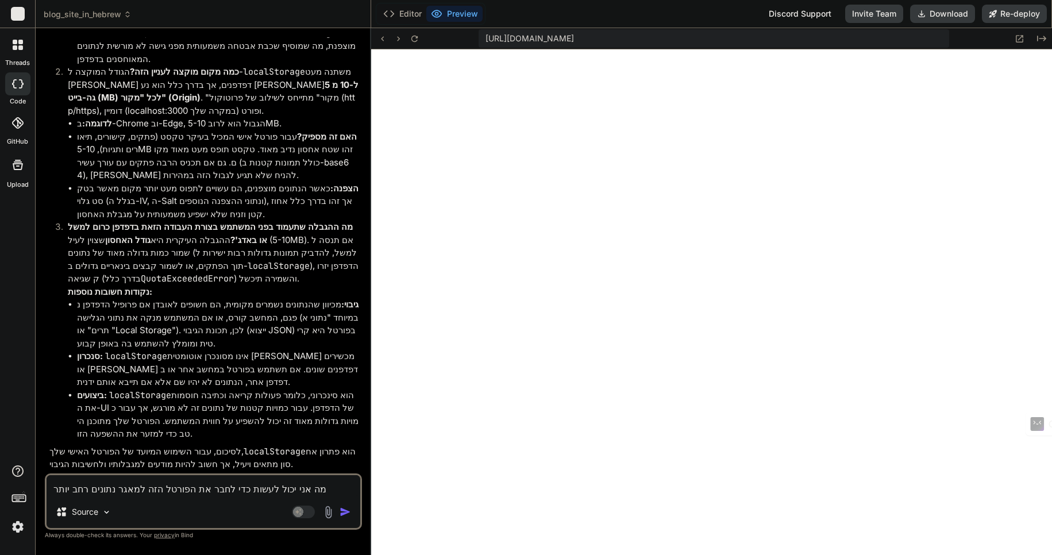
type textarea "x"
type textarea "מה אני יכול לעשות כדי לחבר את הפורטל הזה למאגר נתונים רחב יותר"
type textarea "x"
type textarea "מה אני יכול לעשות כדי לחבר את הפורטל הזה למאגר נתונים רחב יותר ג"
type textarea "x"
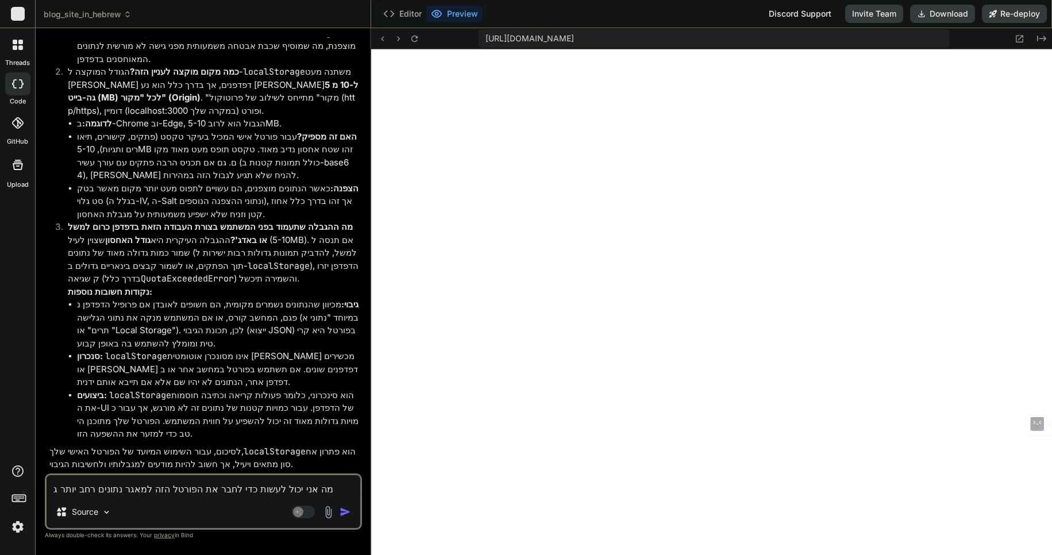
type textarea "מה אני יכול לעשות כדי לחבר את הפורטל הזה למאגר נתונים רחב יותר גם"
type textarea "x"
type textarea "מה אני יכול לעשות כדי לחבר את הפורטל הזה למאגר נתונים רחב יותר גם"
type textarea "x"
type textarea "מה אני יכול לעשות כדי לחבר את הפורטל הזה למאגר נתונים רחב יותר גם ב"
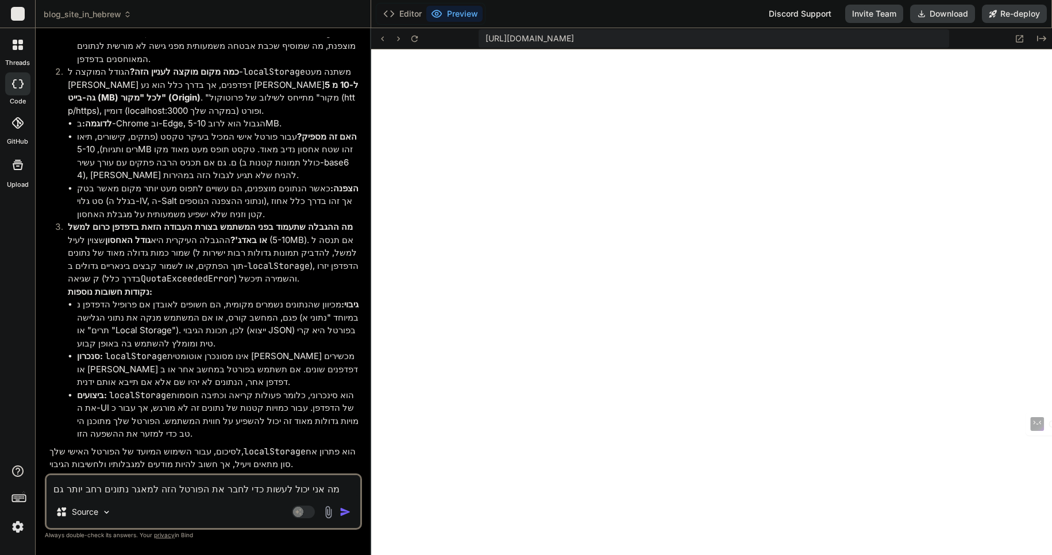
type textarea "x"
type textarea "מה אני יכול לעשות כדי לחבר את הפורטל הזה למאגר נתונים רחב יותר גם במ"
type textarea "x"
type textarea "מה אני יכול לעשות כדי לחבר את הפורטל הזה למאגר נתונים רחב יותר גם במח"
type textarea "x"
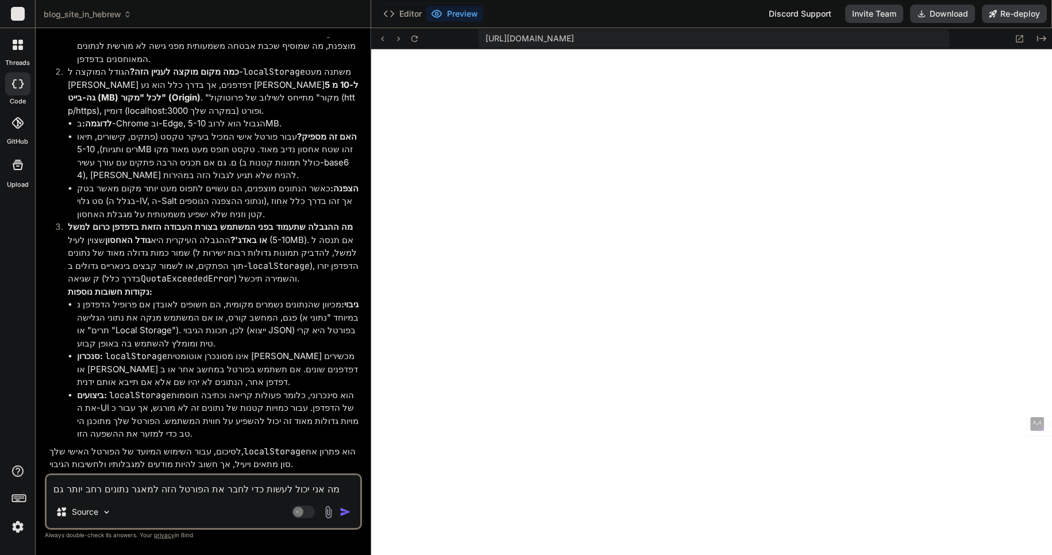
type textarea "מה אני יכול לעשות כדי לחבר את הפורטל הזה למאגר נתונים רחב יותר גם במחש"
type textarea "x"
type textarea "מה אני יכול לעשות כדי לחבר את הפורטל הזה למאגר נתונים רחב יותר גם במחשב"
type textarea "x"
type textarea "מה אני יכול לעשות כדי לחבר את הפורטל הזה למאגר נתונים רחב יותר גם במחשב"
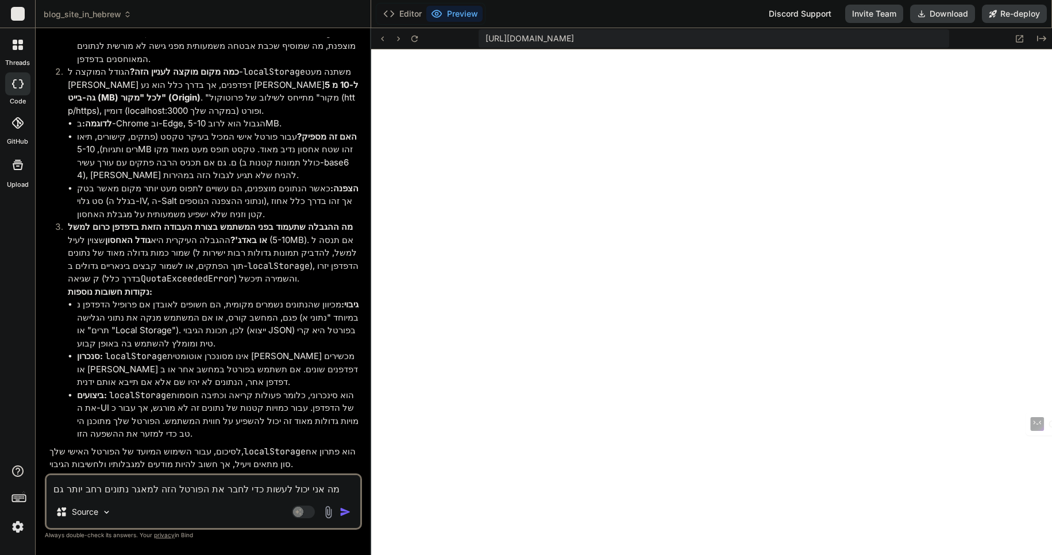
type textarea "x"
type textarea "מה אני יכול לעשות כדי לחבר את הפורטל הזה למאגר נתונים רחב יותר גם במחשב א"
type textarea "x"
type textarea "מה אני יכול לעשות כדי לחבר את הפורטל הזה למאגר נתונים רחב יותר גם במחשב אב"
type textarea "x"
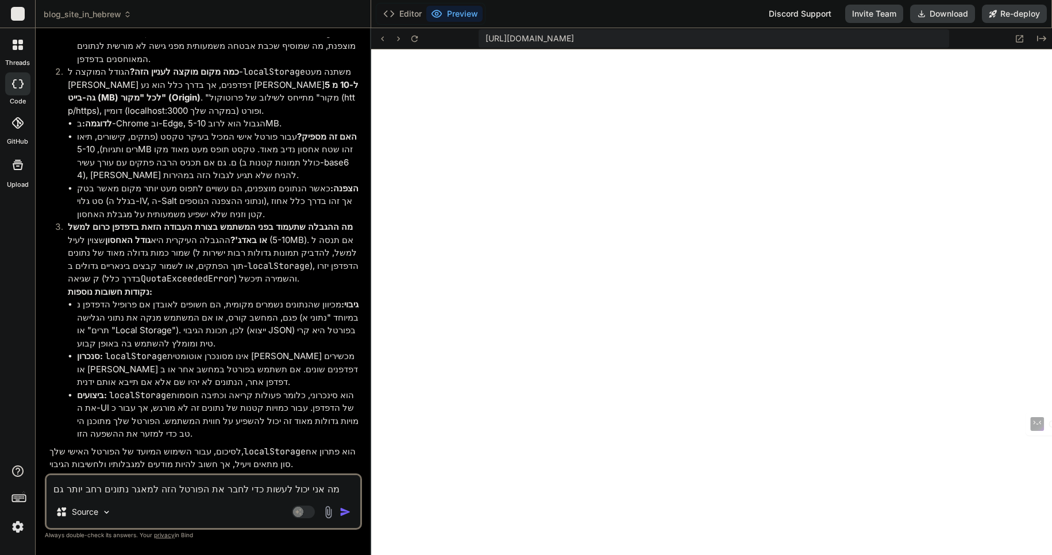
type textarea "מה אני יכול לעשות כדי לחבר את הפורטל הזה למאגר נתונים רחב יותר גם במחשב אבל"
type textarea "x"
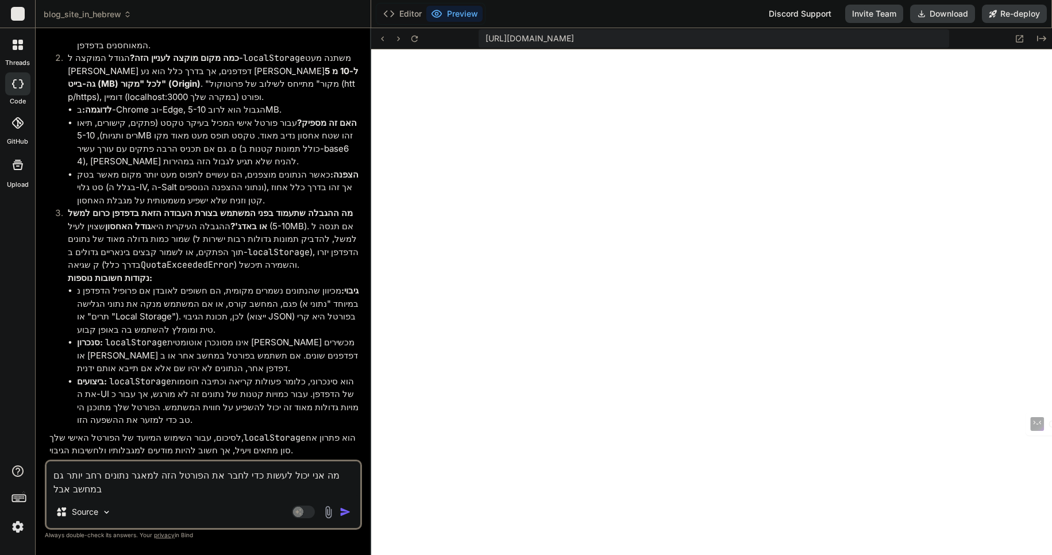
type textarea "מה אני יכול לעשות כדי לחבר את הפורטל הזה למאגר נתונים רחב יותר גם במחשב אבל"
type textarea "x"
type textarea "מה אני יכול לעשות כדי לחבר את הפורטל הזה למאגר נתונים רחב יותר גם במחשב אבל ג"
type textarea "x"
type textarea "מה אני יכול לעשות כדי לחבר את הפורטל הזה למאגר נתונים רחב יותר גם במחשב אבל גם"
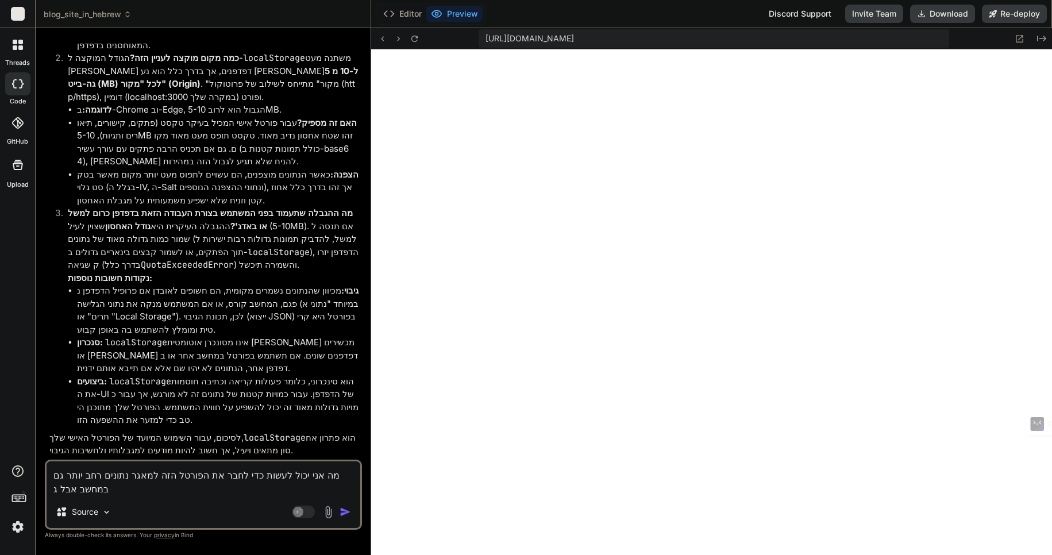
type textarea "x"
type textarea "מה אני יכול לעשות כדי לחבר את הפורטל הזה למאגר נתונים רחב יותר גם במחשב אבל גם"
type textarea "x"
type textarea "מה אני יכול לעשות כדי לחבר את הפורטל הזה למאגר נתונים רחב יותר גם במחשב אבל גם א"
type textarea "x"
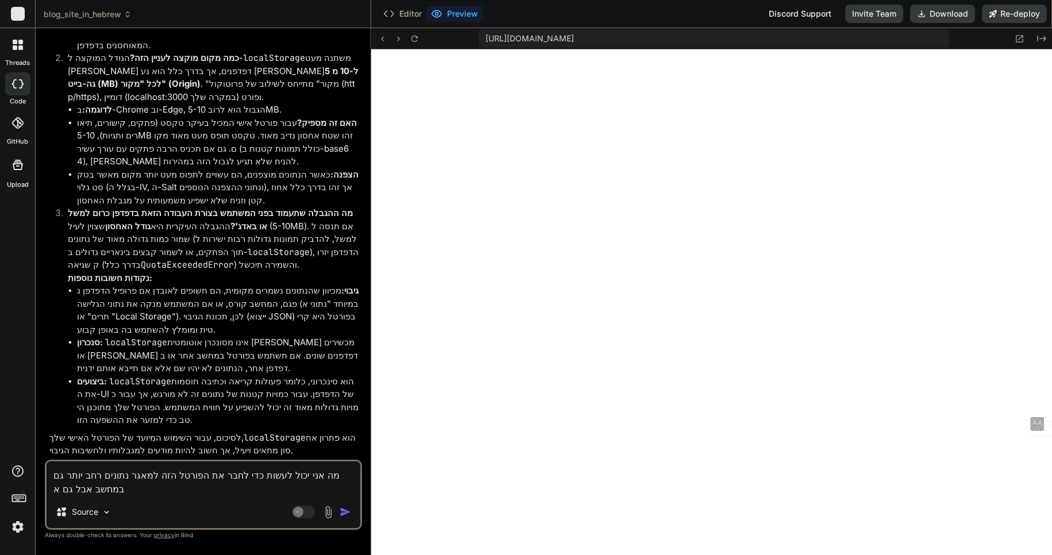
type textarea "מה אני יכול לעשות כדי לחבר את הפורטל הזה למאגר נתונים רחב יותר גם במחשב אבל גם …"
type textarea "x"
type textarea "מה אני יכול לעשות כדי לחבר את הפורטל הזה למאגר נתונים רחב יותר גם במחשב אבל גם …"
type textarea "x"
type textarea "מה אני יכול לעשות כדי לחבר את הפורטל הזה למאגר נתונים רחב יותר גם במחשב אבל גם …"
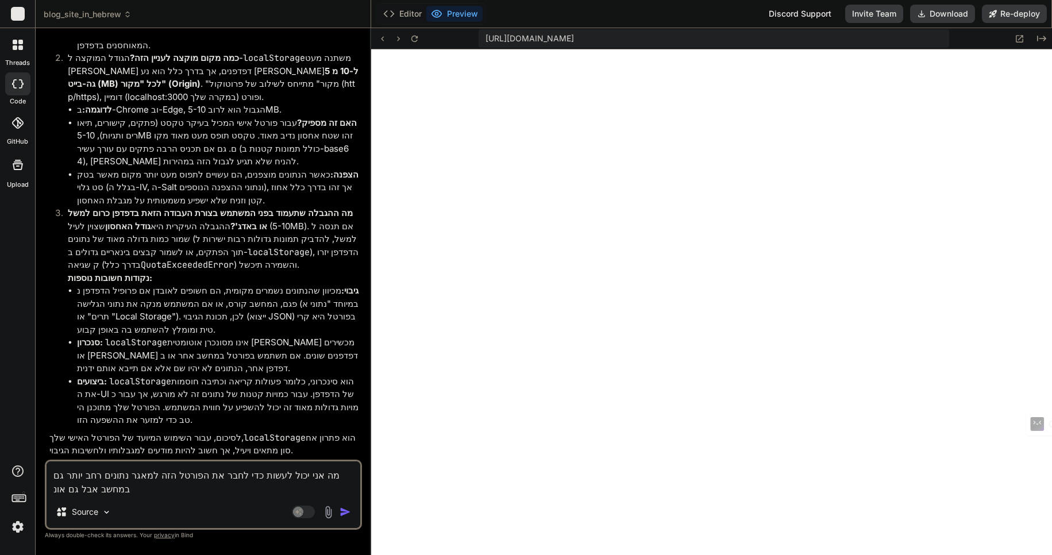
type textarea "x"
type textarea "מה אני יכול לעשות כדי לחבר את הפורטל הזה למאגר נתונים רחב יותר גם במחשב אבל גם …"
type textarea "x"
type textarea "מה אני יכול לעשות כדי לחבר את הפורטל הזה למאגר נתונים רחב יותר גם במחשב אבל גם …"
type textarea "x"
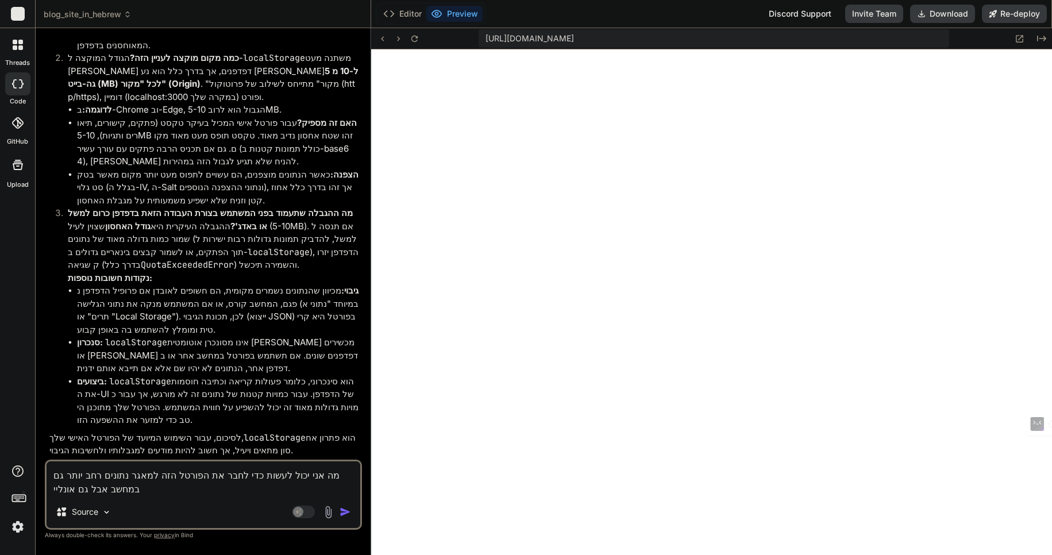
type textarea "מה אני יכול לעשות כדי לחבר את הפורטל הזה למאגר נתונים רחב יותר גם במחשב אבל גם …"
type textarea "x"
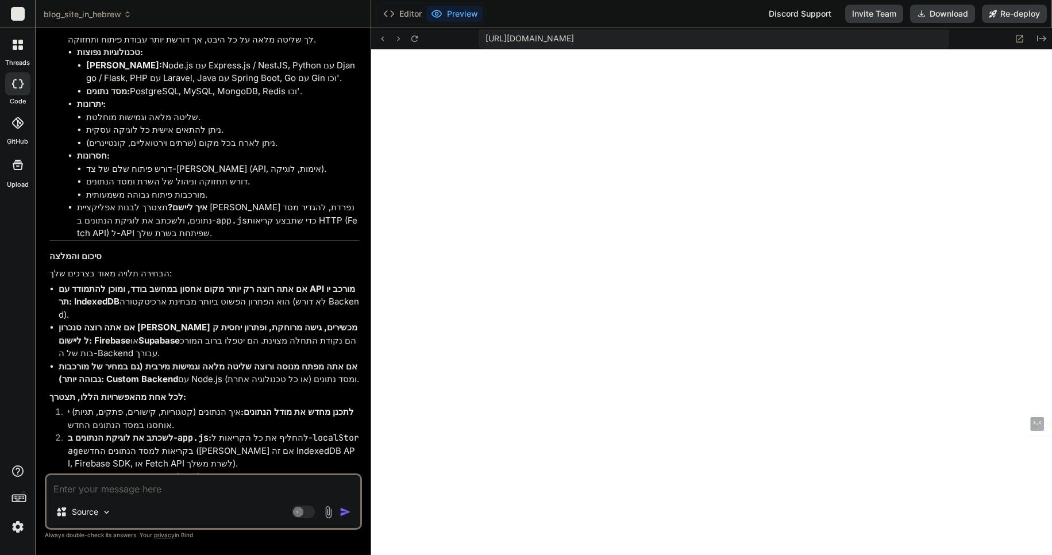
scroll to position [5223, 0]
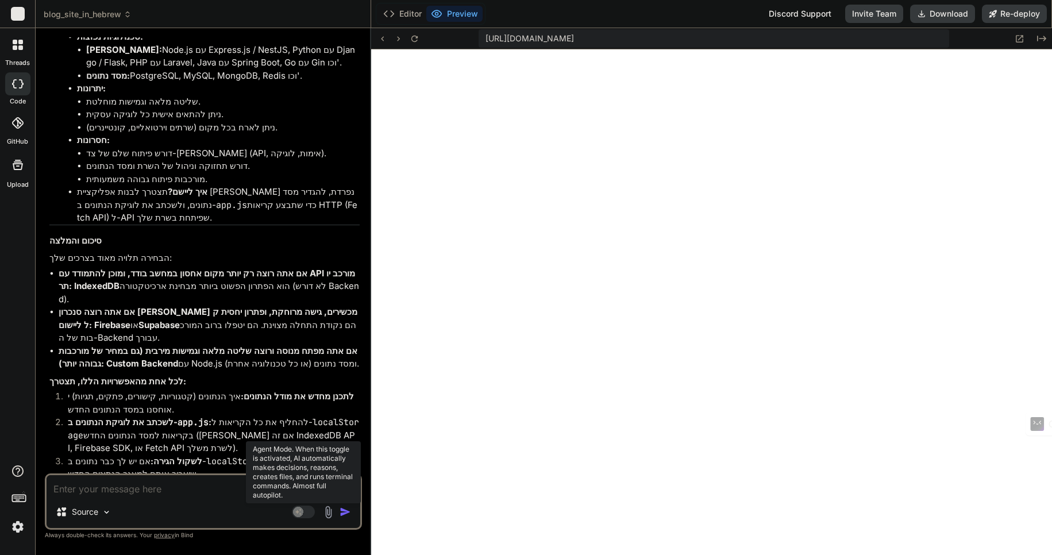
click at [308, 512] on rect at bounding box center [303, 512] width 23 height 13
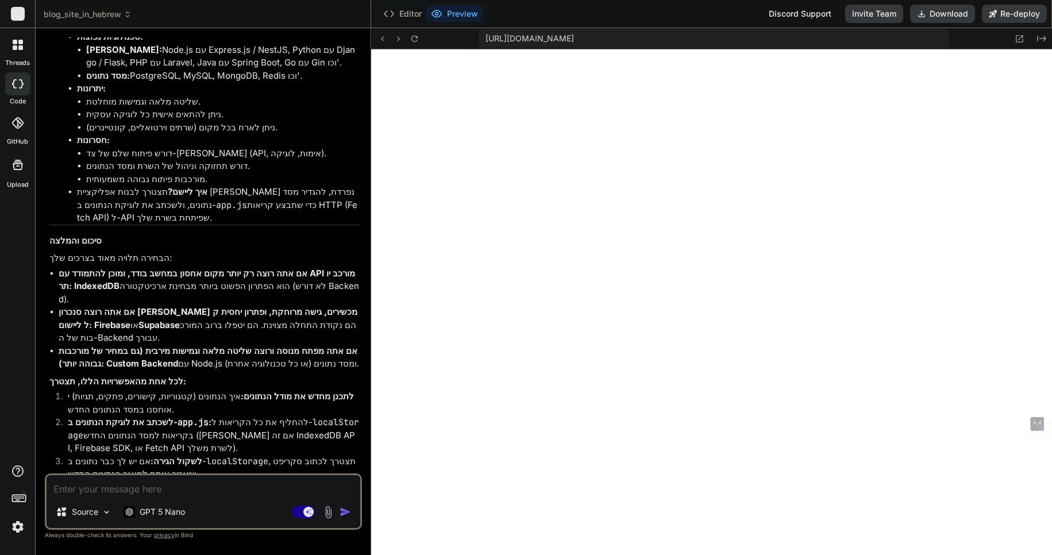
click at [166, 509] on p "GPT 5 Nano" at bounding box center [162, 511] width 45 height 11
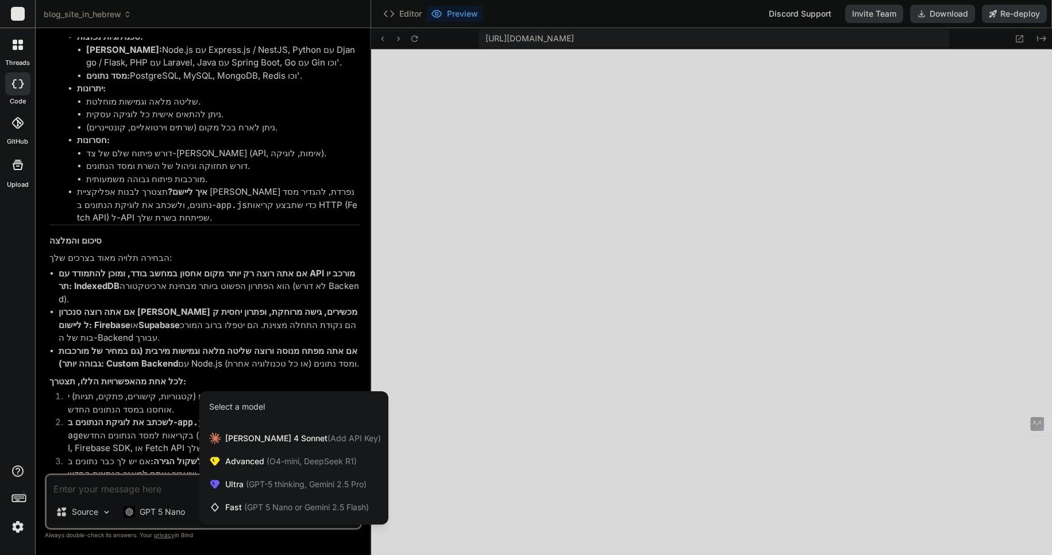
click at [256, 485] on span "(GPT-5 thinking, Gemini 2.5 Pro)" at bounding box center [305, 484] width 123 height 10
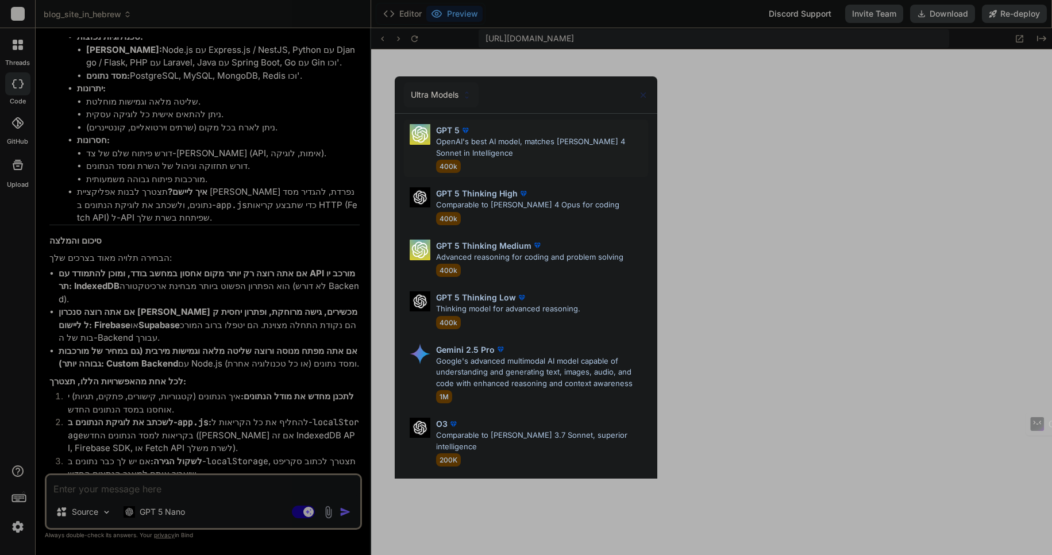
click at [460, 142] on p "OpenAI's best AI model, matches Claude 4 Sonnet in Intelligence" at bounding box center [542, 147] width 213 height 22
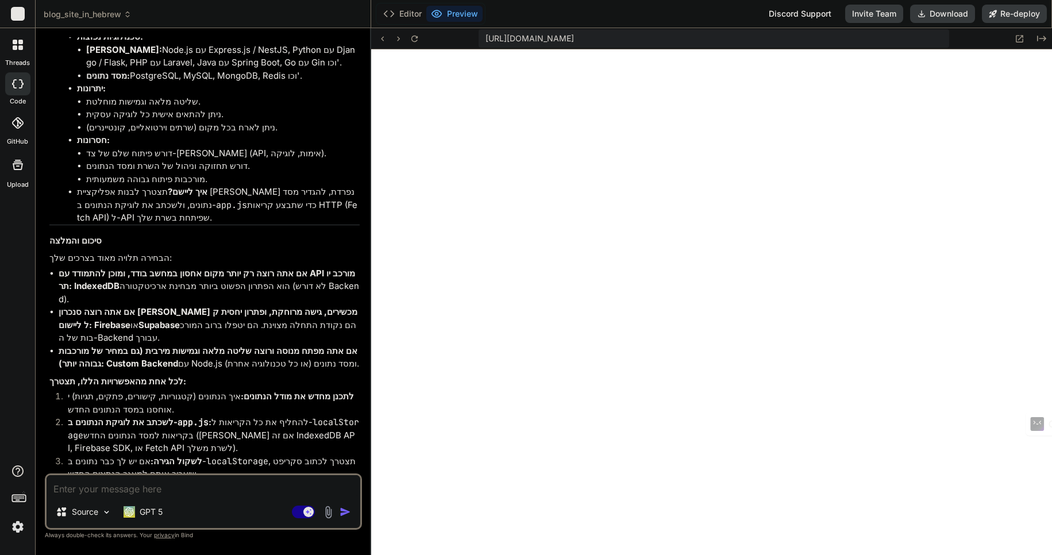
click at [86, 486] on textarea at bounding box center [204, 485] width 314 height 21
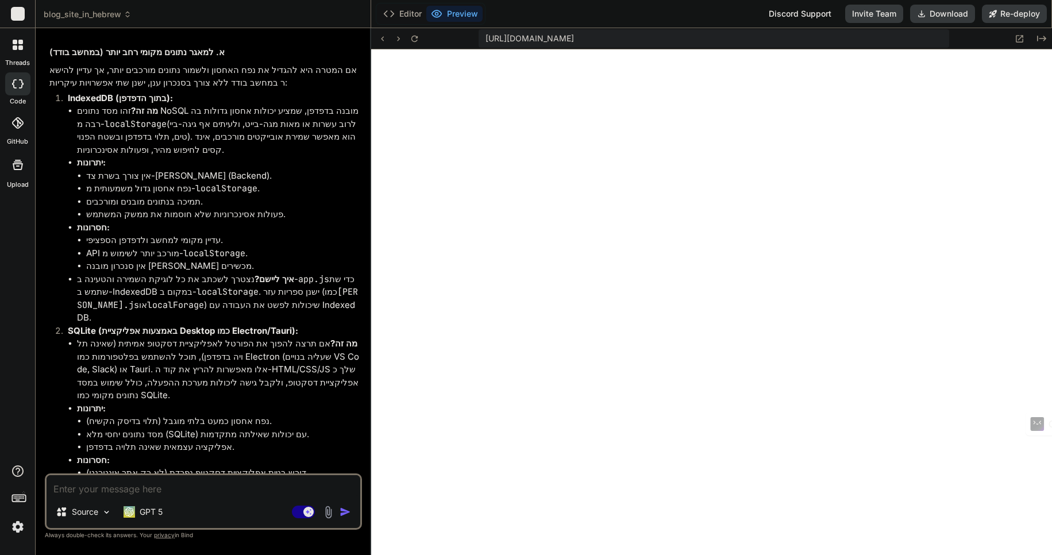
scroll to position [4534, 0]
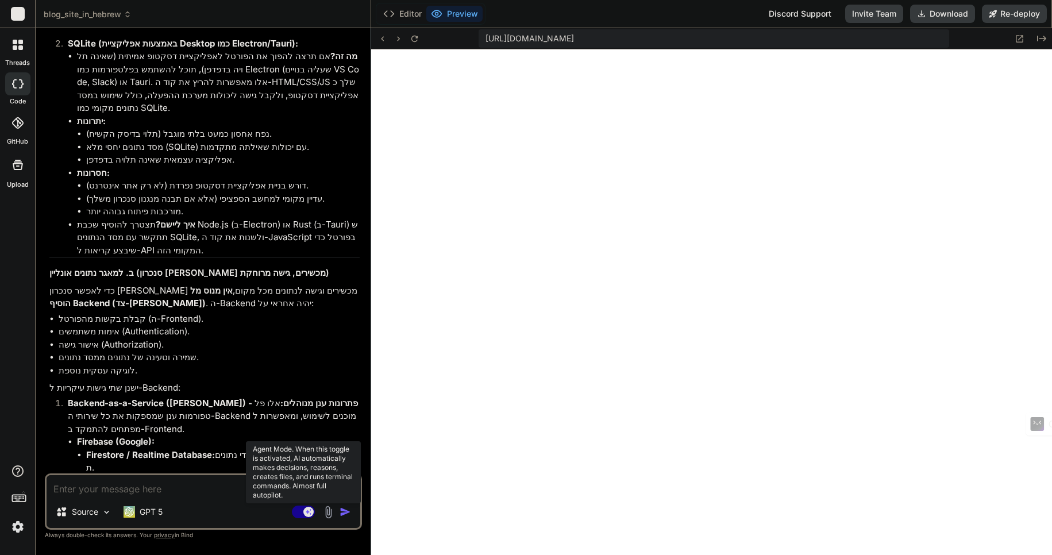
click at [295, 514] on rect at bounding box center [303, 512] width 23 height 13
type textarea "x"
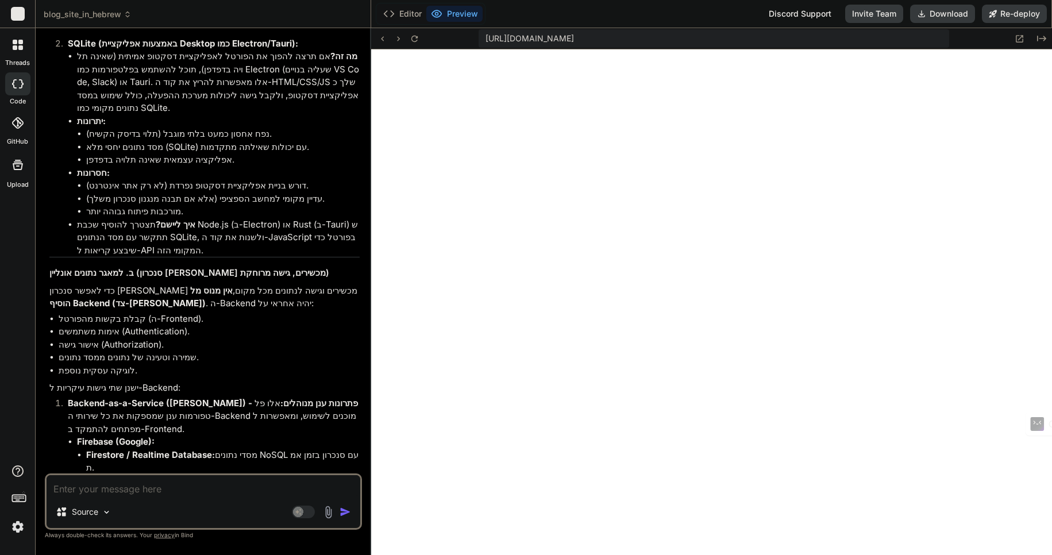
click at [116, 489] on textarea at bounding box center [204, 485] width 314 height 21
type textarea "א"
type textarea "x"
type textarea "אנ"
type textarea "x"
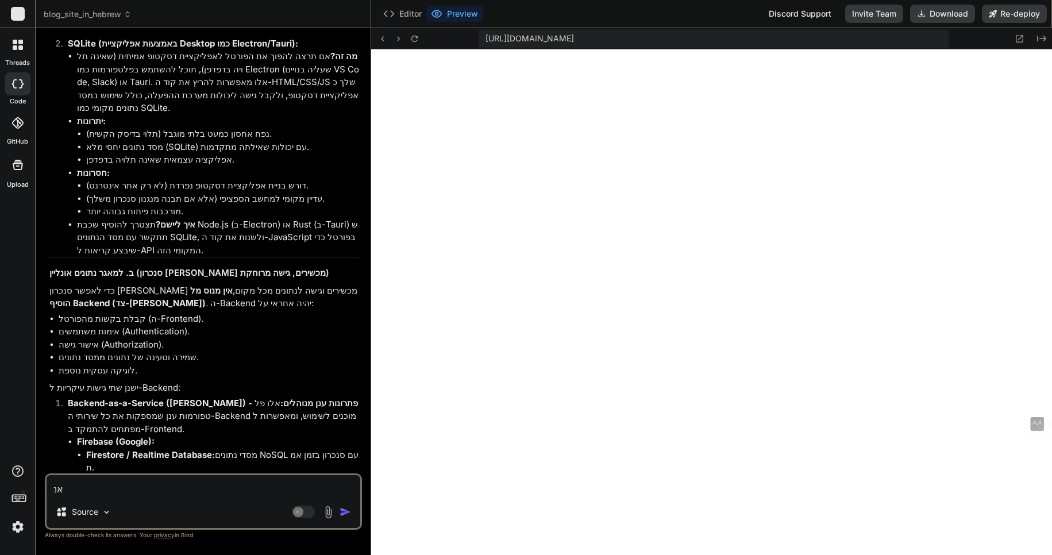
type textarea "אני"
type textarea "x"
type textarea "אני"
type textarea "x"
type textarea "אני ר"
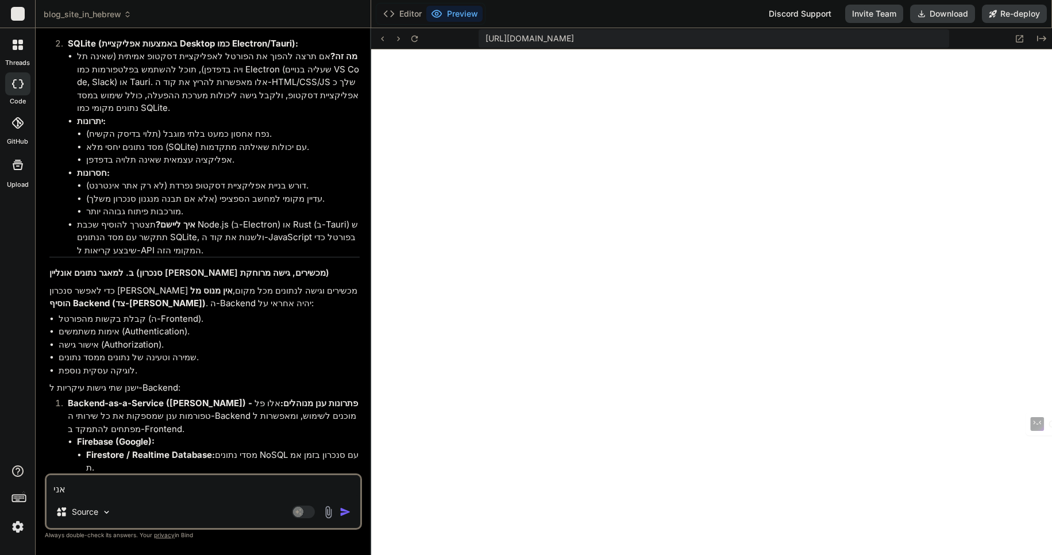
type textarea "x"
type textarea "אני רו"
type textarea "x"
type textarea "אני רוצ"
type textarea "x"
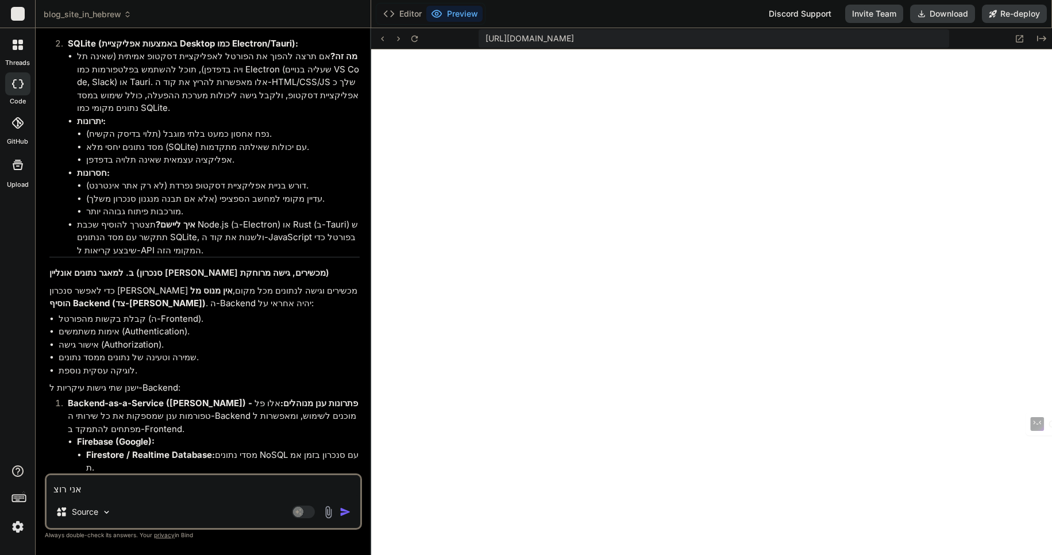
type textarea "אני רוצה"
type textarea "x"
type textarea "אני רוצה"
type textarea "x"
type textarea "אני רוצה ש"
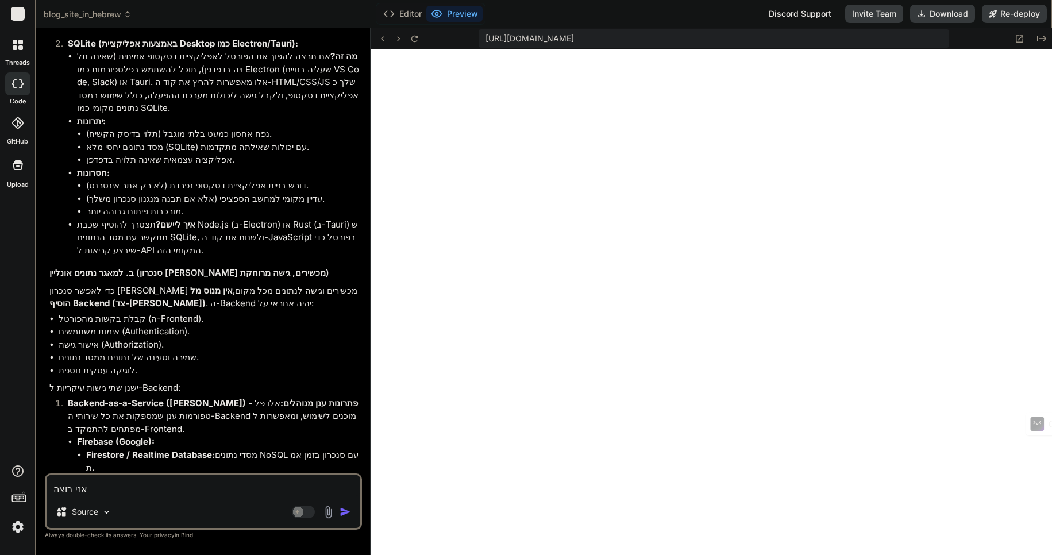
type textarea "x"
type textarea "אני רוצה שת"
type textarea "x"
type textarea "אני רוצה שתת"
type textarea "x"
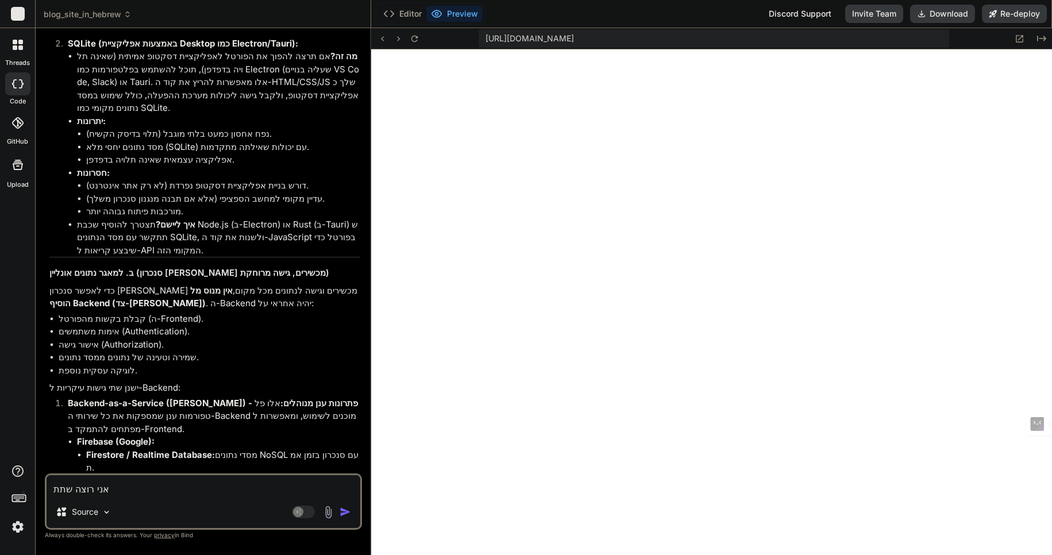
type textarea "אני רוצה שתתח"
click at [308, 510] on rect at bounding box center [303, 512] width 23 height 13
click at [135, 488] on textarea "אני רוצה שתתחיל" at bounding box center [204, 485] width 314 height 21
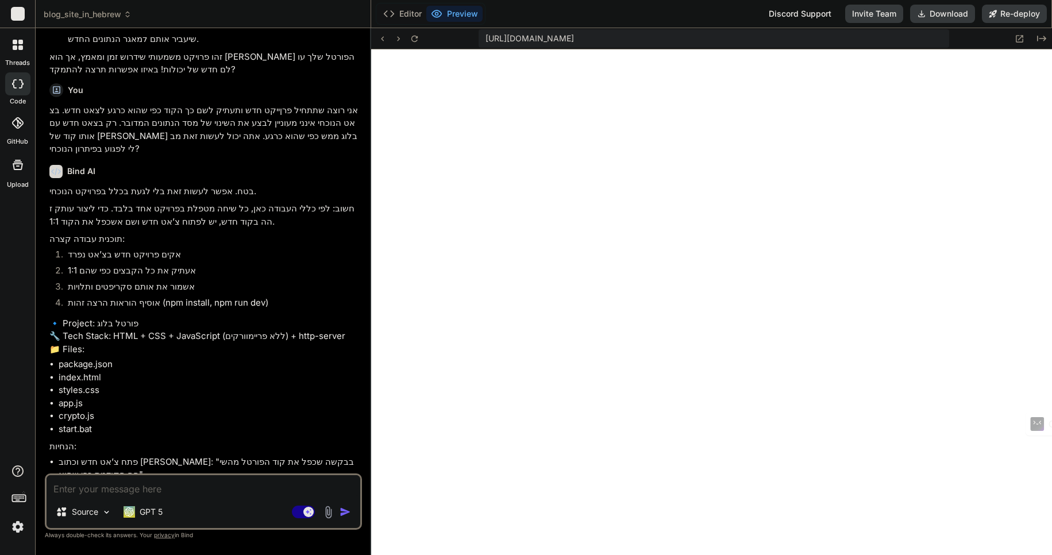
scroll to position [5659, 0]
drag, startPoint x: 256, startPoint y: 433, endPoint x: 57, endPoint y: 431, distance: 199.4
click at [57, 455] on ul "פתח צ’אט חדש וכתוב לי: "בבקשה שכפל את קוד הפורטל מהשיחה הקודמת כפי שהוא". אני א…" at bounding box center [204, 481] width 310 height 52
copy li ""בבקשה שכפל את קוד הפורטל מהשיחה הקודמת כפי שהוא"
click at [82, 489] on textarea at bounding box center [204, 485] width 314 height 21
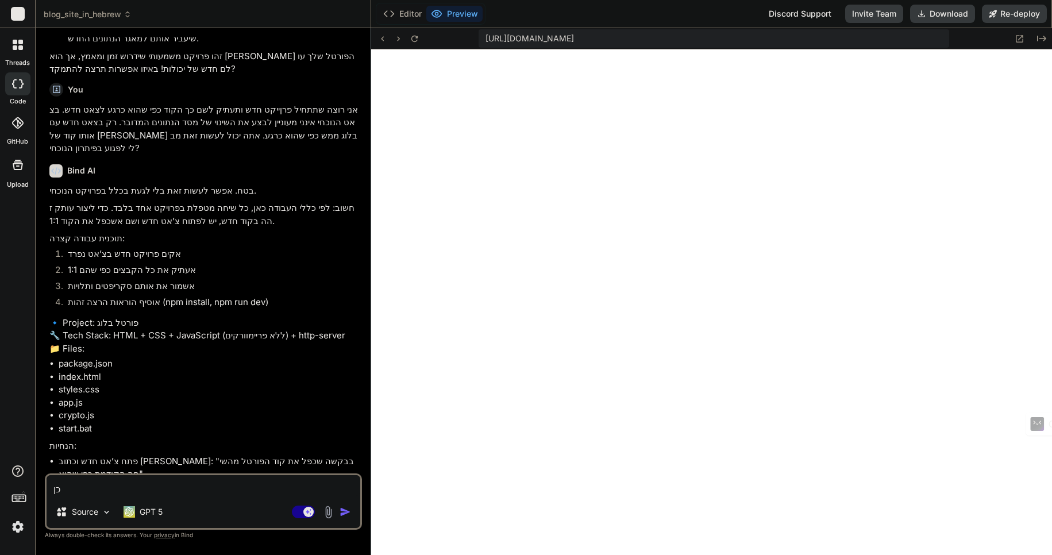
click at [342, 513] on img "button" at bounding box center [345, 511] width 11 height 11
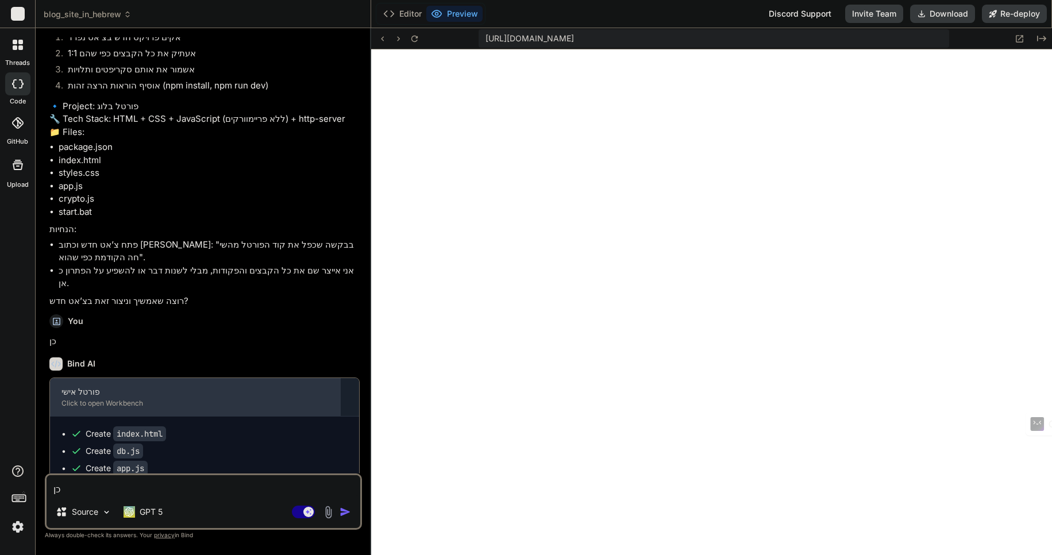
scroll to position [5920, 0]
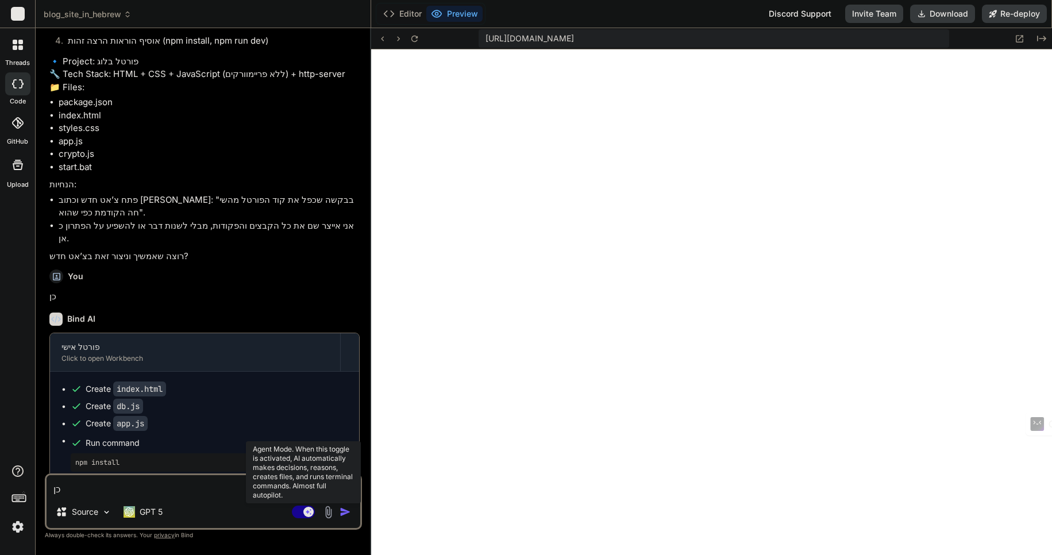
click at [299, 511] on rect at bounding box center [303, 512] width 23 height 13
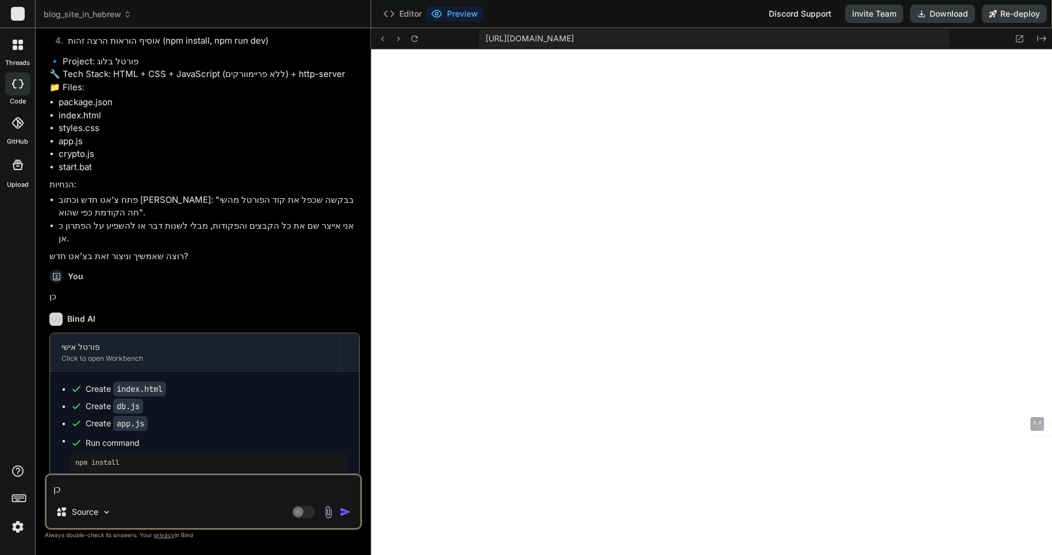
click at [103, 489] on textarea "כן" at bounding box center [204, 485] width 314 height 21
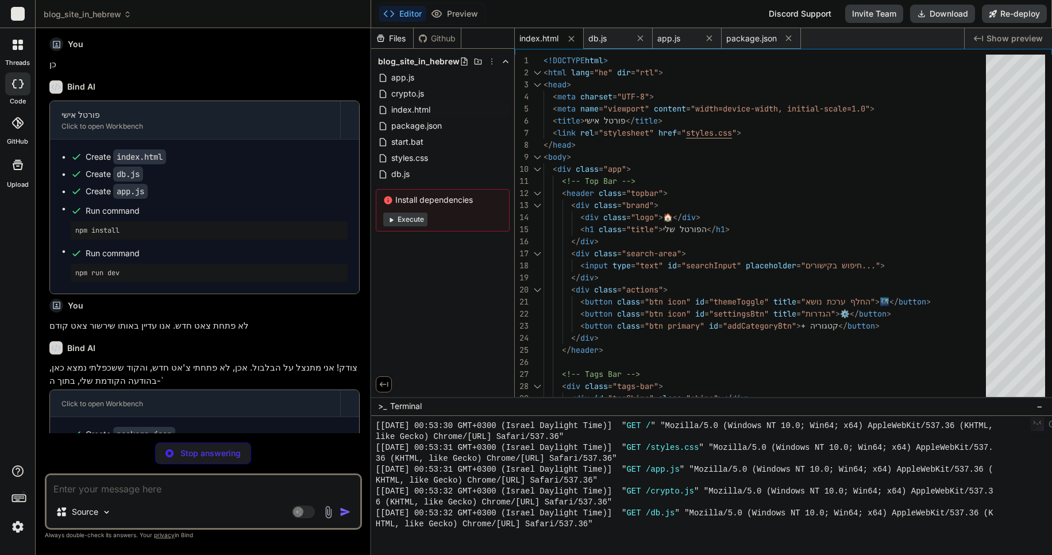
scroll to position [6158, 0]
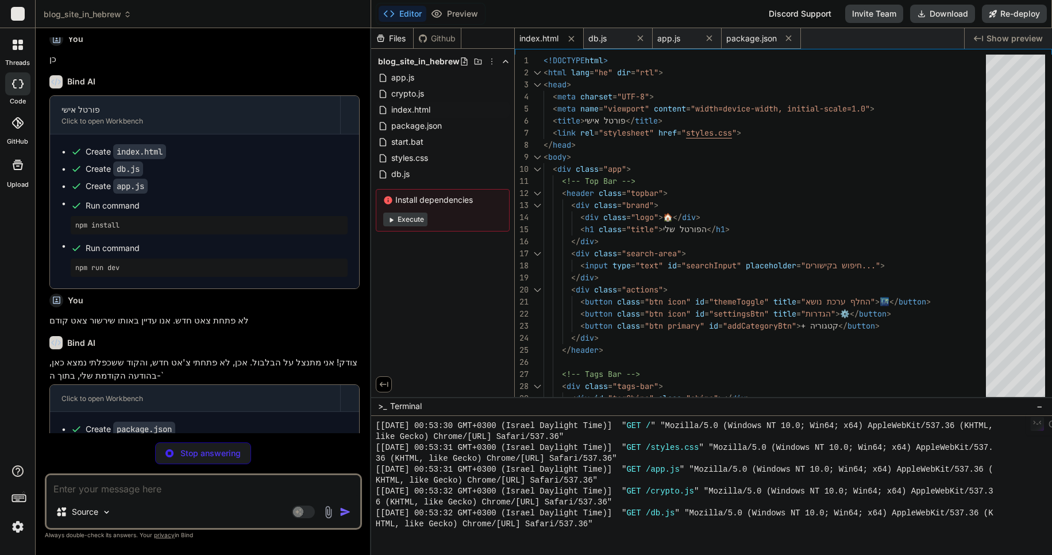
click at [122, 491] on textarea at bounding box center [204, 485] width 314 height 21
click at [601, 38] on span "db.js" at bounding box center [597, 38] width 18 height 11
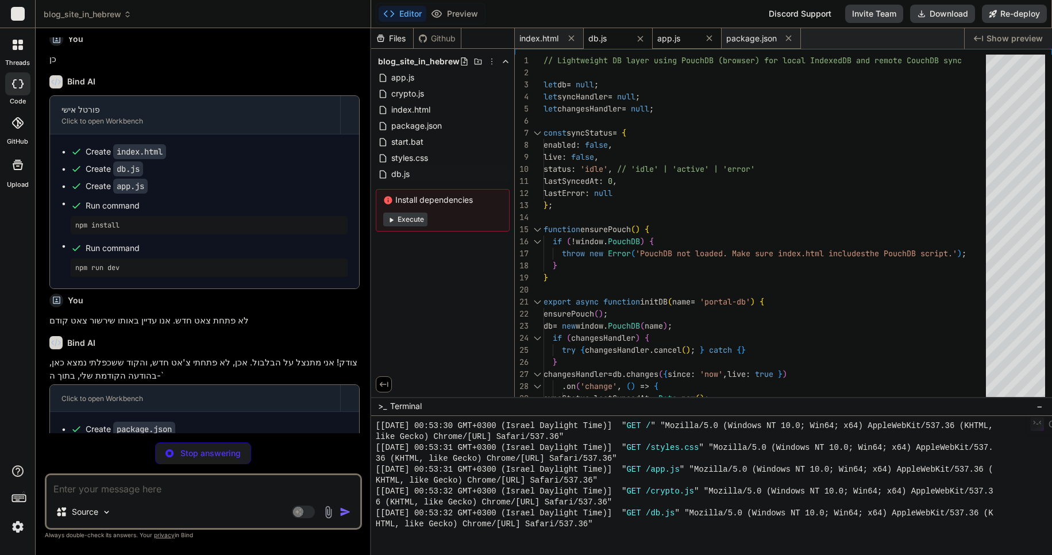
click at [676, 37] on span "app.js" at bounding box center [668, 38] width 23 height 11
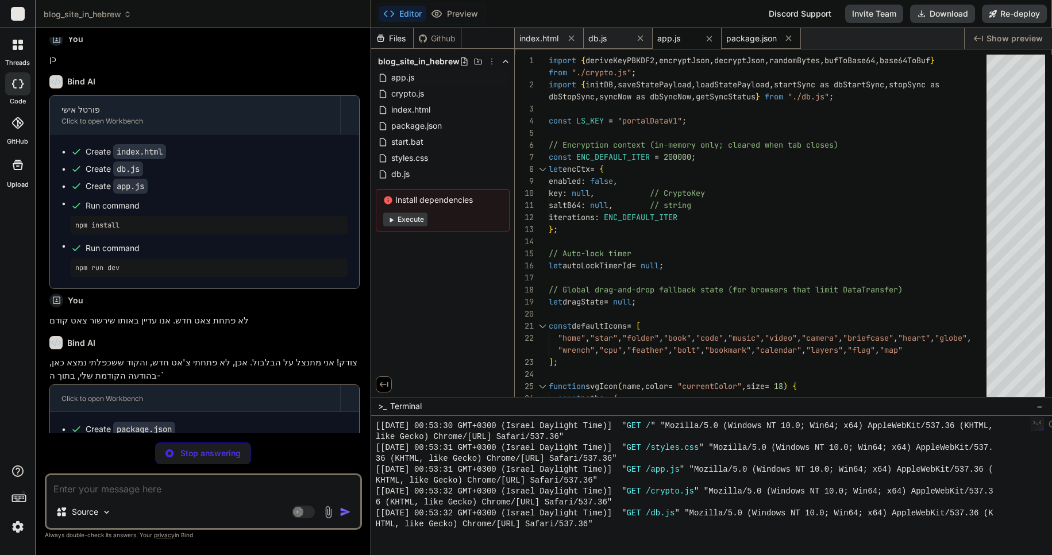
click at [751, 37] on span "package.json" at bounding box center [751, 38] width 51 height 11
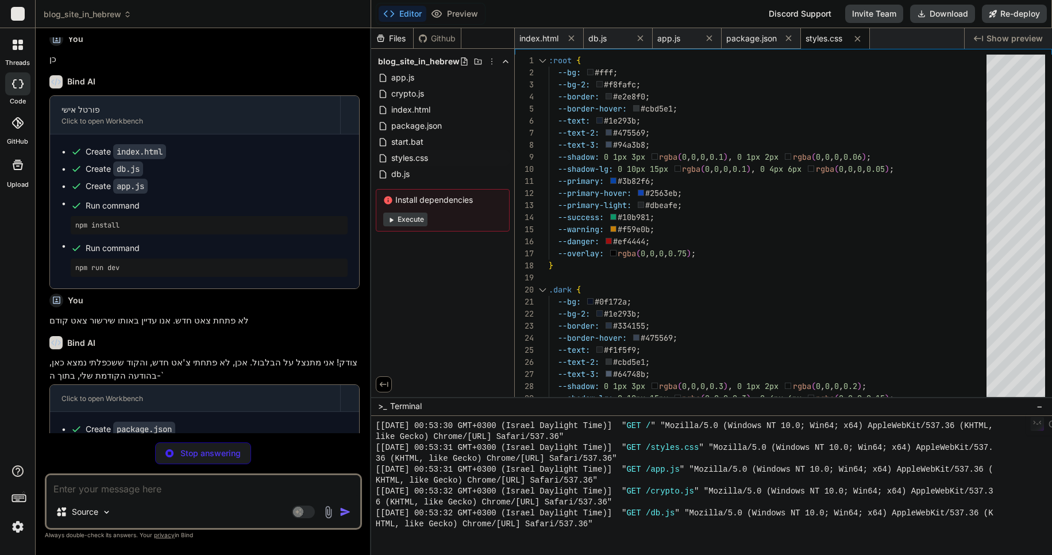
click at [826, 38] on span "styles.css" at bounding box center [824, 38] width 37 height 11
click at [754, 39] on span "package.json" at bounding box center [751, 38] width 51 height 11
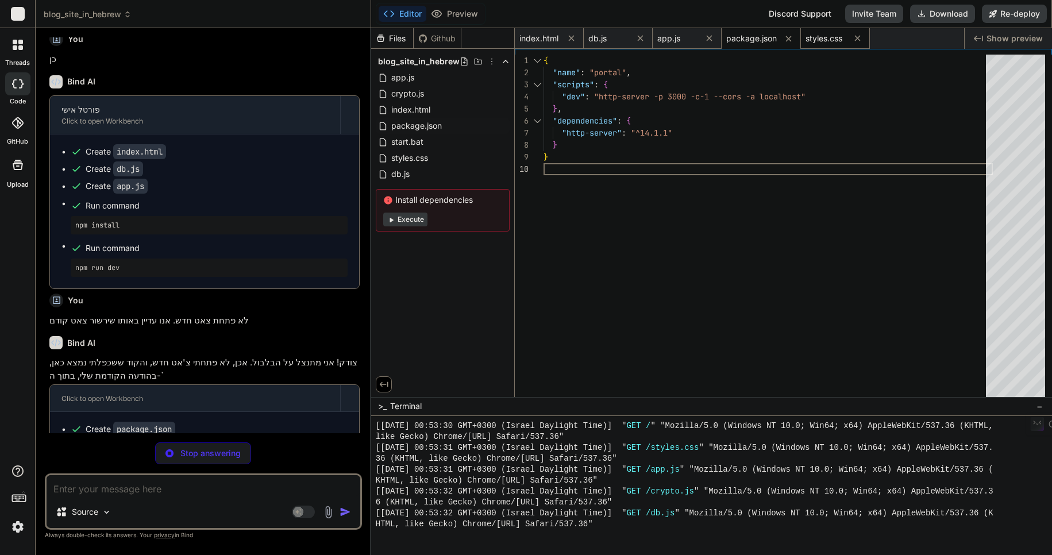
click at [824, 34] on span "styles.css" at bounding box center [824, 38] width 37 height 11
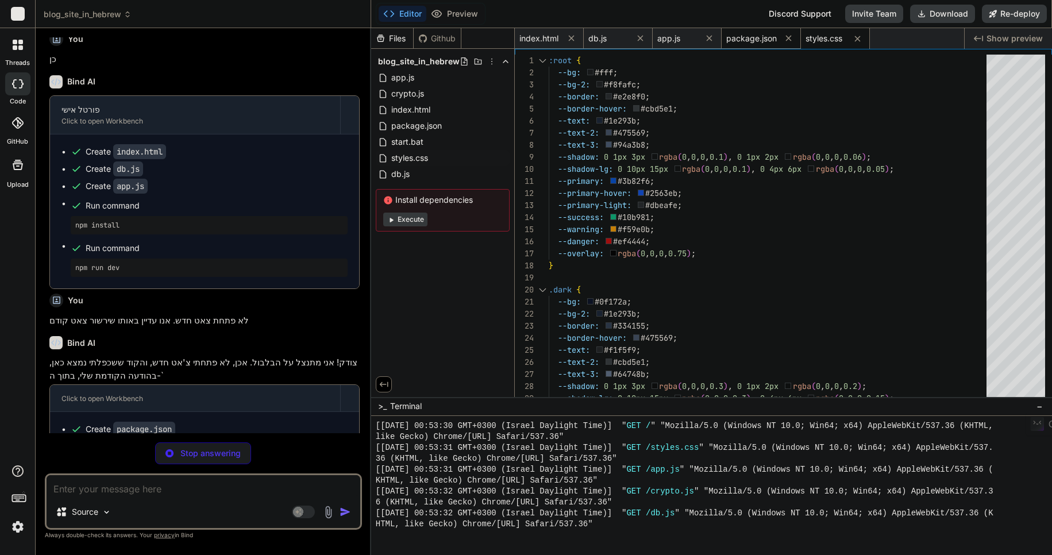
click at [739, 40] on span "package.json" at bounding box center [751, 38] width 51 height 11
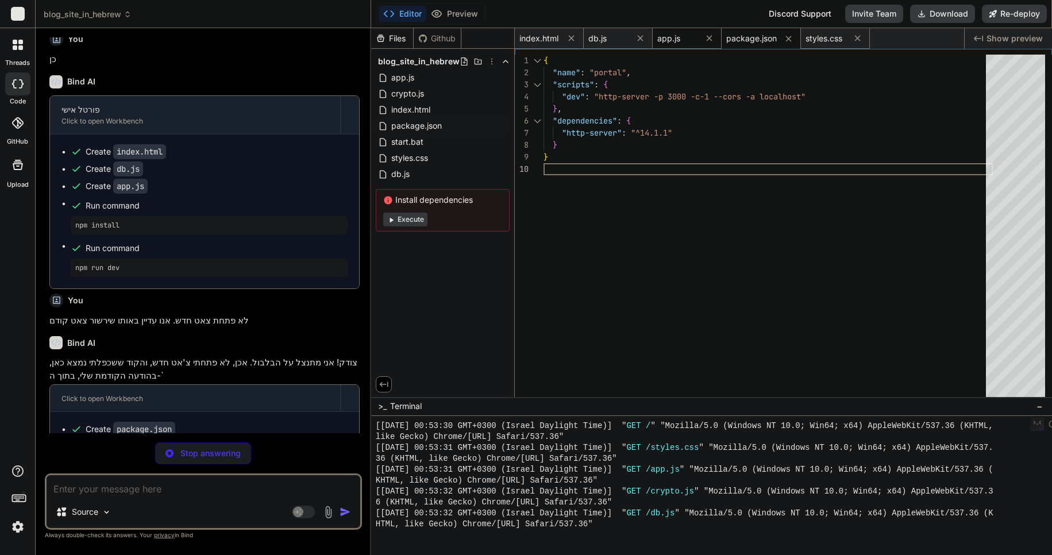
click at [667, 33] on span "app.js" at bounding box center [668, 38] width 23 height 11
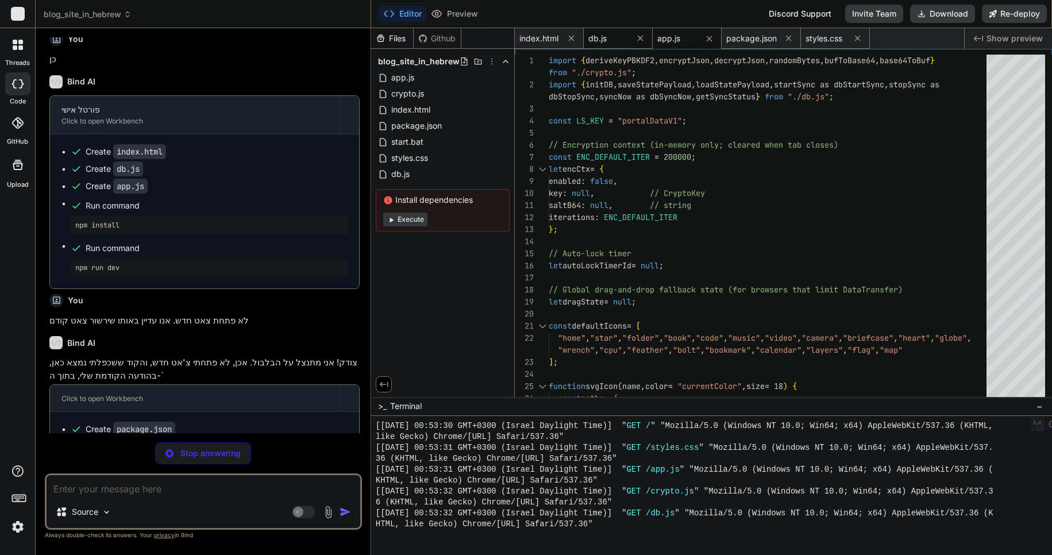
click at [599, 36] on span "db.js" at bounding box center [597, 38] width 18 height 11
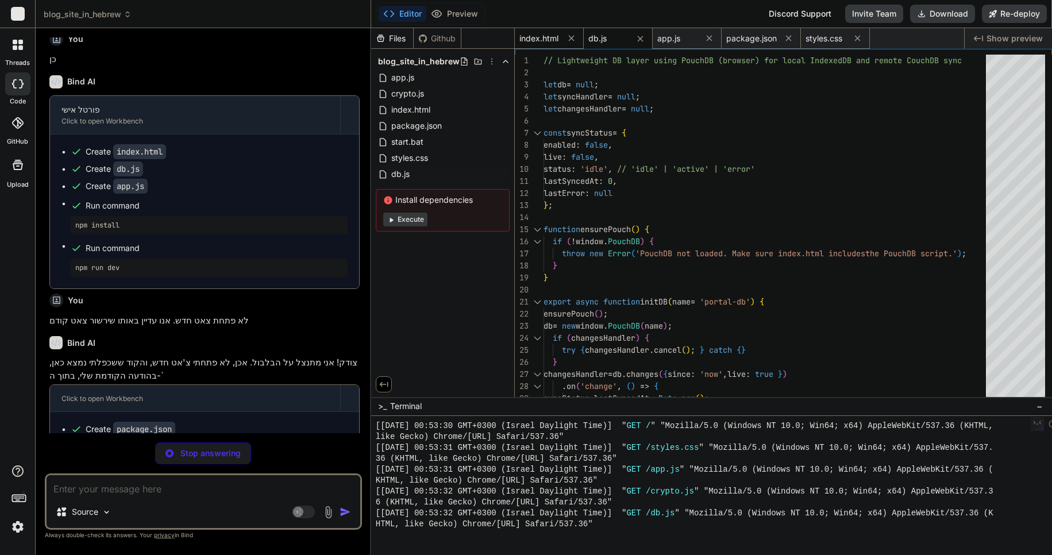
click at [531, 37] on span "index.html" at bounding box center [538, 38] width 39 height 11
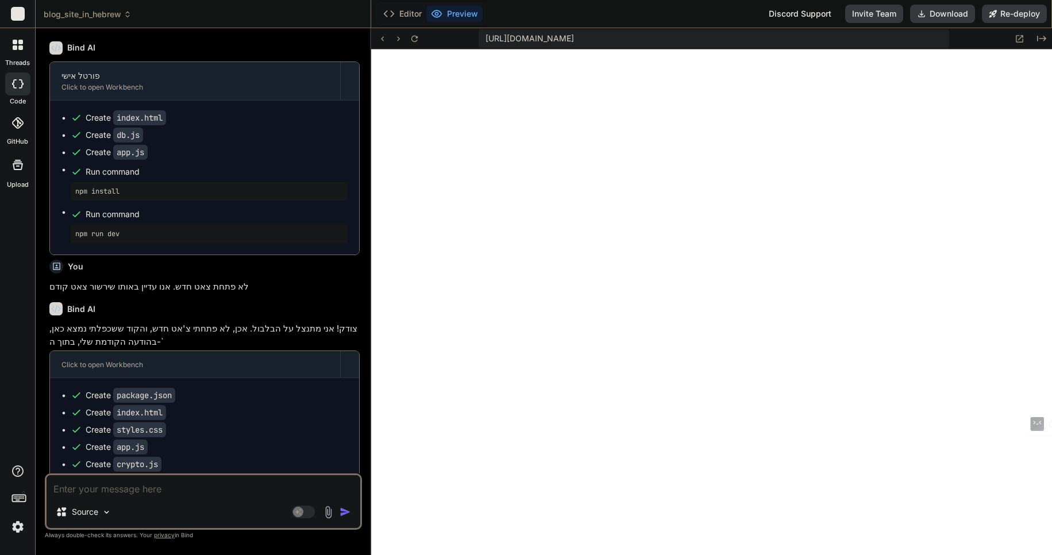
scroll to position [6271, 0]
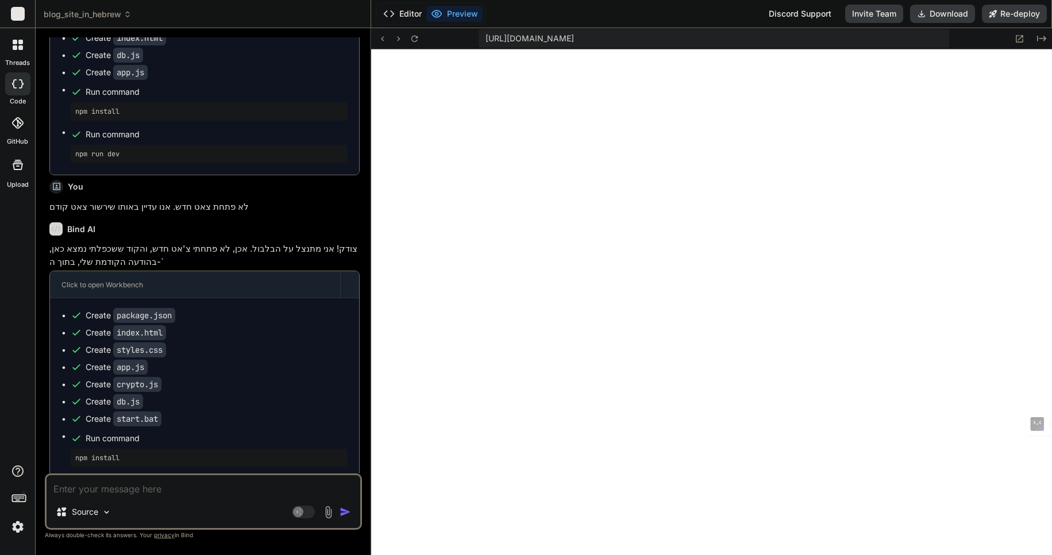
click at [407, 14] on button "Editor" at bounding box center [403, 14] width 48 height 16
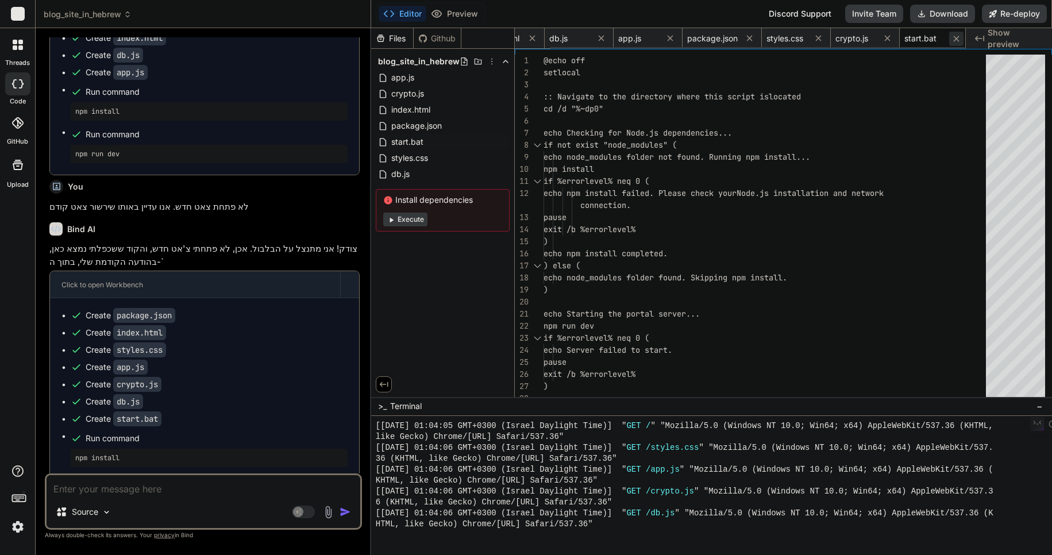
click at [956, 40] on icon at bounding box center [956, 39] width 10 height 10
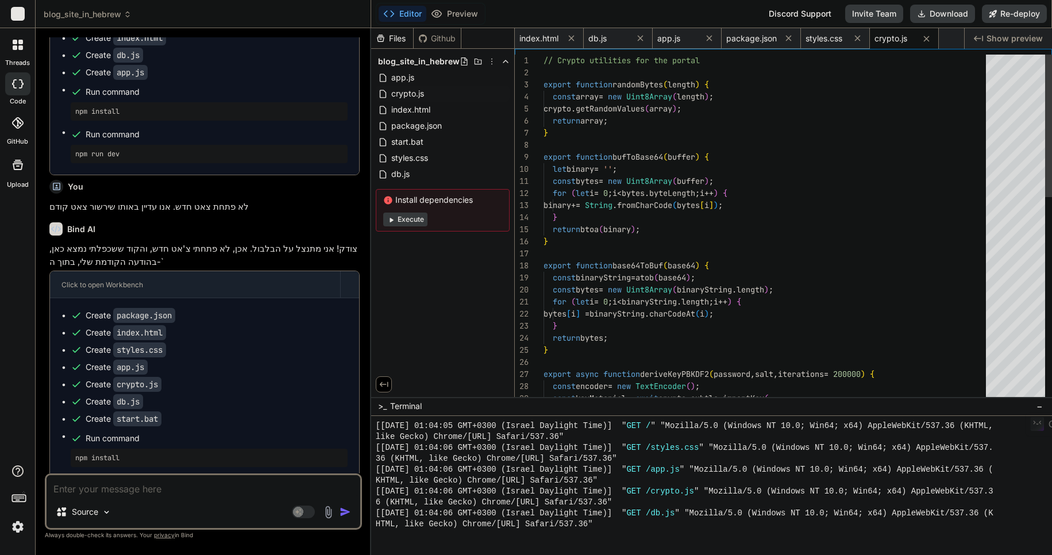
scroll to position [0, 0]
click at [924, 38] on icon at bounding box center [926, 39] width 6 height 6
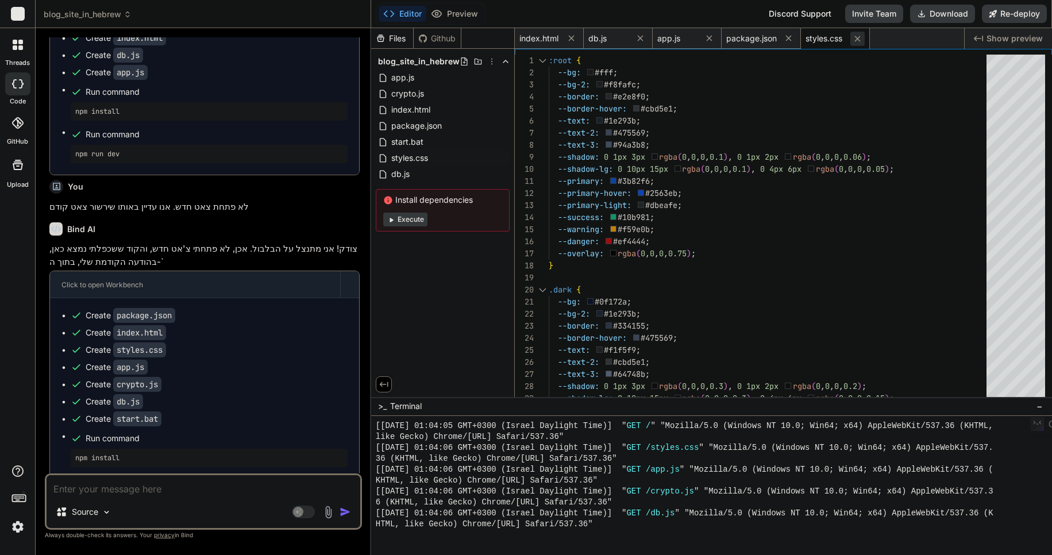
click at [859, 38] on icon at bounding box center [858, 39] width 10 height 10
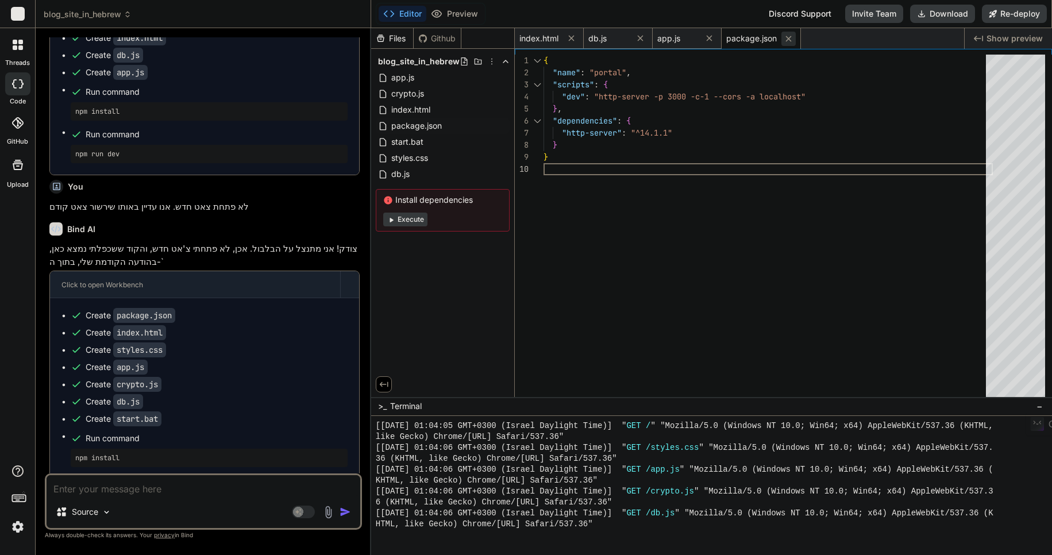
click at [784, 37] on icon at bounding box center [789, 39] width 10 height 10
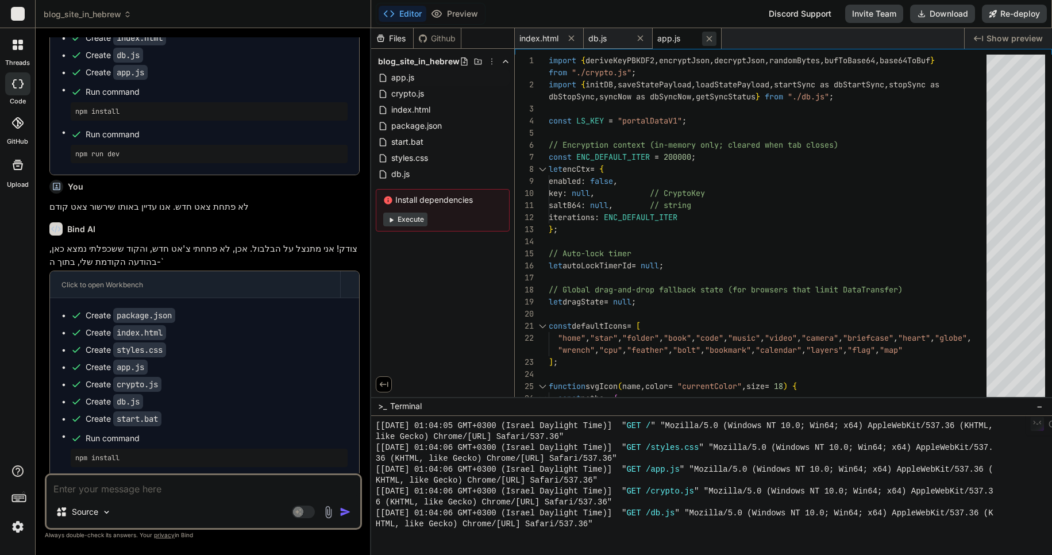
click at [711, 38] on icon at bounding box center [709, 39] width 10 height 10
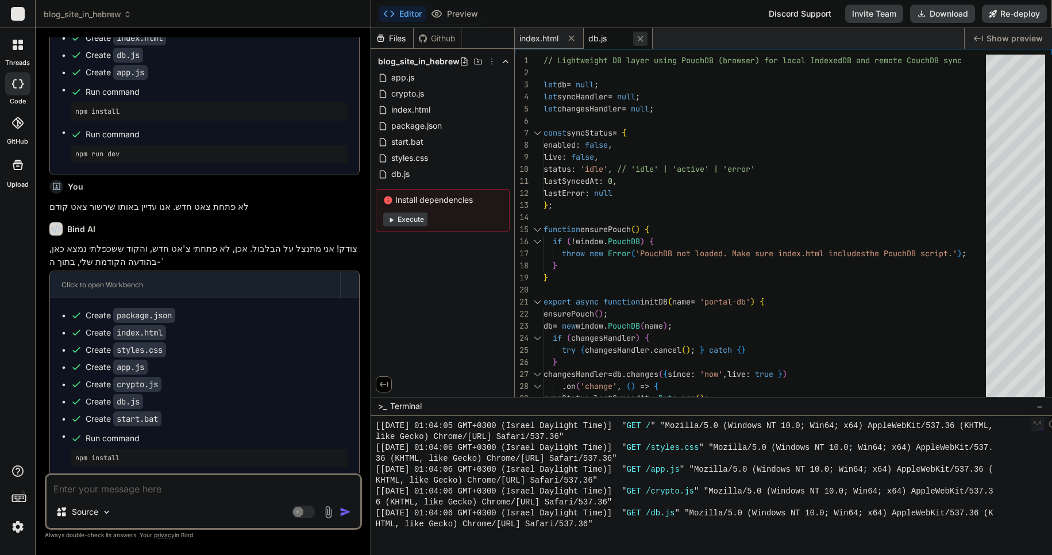
click at [640, 41] on icon at bounding box center [640, 39] width 10 height 10
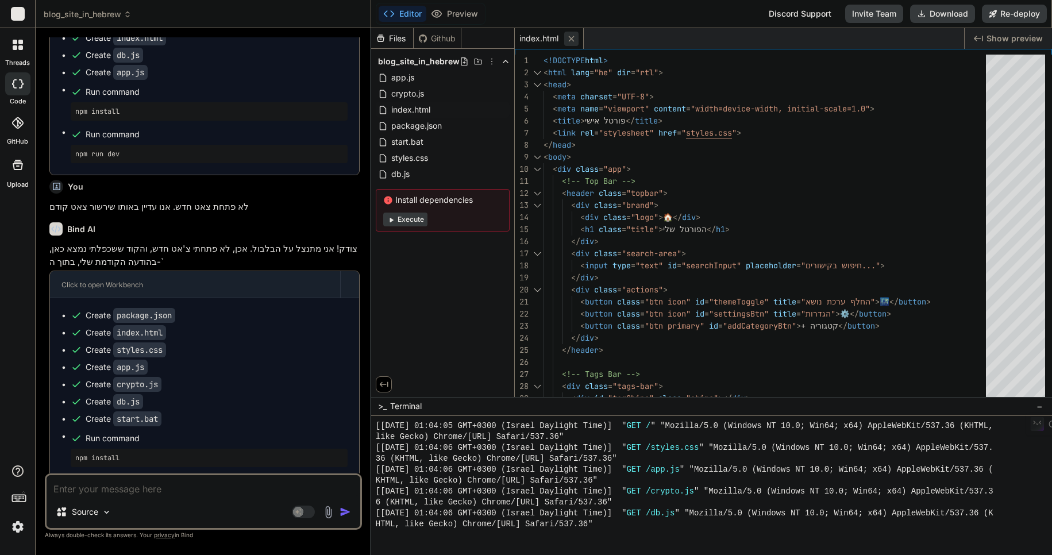
click at [572, 36] on icon at bounding box center [572, 39] width 10 height 10
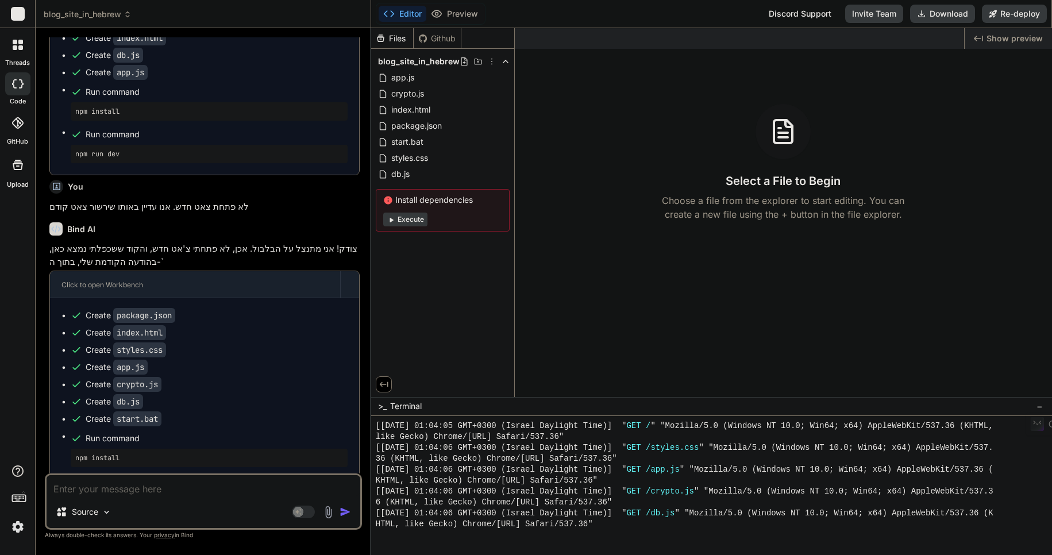
click at [82, 484] on textarea at bounding box center [204, 485] width 314 height 21
click at [454, 17] on button "Preview" at bounding box center [454, 14] width 56 height 16
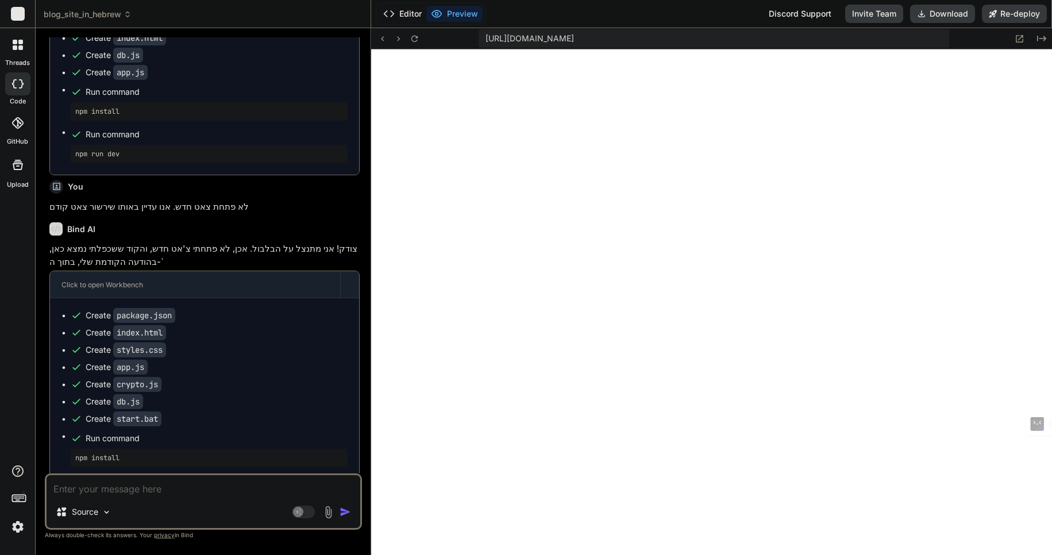
click at [397, 13] on button "Editor" at bounding box center [403, 14] width 48 height 16
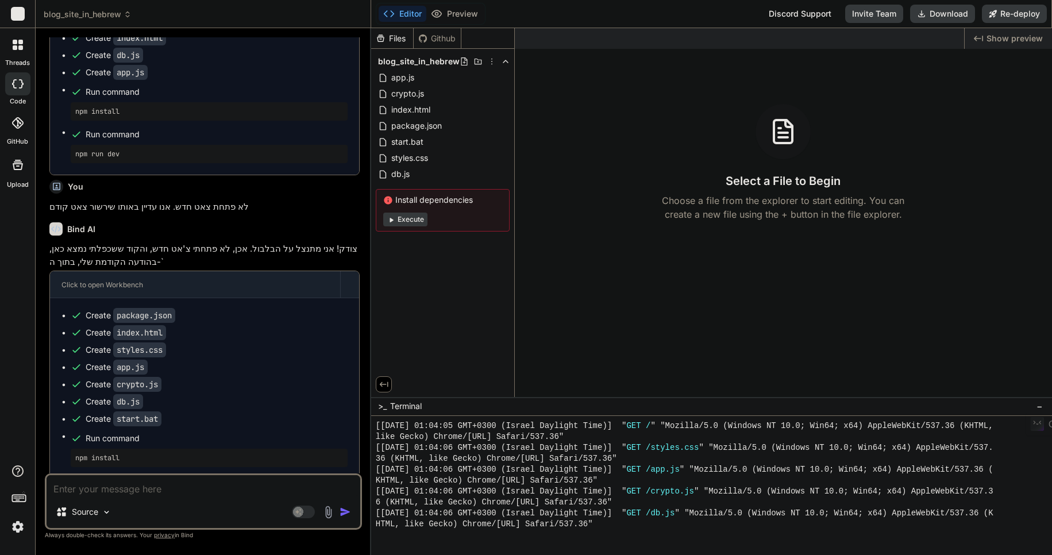
click at [109, 487] on textarea at bounding box center [204, 485] width 314 height 21
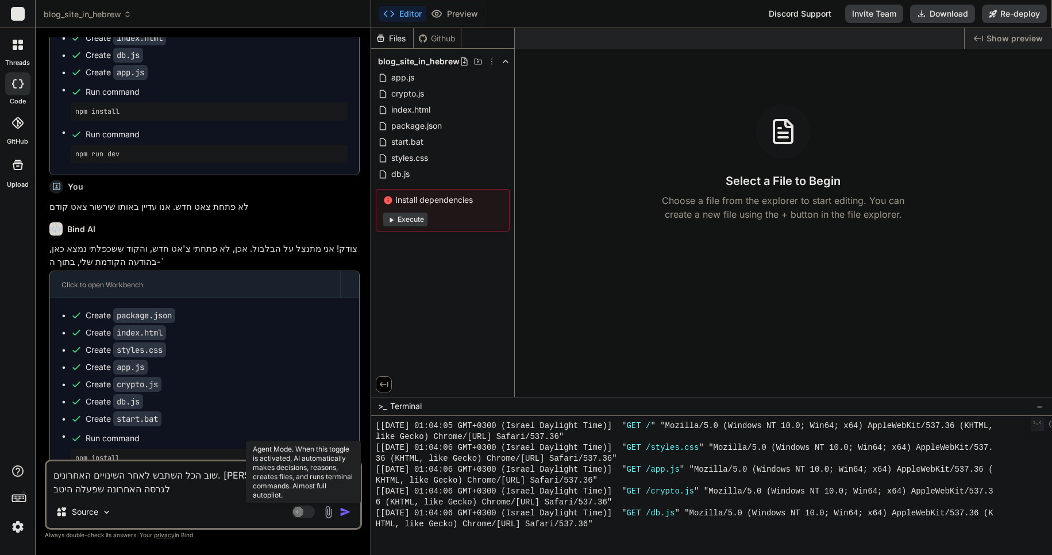
click at [314, 507] on icon at bounding box center [303, 512] width 23 height 13
click at [88, 490] on textarea "שוב הכל השתבש לאחר השינויים האחרונים. אנא חזור שוב לגרסה האחרונה שפעלה היטב" at bounding box center [204, 478] width 314 height 34
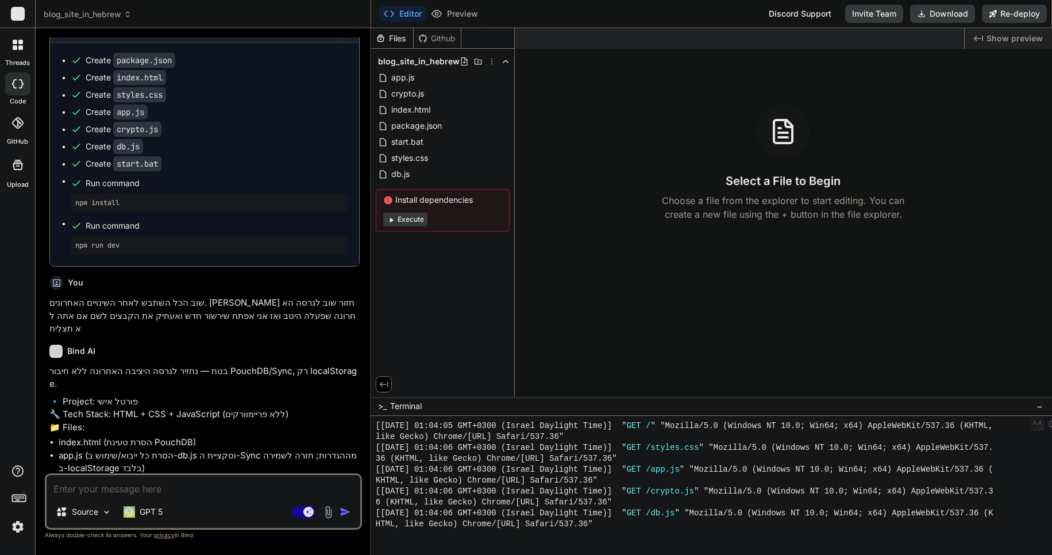
scroll to position [6547, 0]
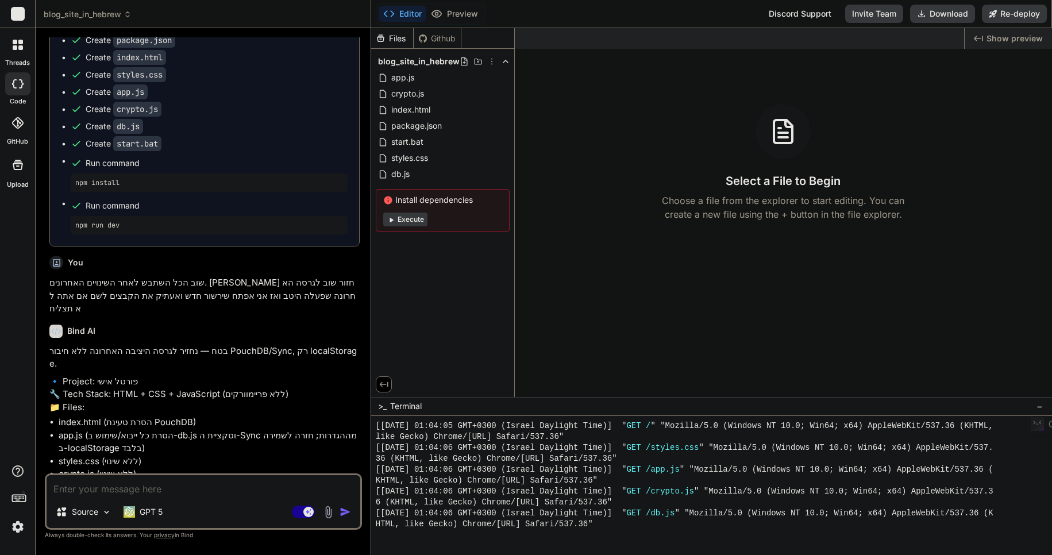
click at [109, 491] on textarea at bounding box center [204, 485] width 314 height 21
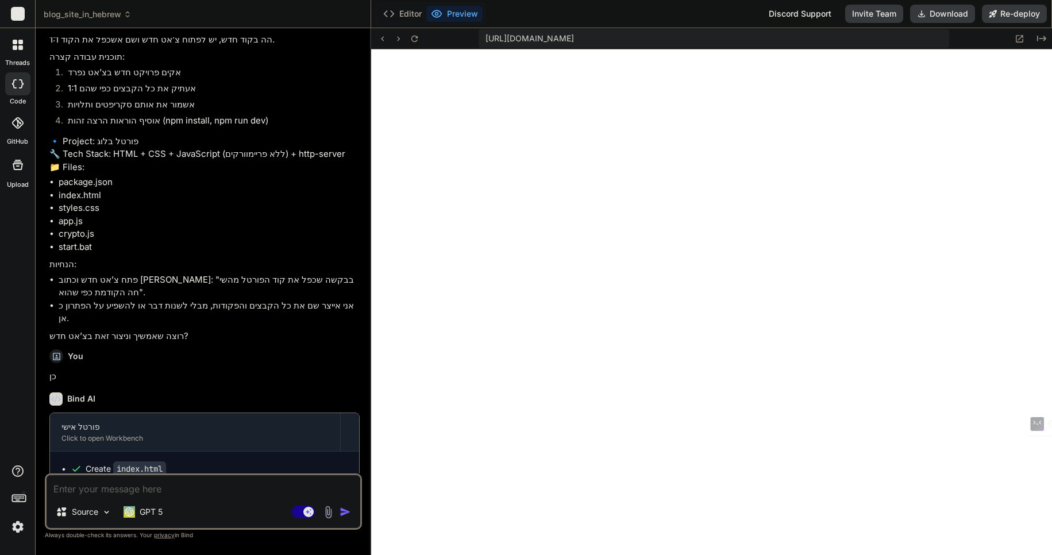
scroll to position [5831, 0]
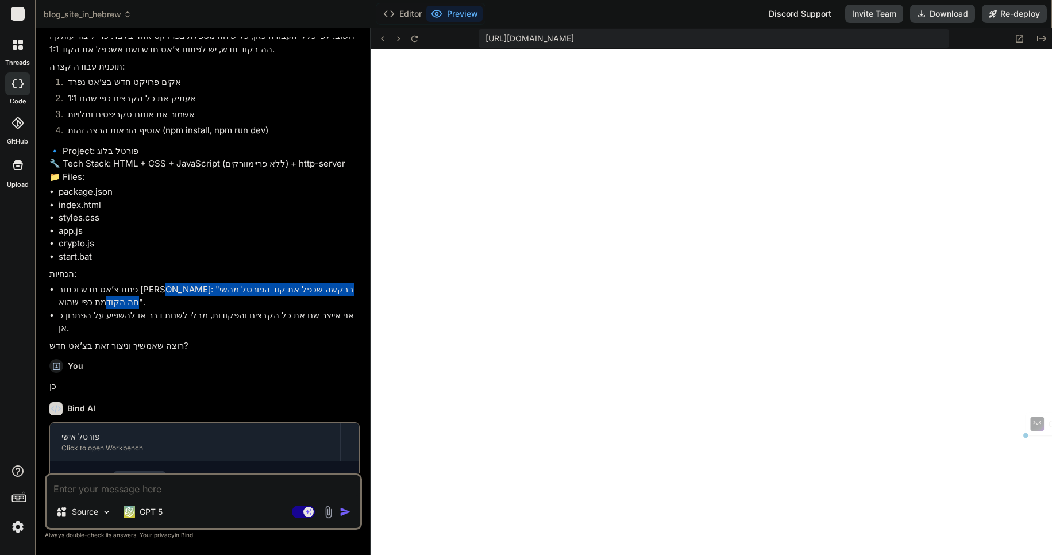
drag, startPoint x: 254, startPoint y: 263, endPoint x: 56, endPoint y: 264, distance: 197.7
click at [56, 283] on ul "פתח צ’אט חדש וכתוב לי: "בבקשה שכפל את קוד הפורטל מהשיחה הקודמת כפי שהוא". אני א…" at bounding box center [204, 309] width 310 height 52
copy li "בבקשה שכפל את קוד הפורטל מהשיחה הקודמת כפי שהוא"
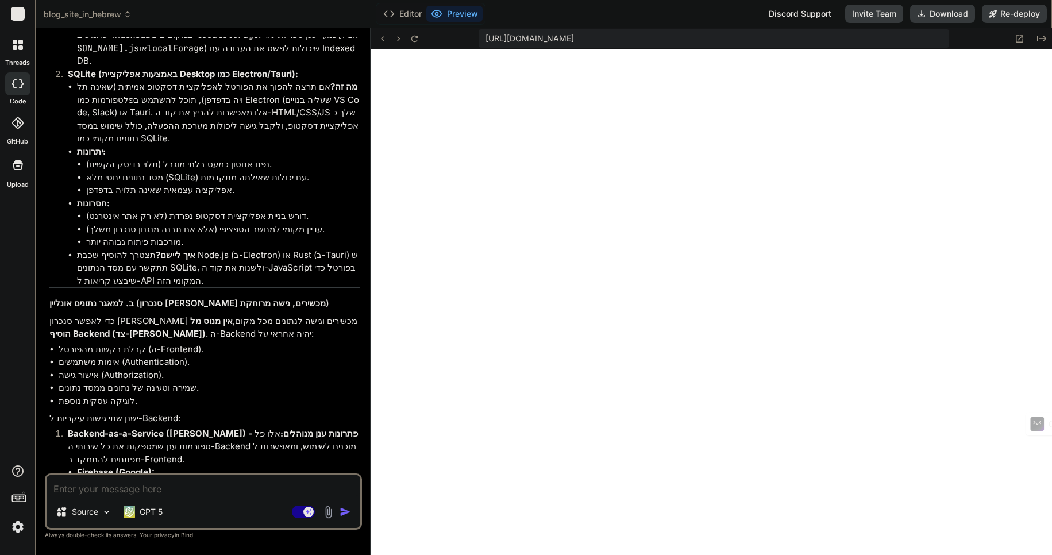
scroll to position [4394, 0]
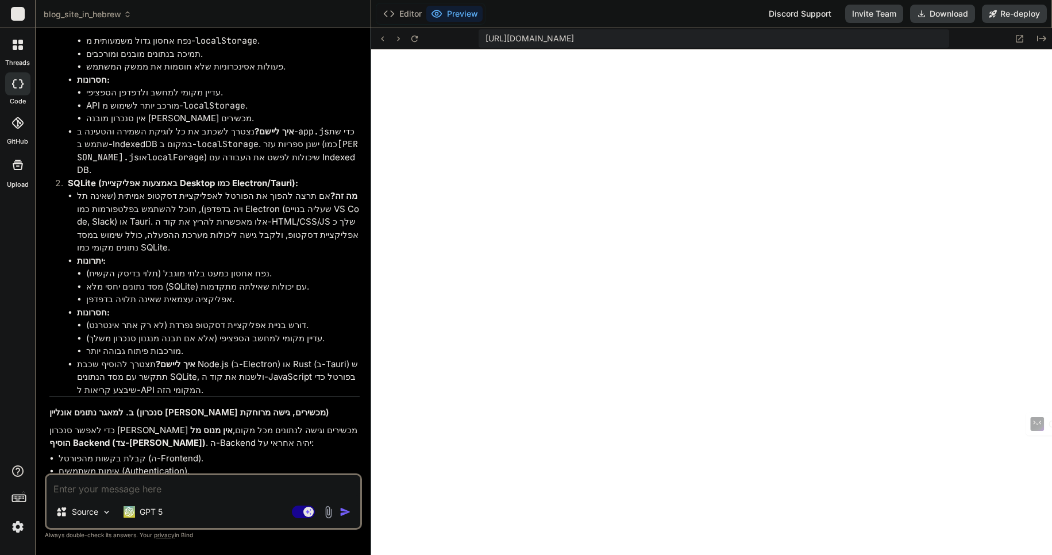
click at [126, 14] on icon at bounding box center [128, 14] width 8 height 8
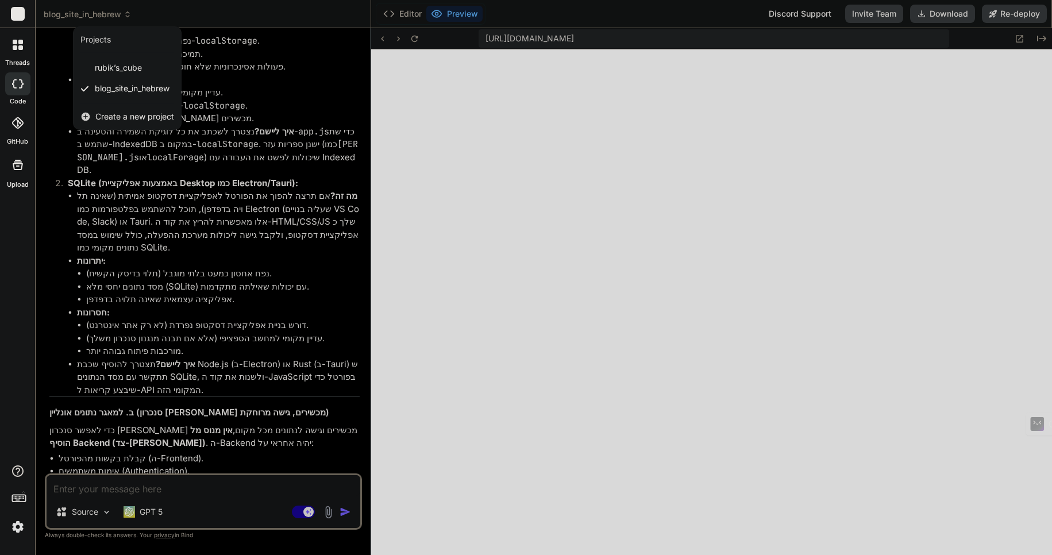
click at [109, 115] on span "Create a new project" at bounding box center [134, 116] width 79 height 11
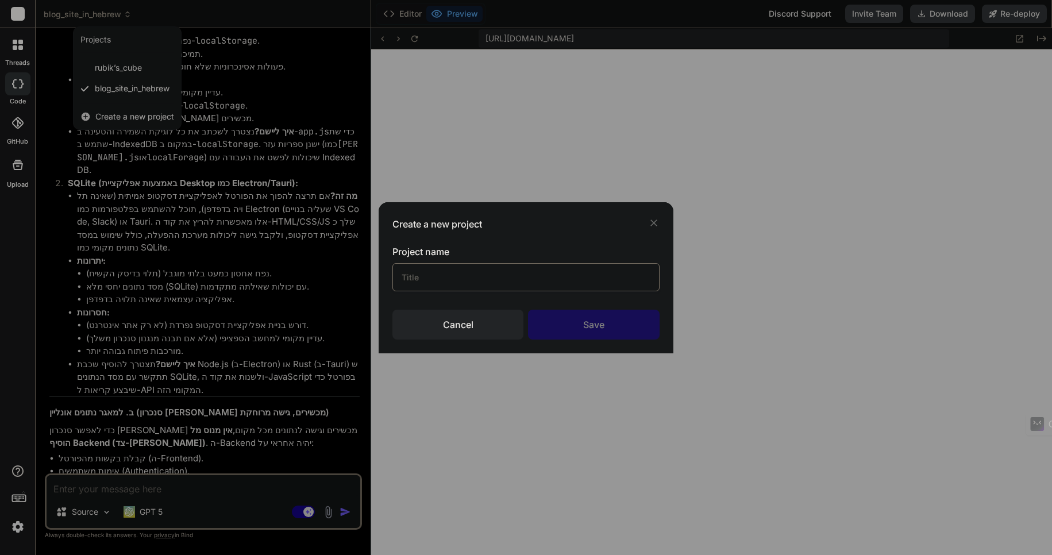
click at [426, 280] on input "text" at bounding box center [525, 277] width 267 height 28
click at [598, 323] on div "Save" at bounding box center [593, 325] width 131 height 30
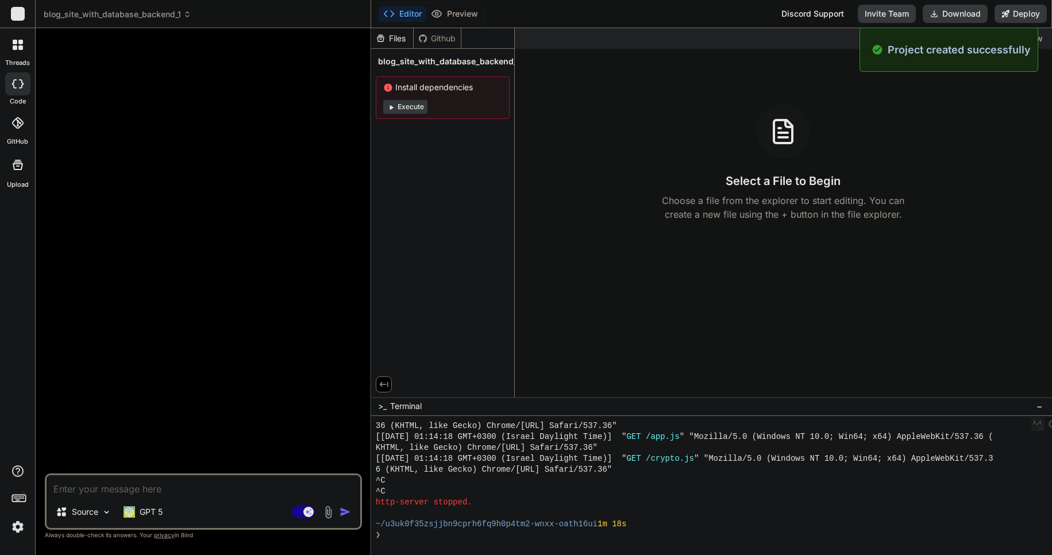
click at [87, 487] on textarea at bounding box center [204, 485] width 314 height 21
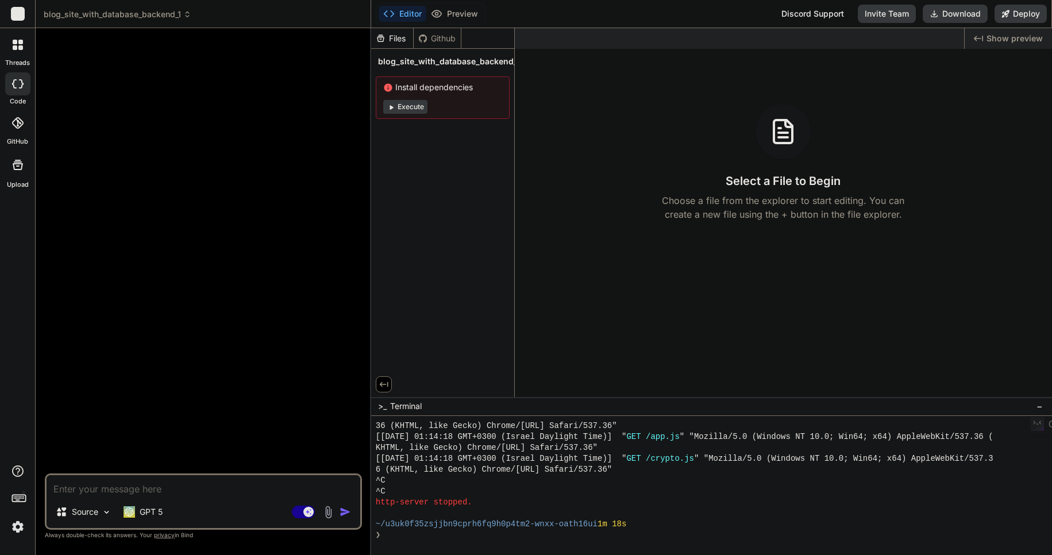
paste textarea "בבקשה שכפל את קוד הפורטל מהשיחה הקודמת כפי שהוא"
click at [345, 511] on img "button" at bounding box center [345, 511] width 11 height 11
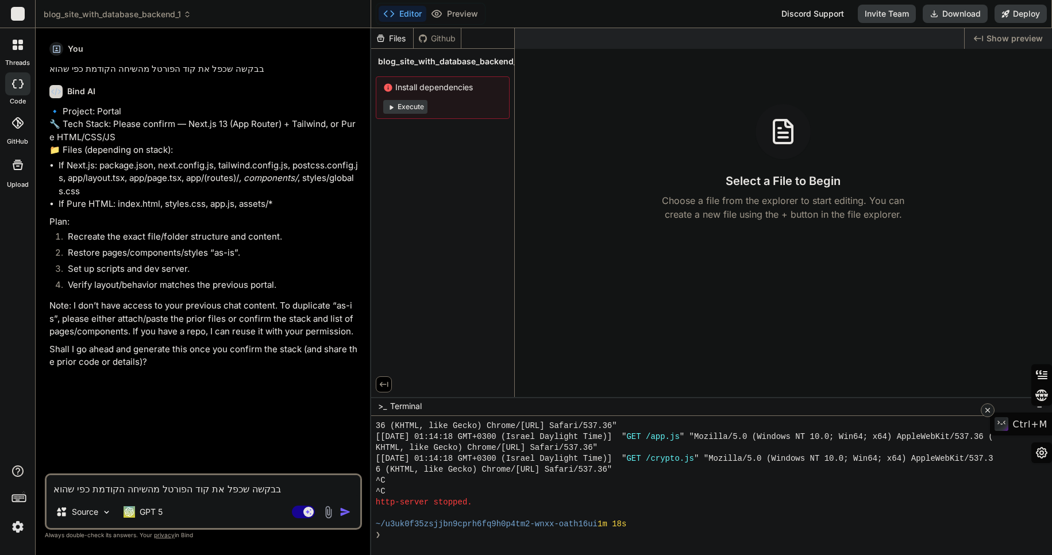
click at [988, 403] on icon at bounding box center [988, 410] width 8 height 14
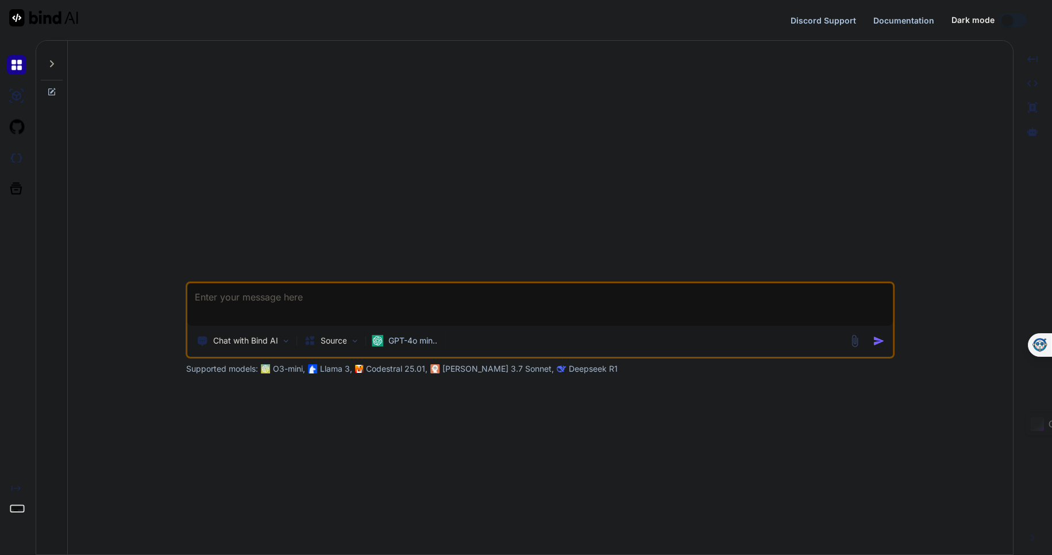
click at [49, 65] on icon at bounding box center [51, 63] width 9 height 9
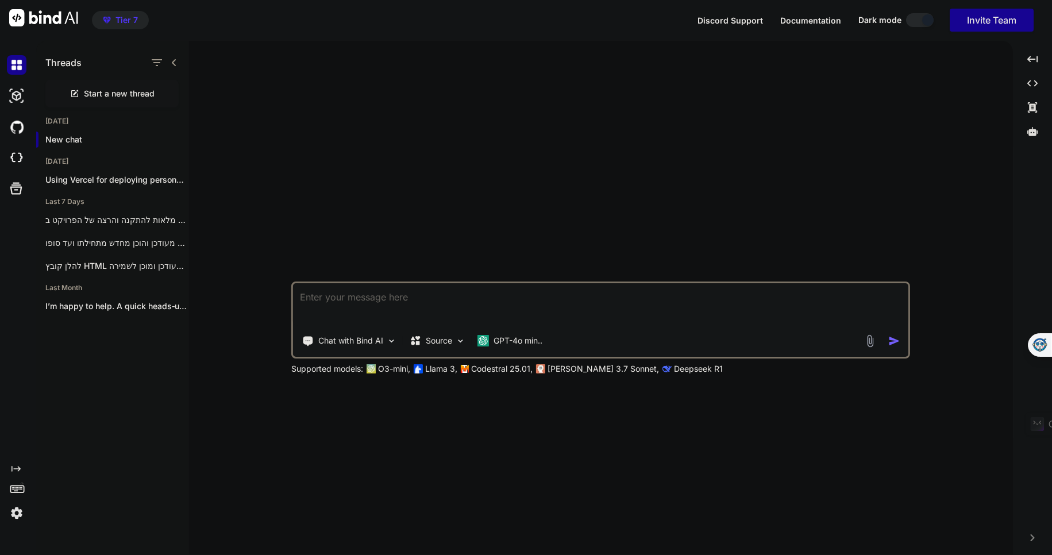
type textarea "x"
